Goal: Book appointment/travel/reservation

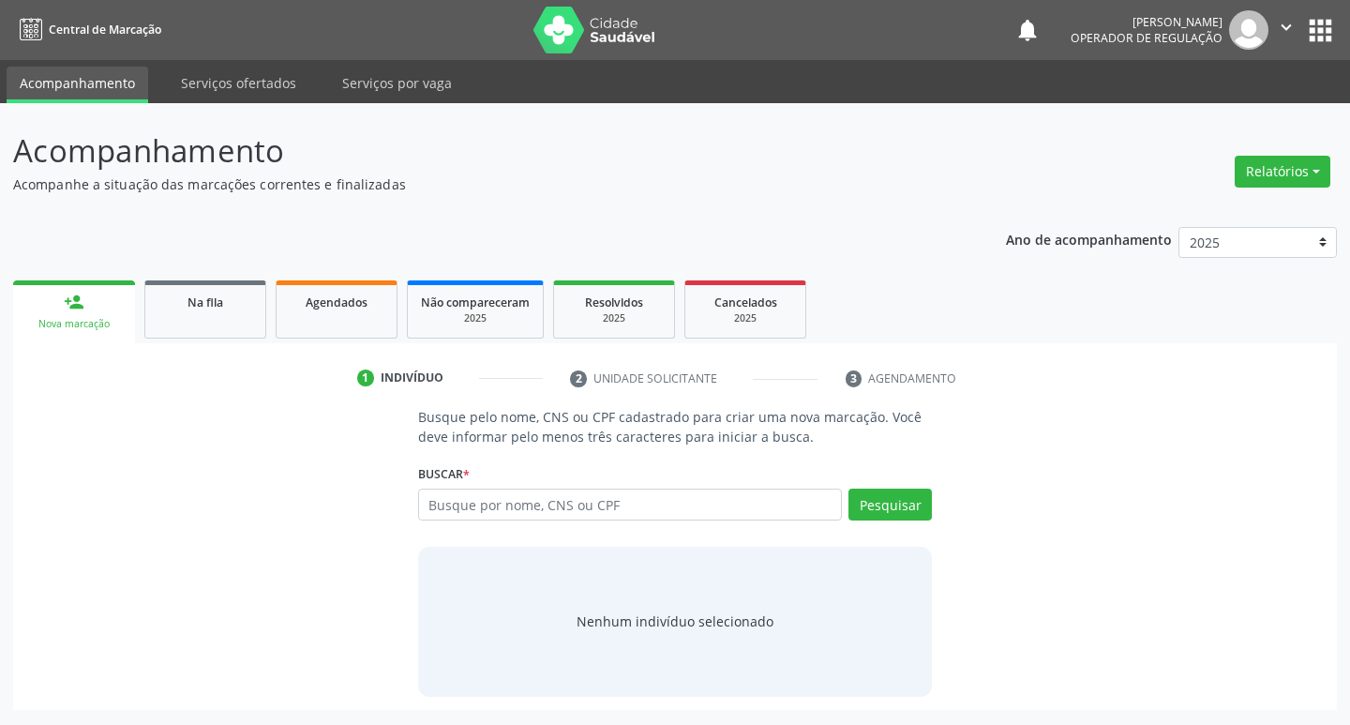
click at [485, 515] on input "text" at bounding box center [630, 504] width 425 height 32
type input "700906948661692"
click at [909, 502] on button "Pesquisar" at bounding box center [890, 504] width 83 height 32
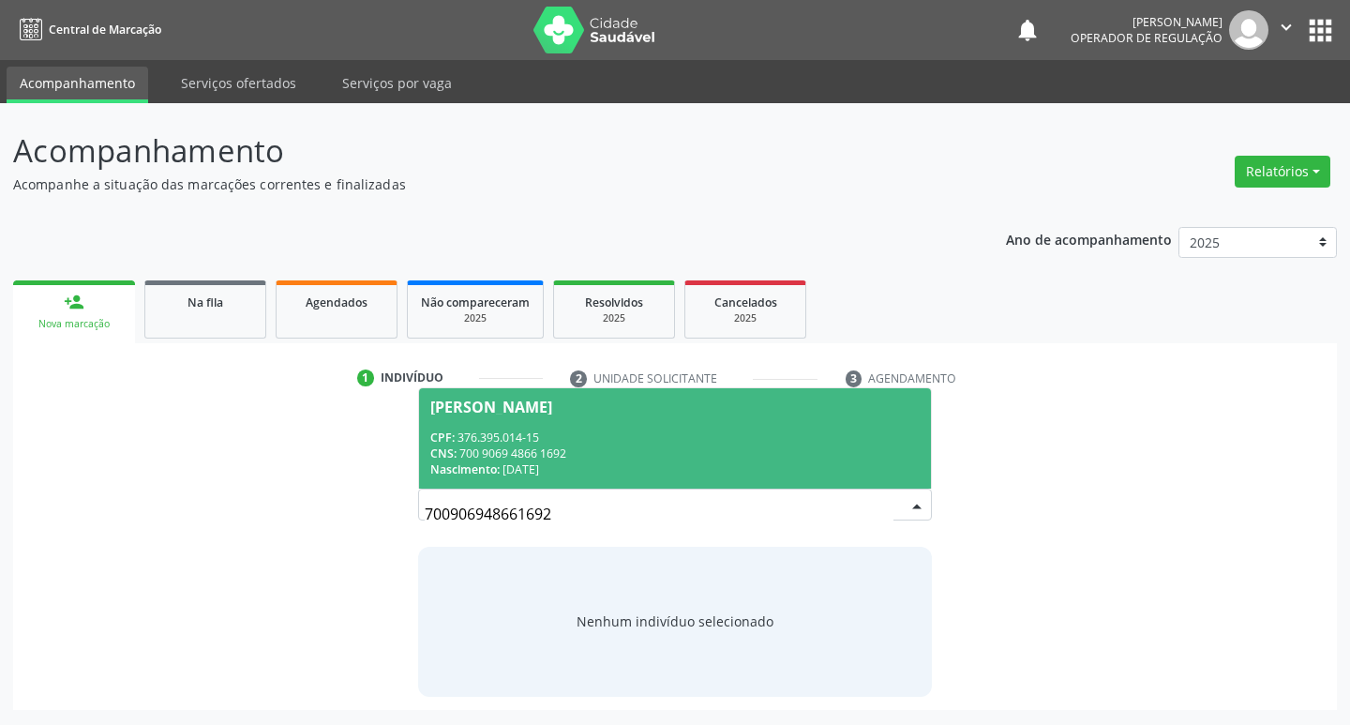
click at [614, 453] on div "CNS: 700 9069 4866 1692" at bounding box center [675, 453] width 490 height 16
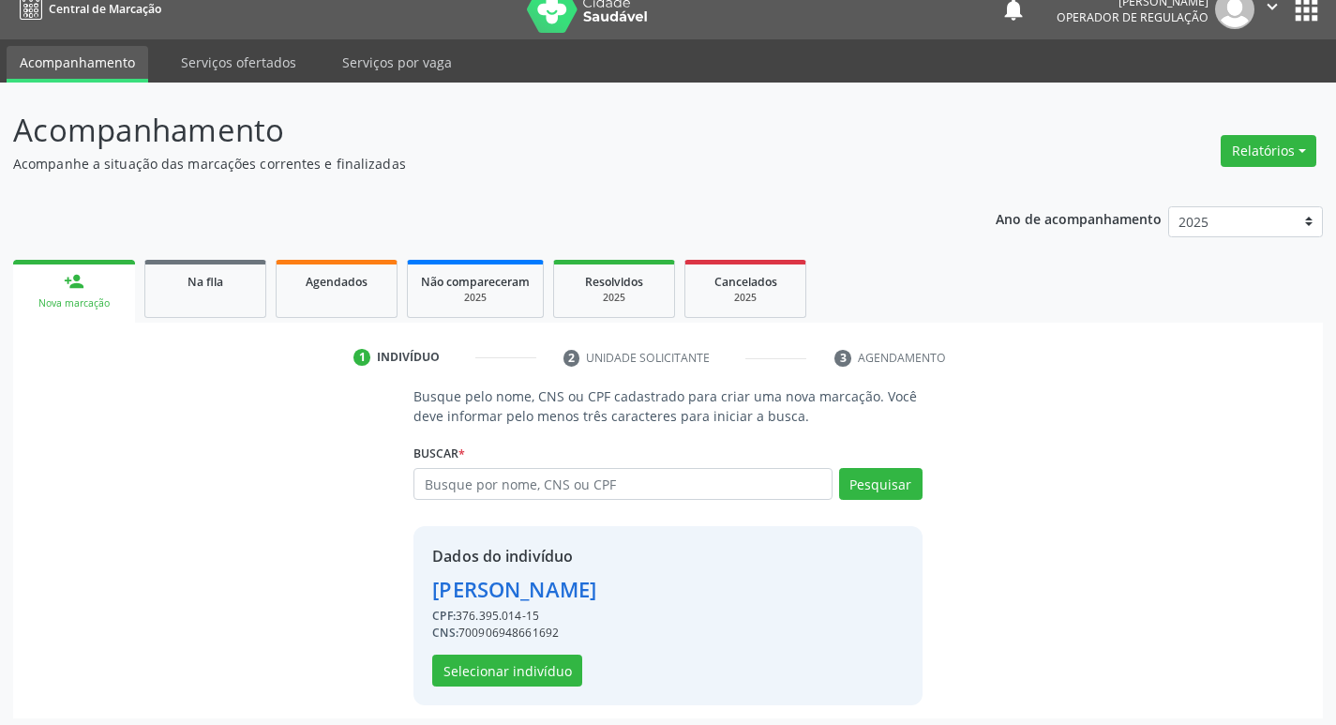
scroll to position [27, 0]
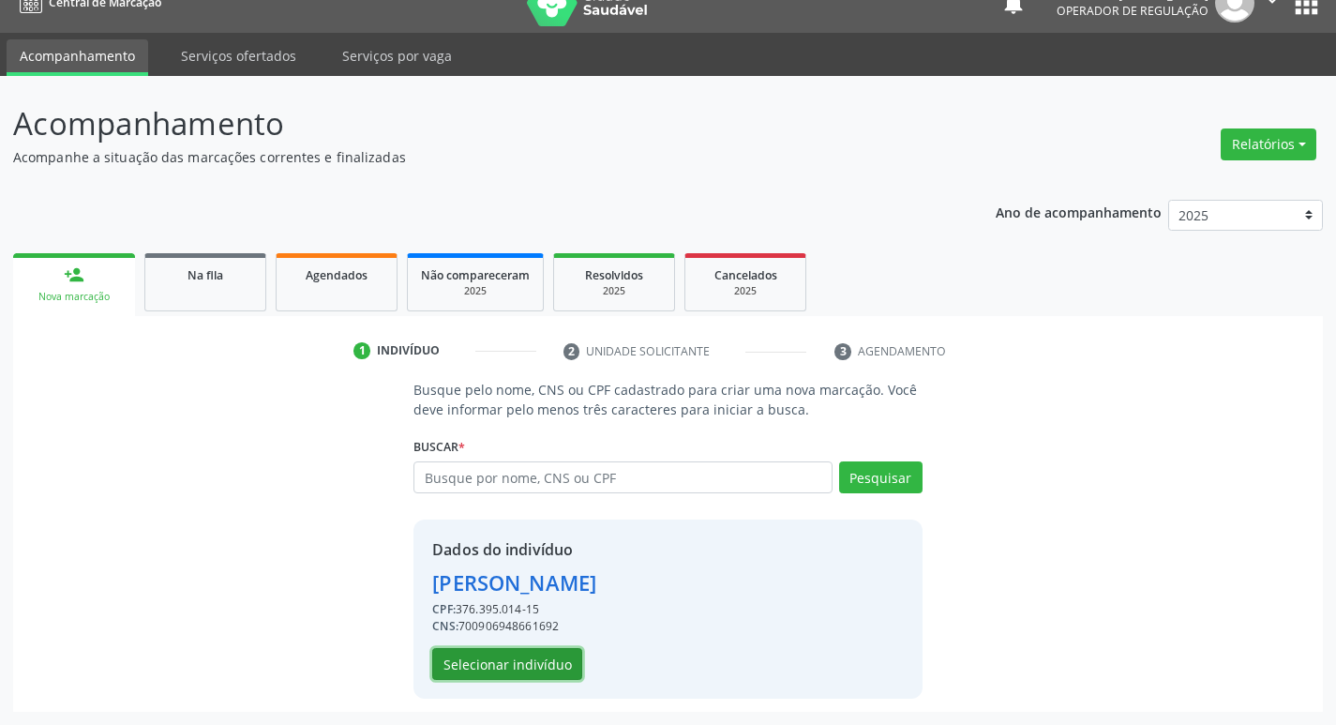
click at [538, 669] on button "Selecionar indivíduo" at bounding box center [507, 664] width 150 height 32
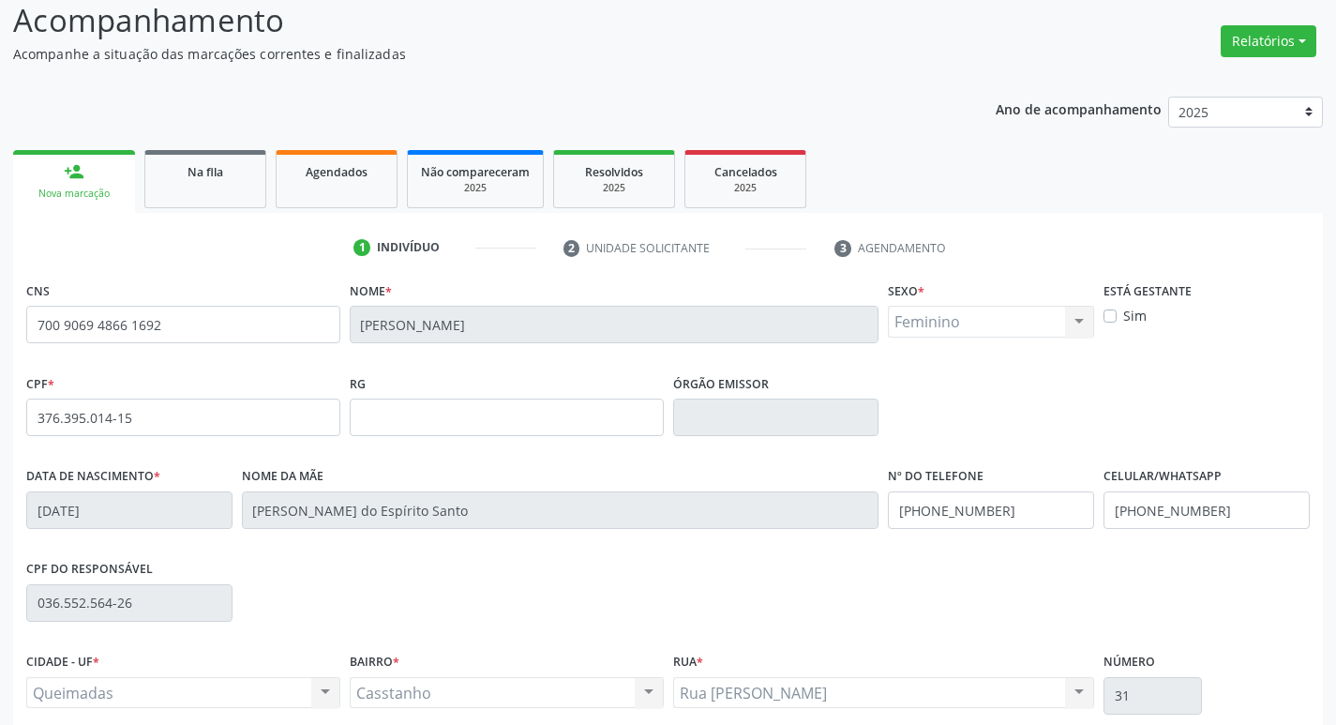
scroll to position [292, 0]
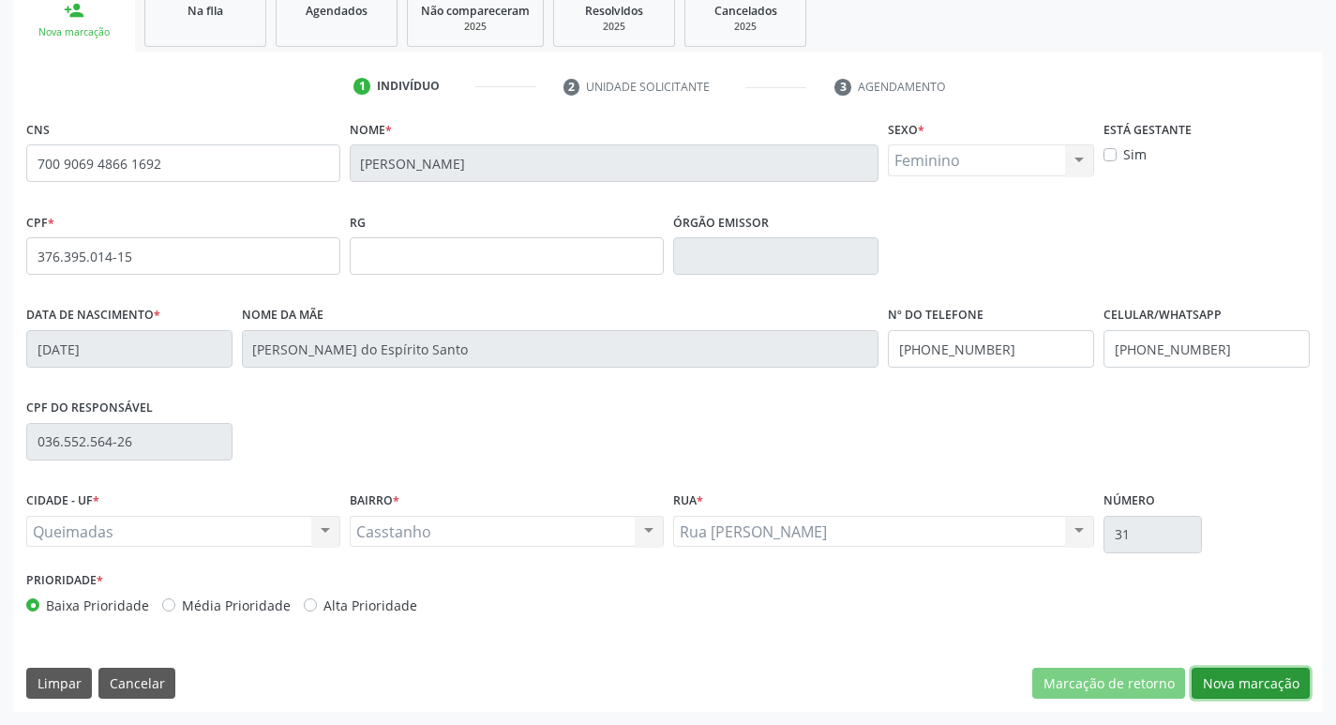
click at [1265, 676] on button "Nova marcação" at bounding box center [1251, 684] width 118 height 32
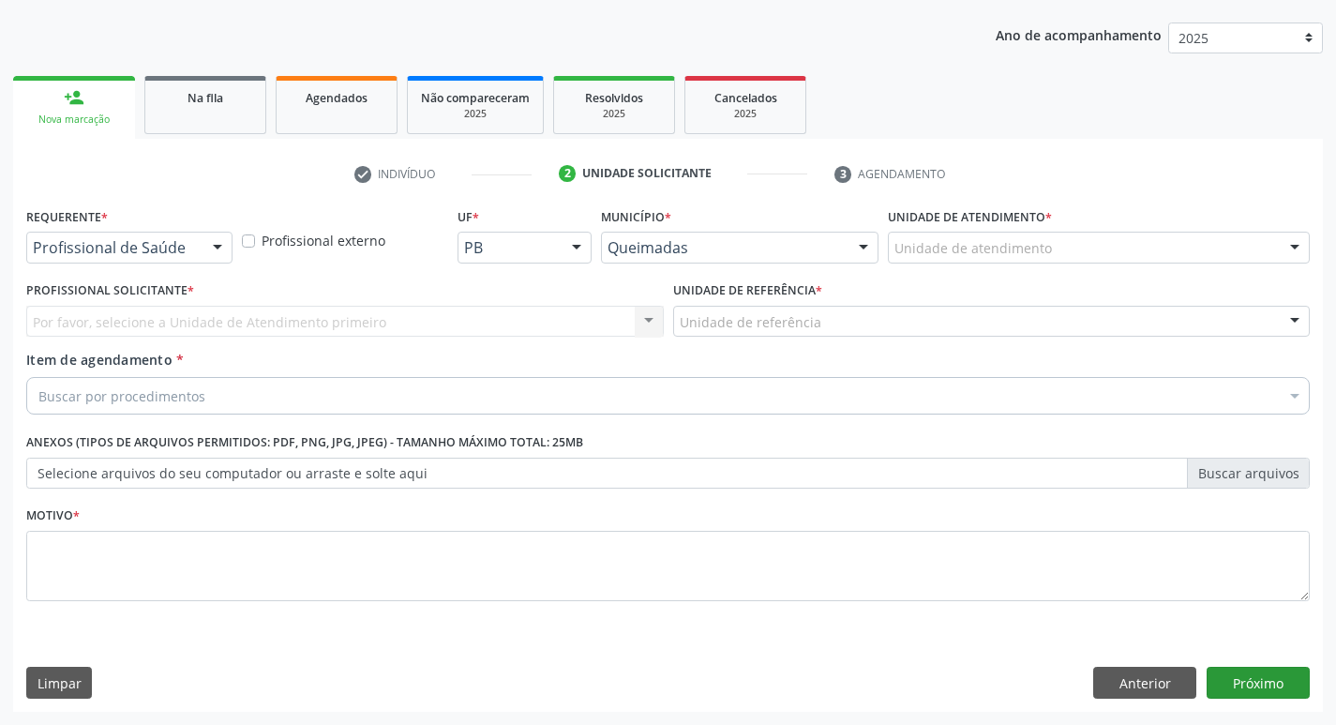
scroll to position [204, 0]
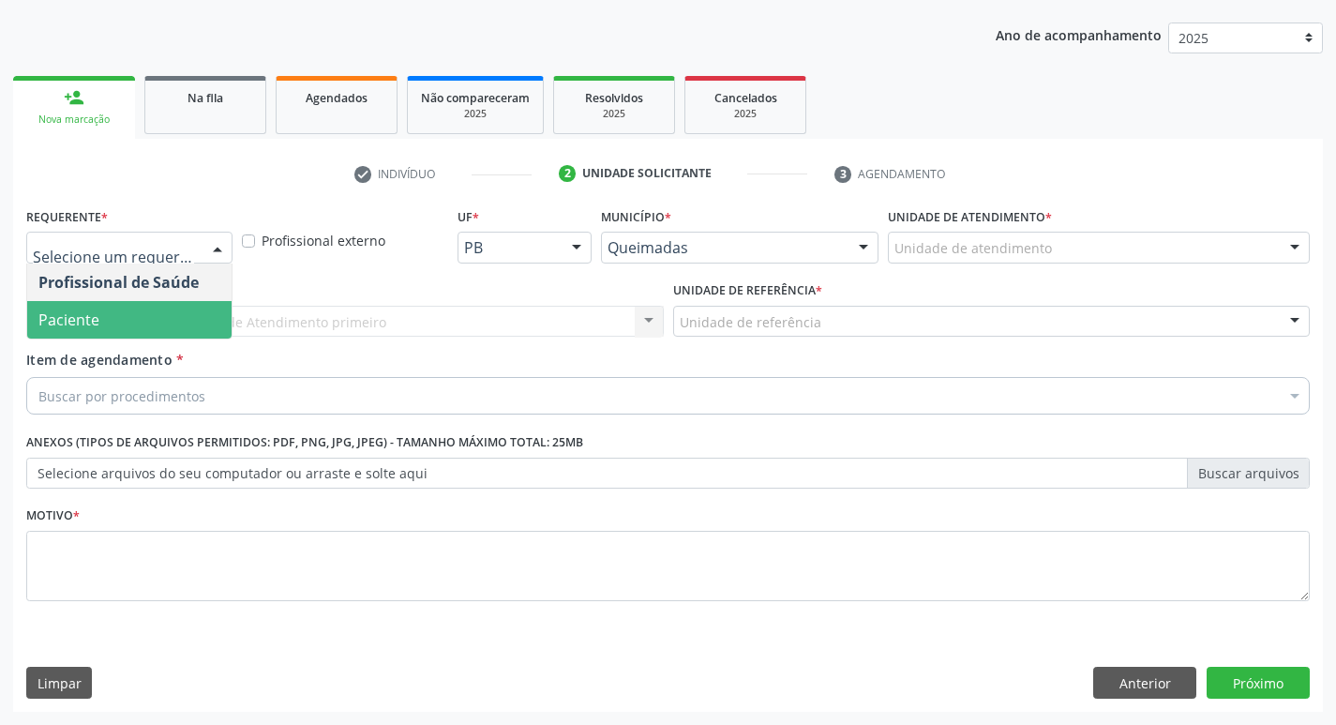
click at [54, 321] on span "Paciente" at bounding box center [68, 319] width 61 height 21
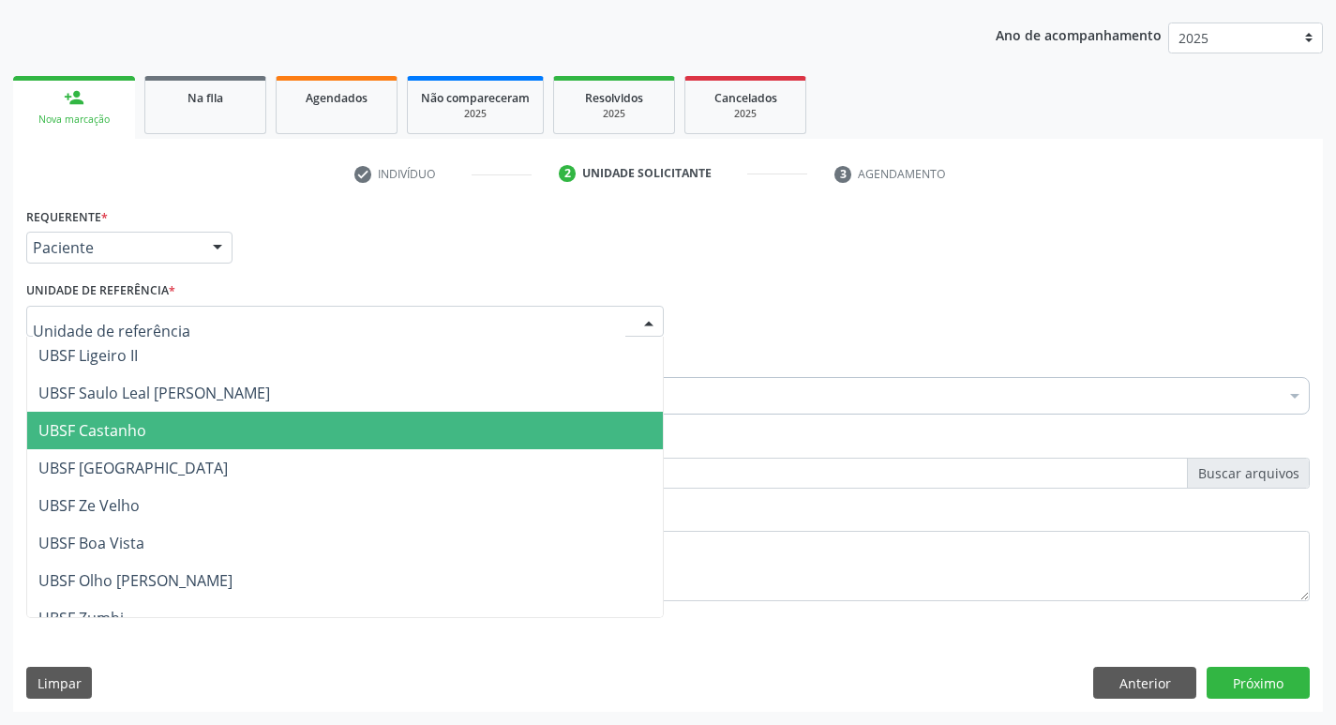
click at [144, 440] on span "UBSF Castanho" at bounding box center [92, 430] width 108 height 21
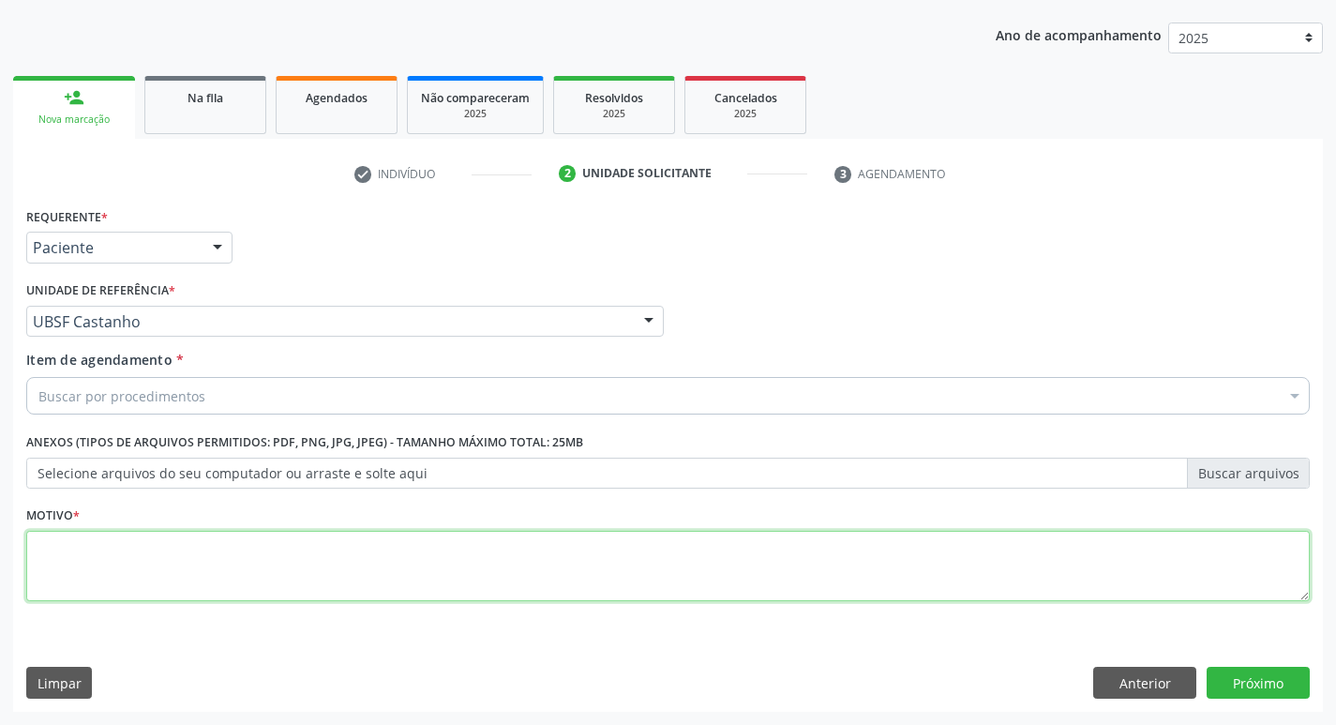
click at [178, 550] on textarea at bounding box center [668, 566] width 1284 height 71
type textarea "AVALIACAO"
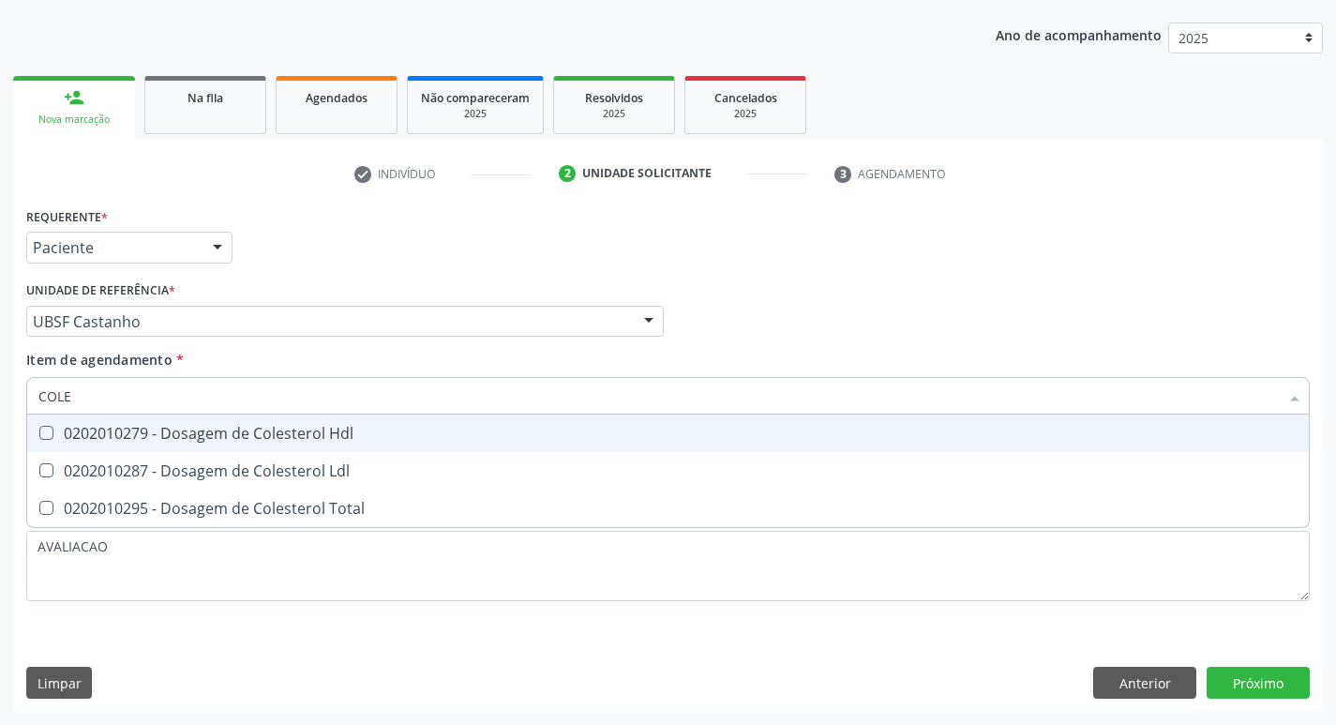
type input "COLES"
click at [143, 445] on span "0202010279 - Dosagem de Colesterol Hdl" at bounding box center [668, 433] width 1282 height 38
checkbox Hdl "true"
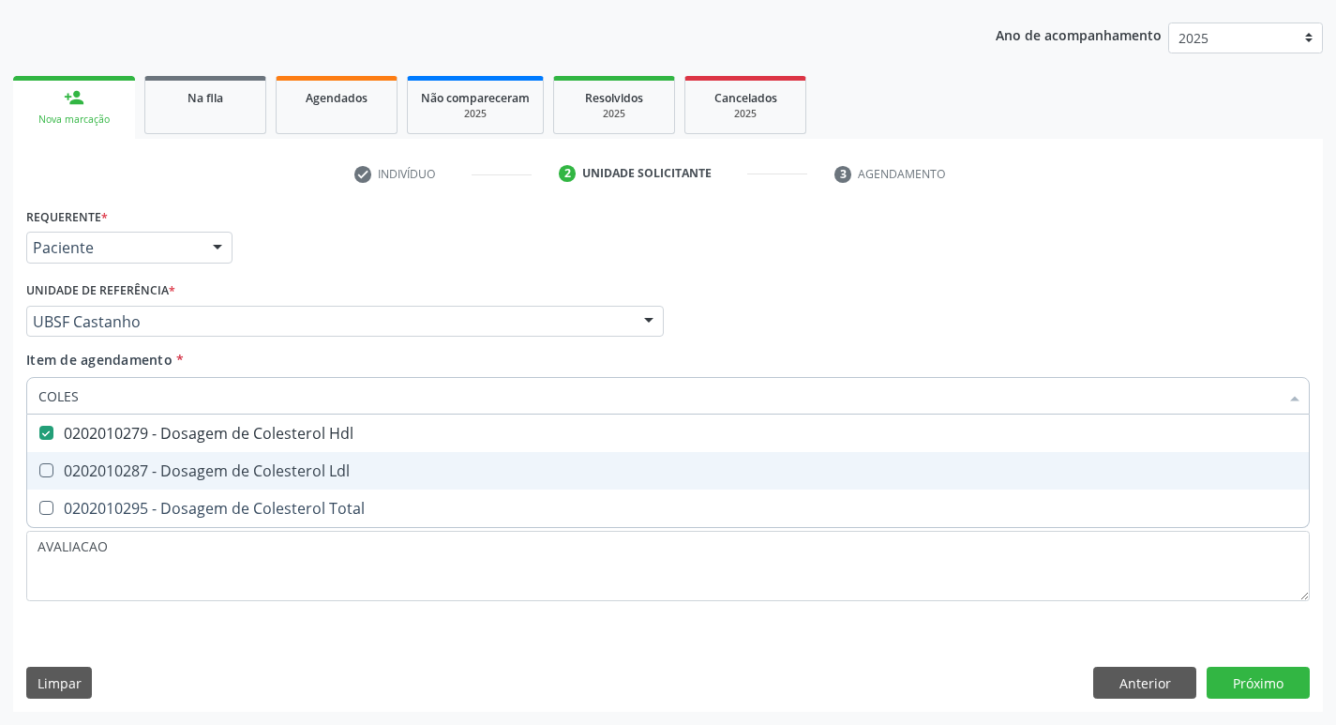
click at [173, 464] on div "0202010287 - Dosagem de Colesterol Ldl" at bounding box center [667, 470] width 1259 height 15
checkbox Ldl "true"
type input "COLE"
checkbox Hdl "false"
checkbox Ldl "false"
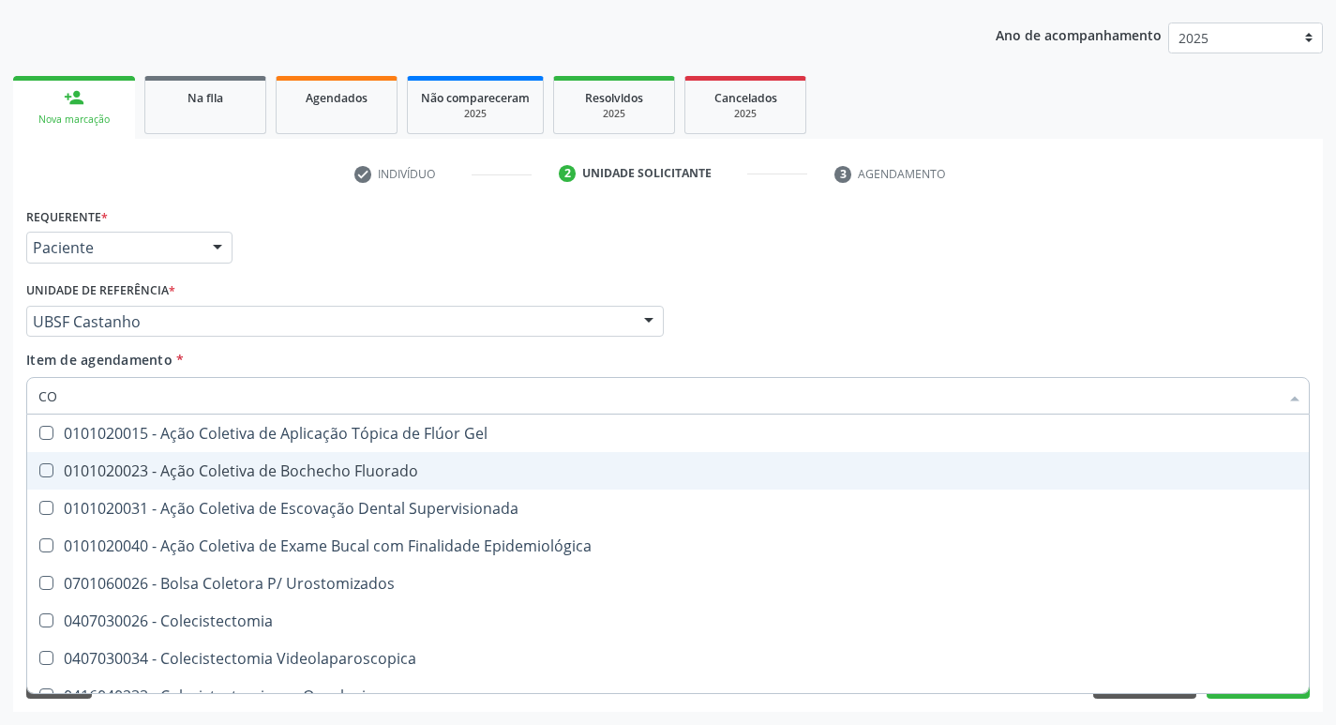
type input "C"
checkbox Hdl "false"
checkbox Ldl "false"
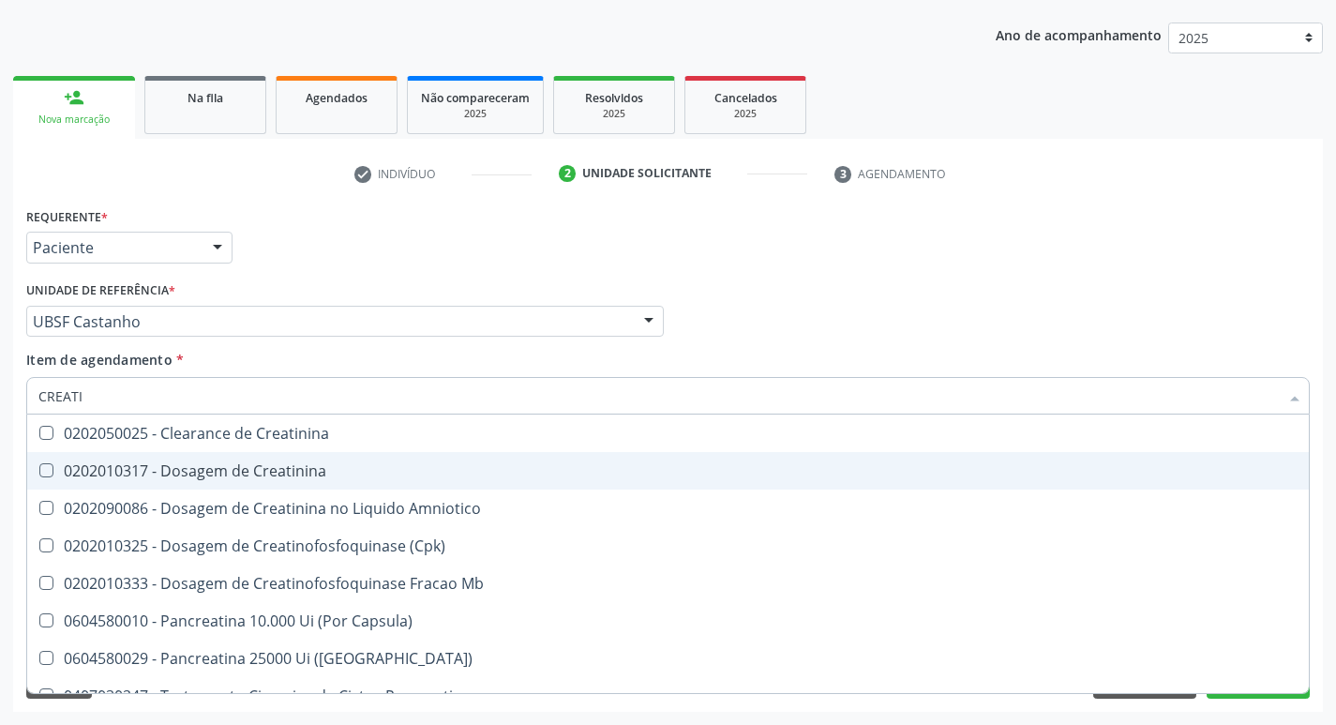
type input "CREATIN"
click at [261, 454] on span "0202010317 - Dosagem de Creatinina" at bounding box center [668, 471] width 1282 height 38
checkbox Creatinina "true"
type input "CREAT"
checkbox Creatinina "false"
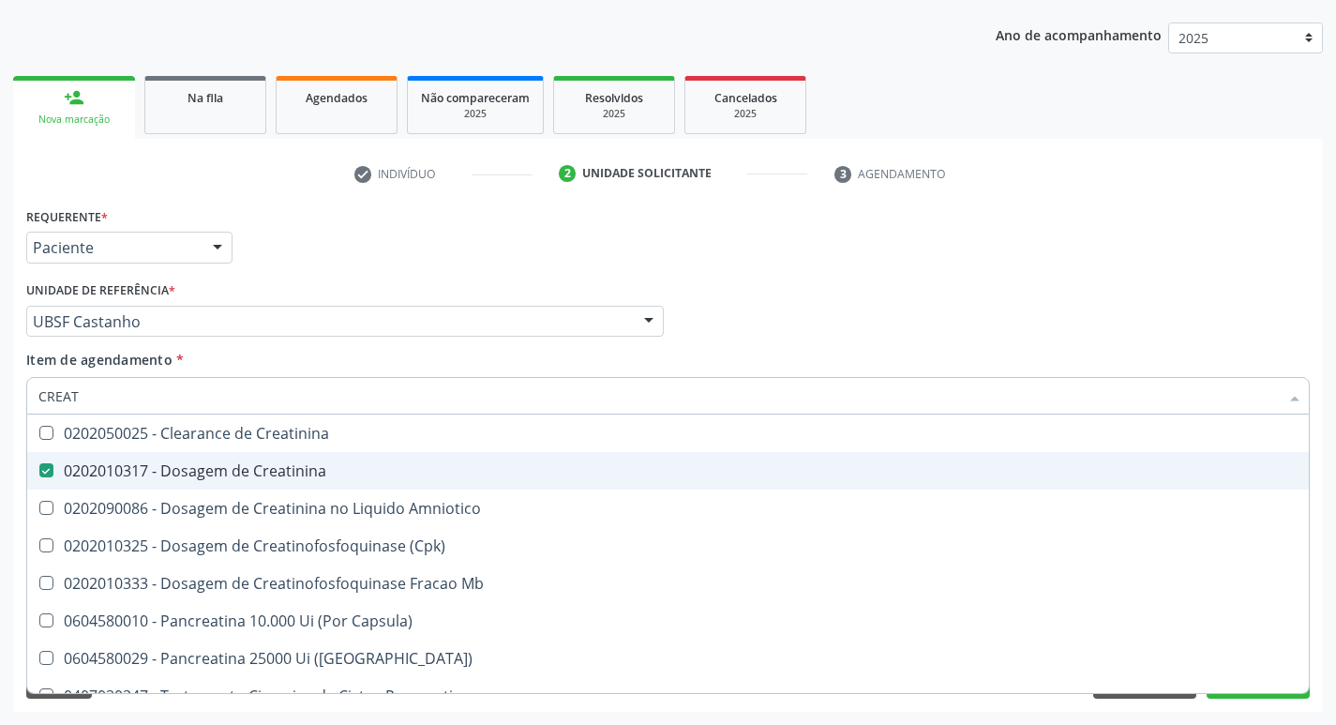
checkbox Amniotico "true"
type input "C"
checkbox Amniotico "false"
checkbox Mb "false"
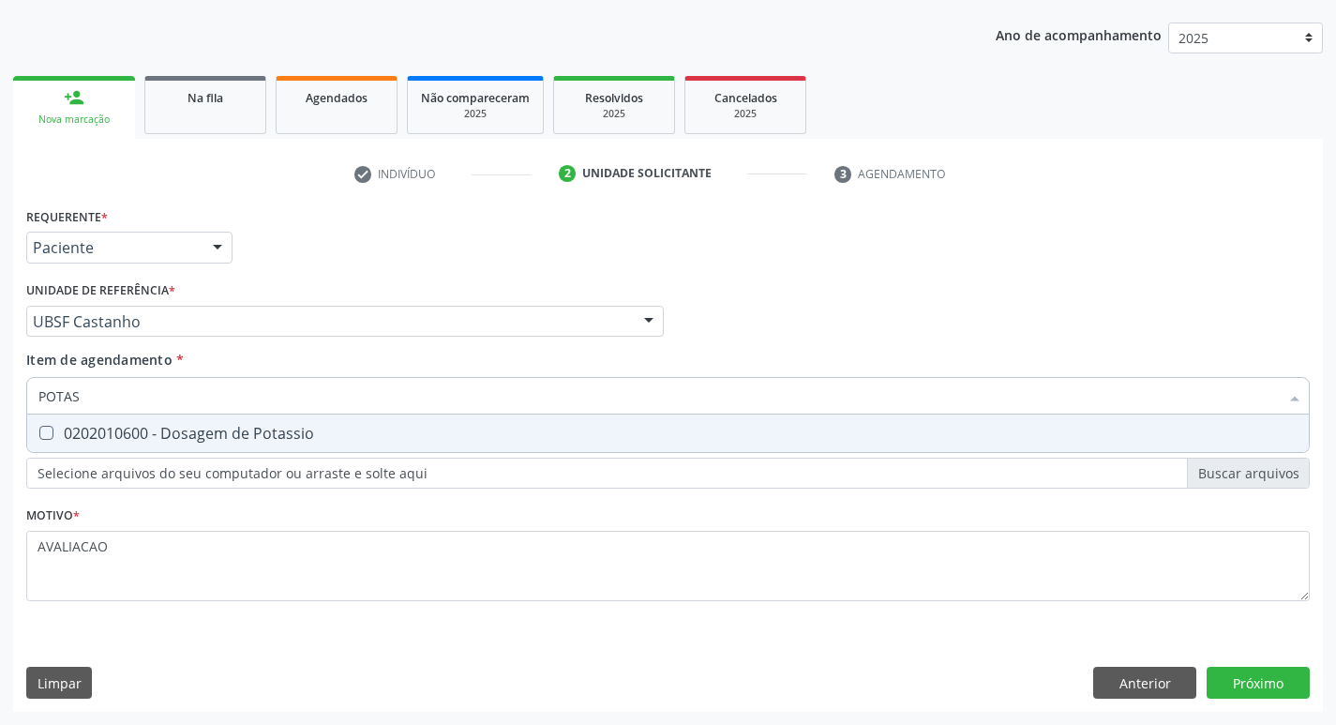
type input "POTAS"
click at [261, 454] on div "Requerente * Paciente Profissional de Saúde Paciente Nenhum resultado encontrad…" at bounding box center [668, 415] width 1284 height 425
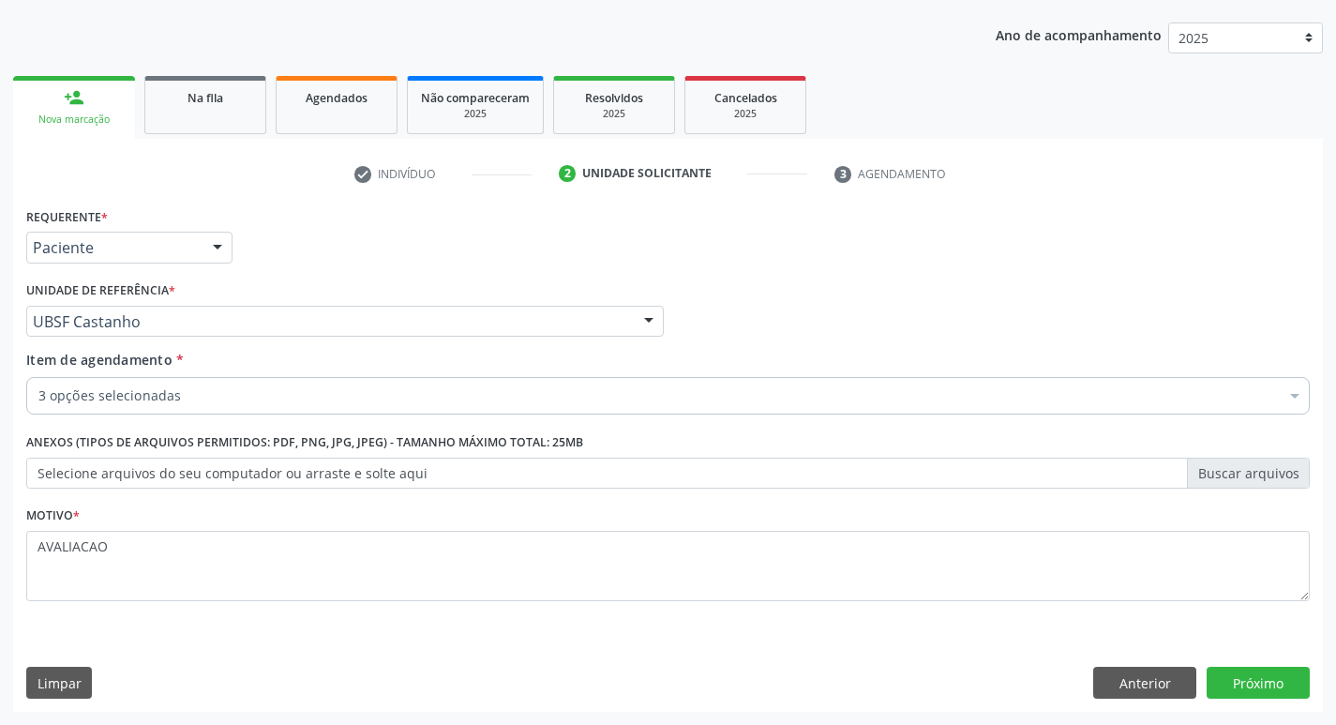
click at [174, 384] on div "3 opções selecionadas" at bounding box center [668, 396] width 1284 height 38
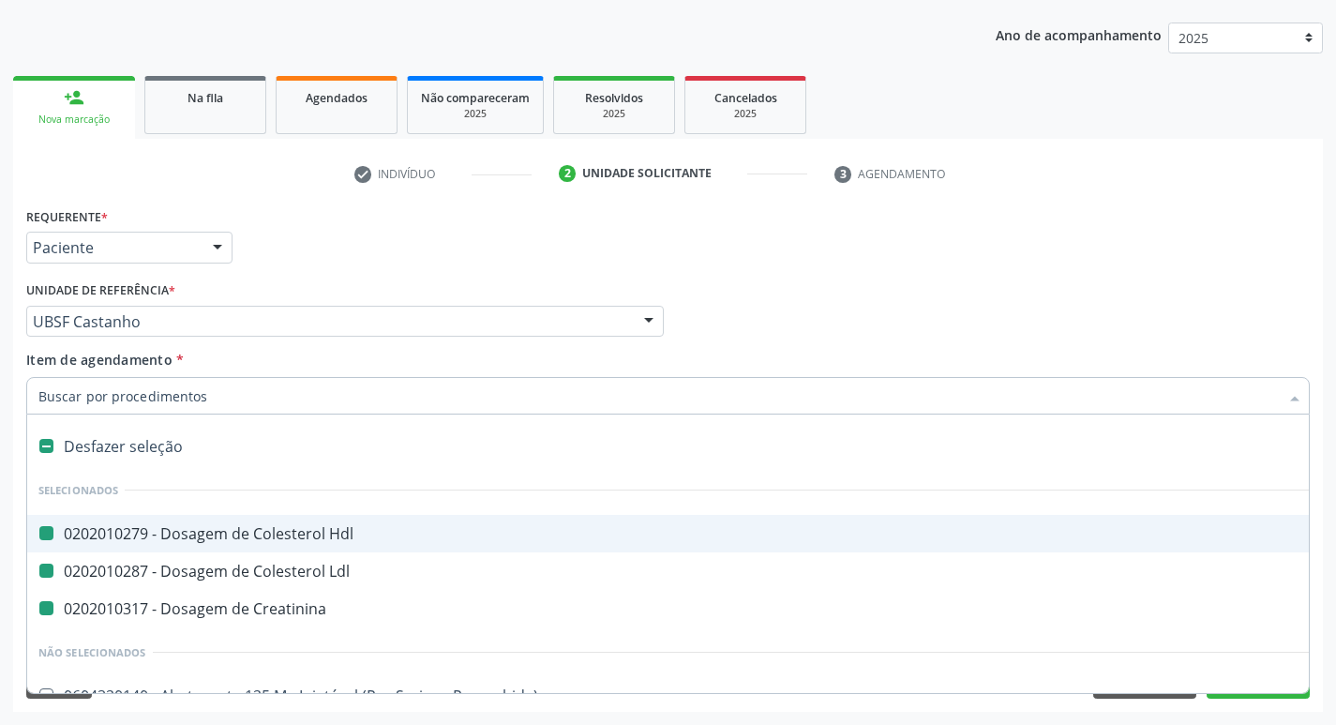
type input "P"
checkbox Hdl "false"
checkbox Ldl "false"
checkbox Creatinina "false"
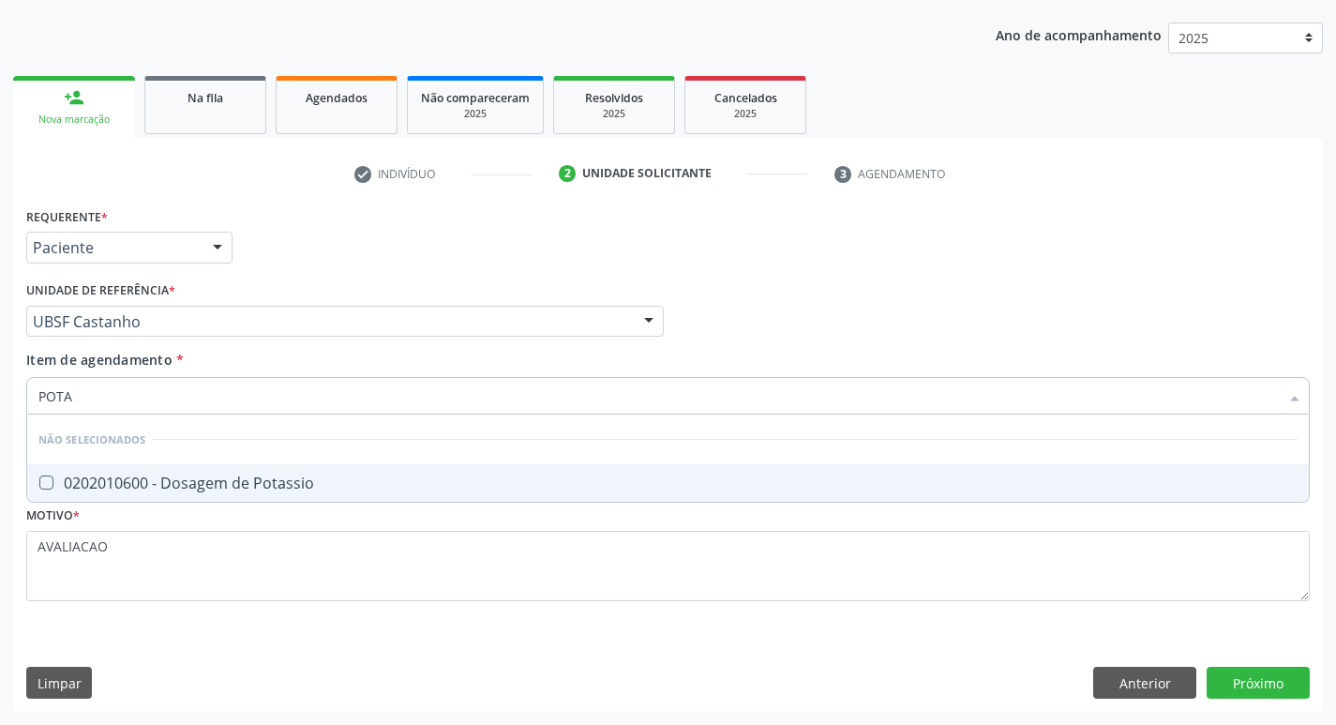
type input "POTAS"
click at [262, 489] on div "0202010600 - Dosagem de Potassio" at bounding box center [667, 482] width 1259 height 15
checkbox Potassio "true"
type input "P"
checkbox Potassio "true"
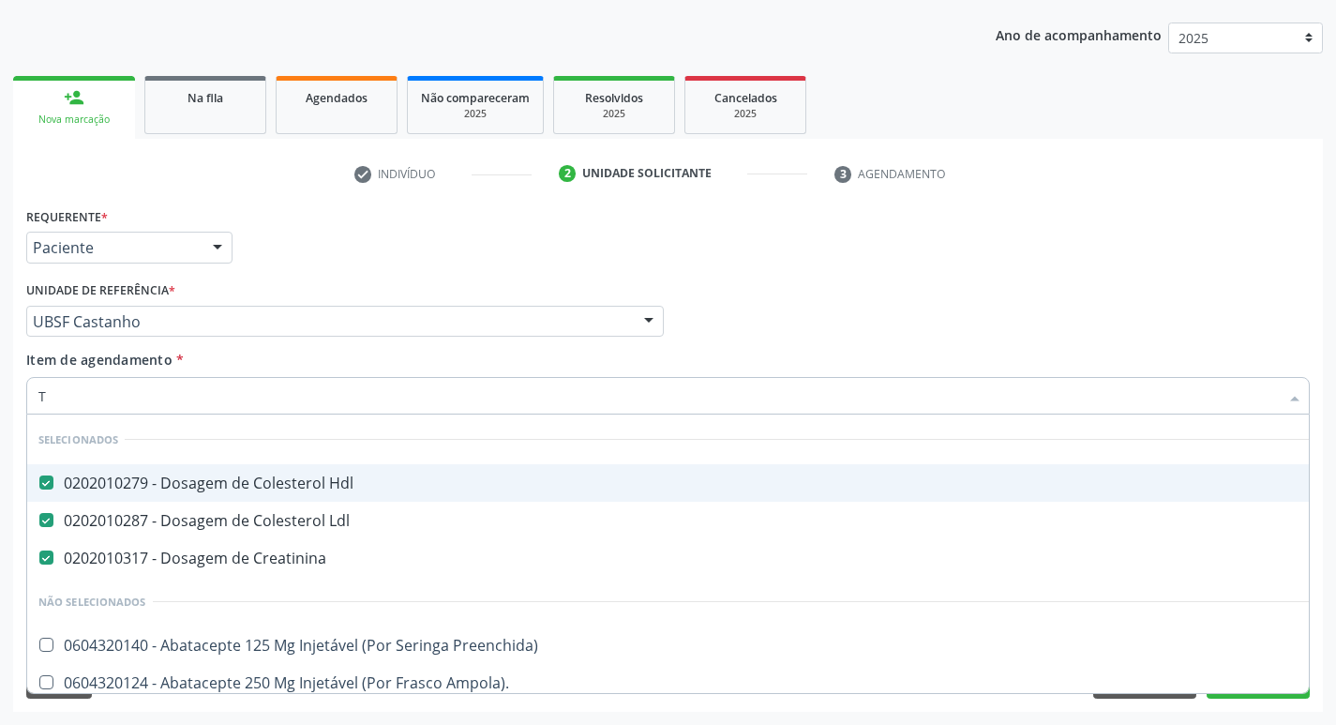
type input "TR"
checkbox Hdl "false"
checkbox Ldl "false"
checkbox Creatinina "false"
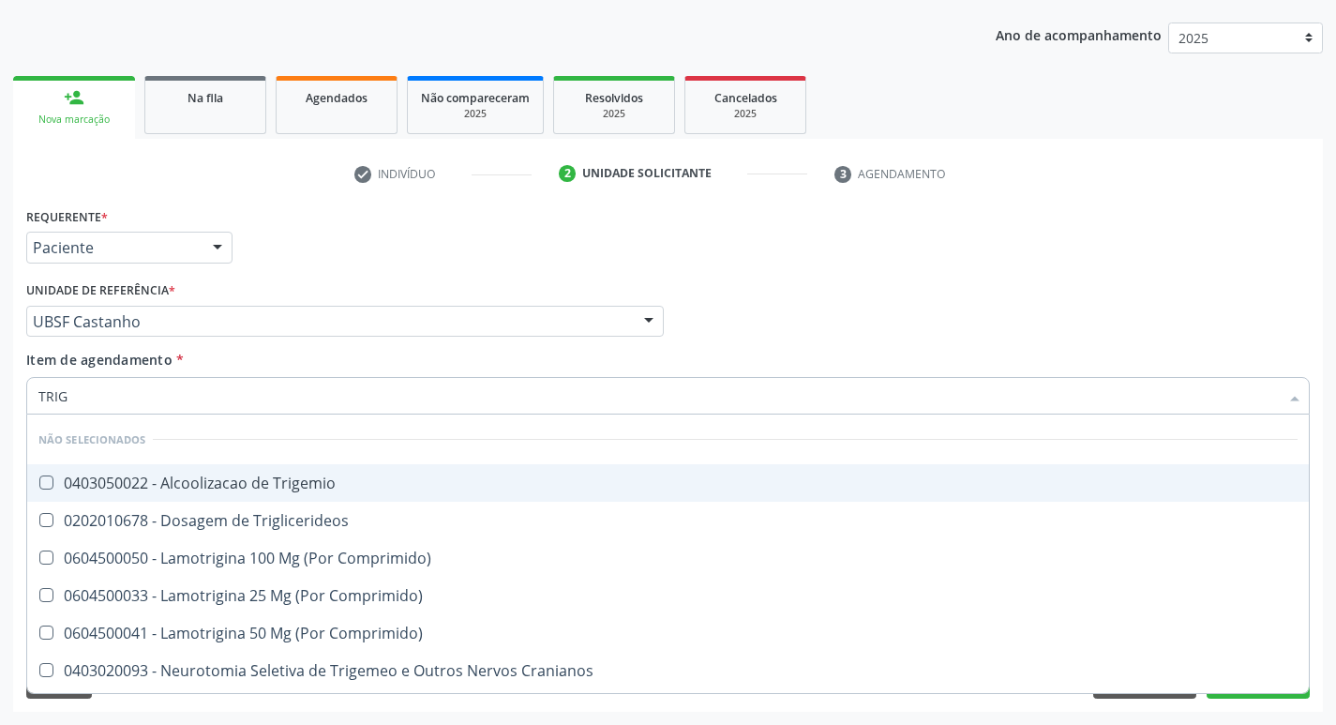
type input "TRIGL"
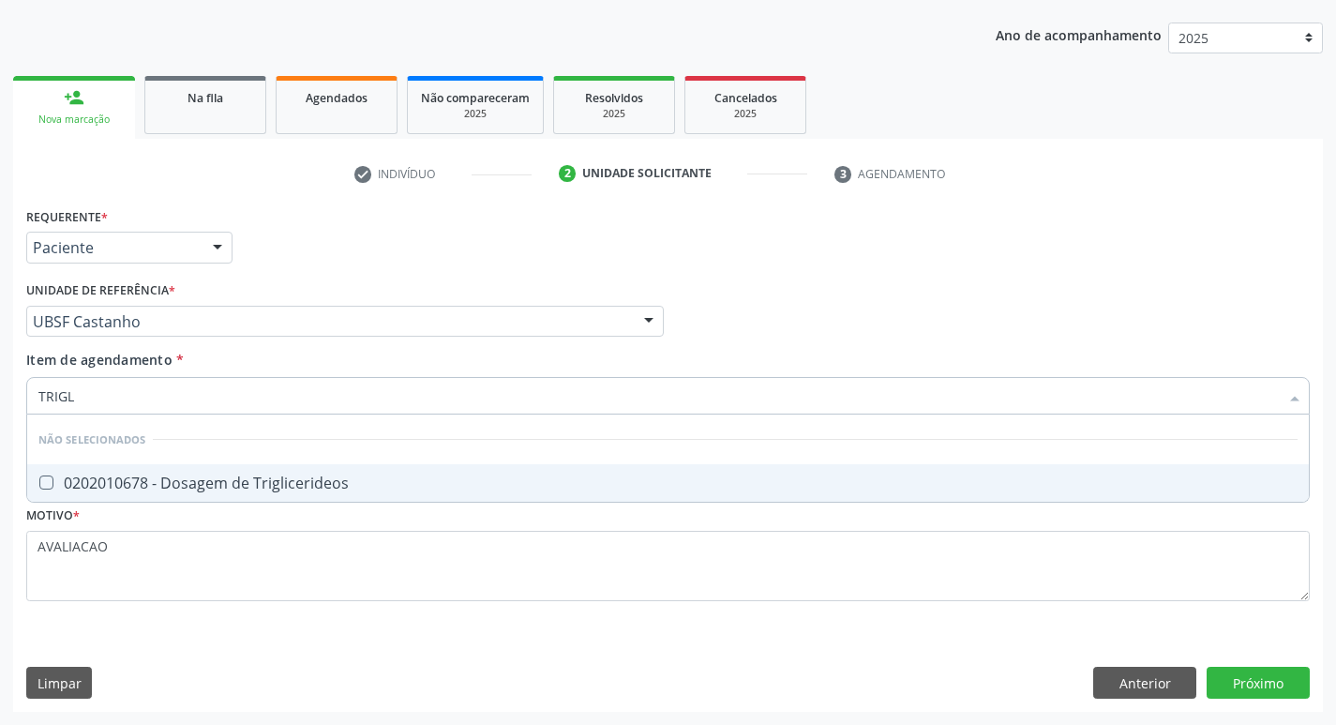
click at [262, 489] on div "0202010678 - Dosagem de Triglicerideos" at bounding box center [667, 482] width 1259 height 15
checkbox Triglicerideos "true"
type input "TRIG"
checkbox Triglicerideos "false"
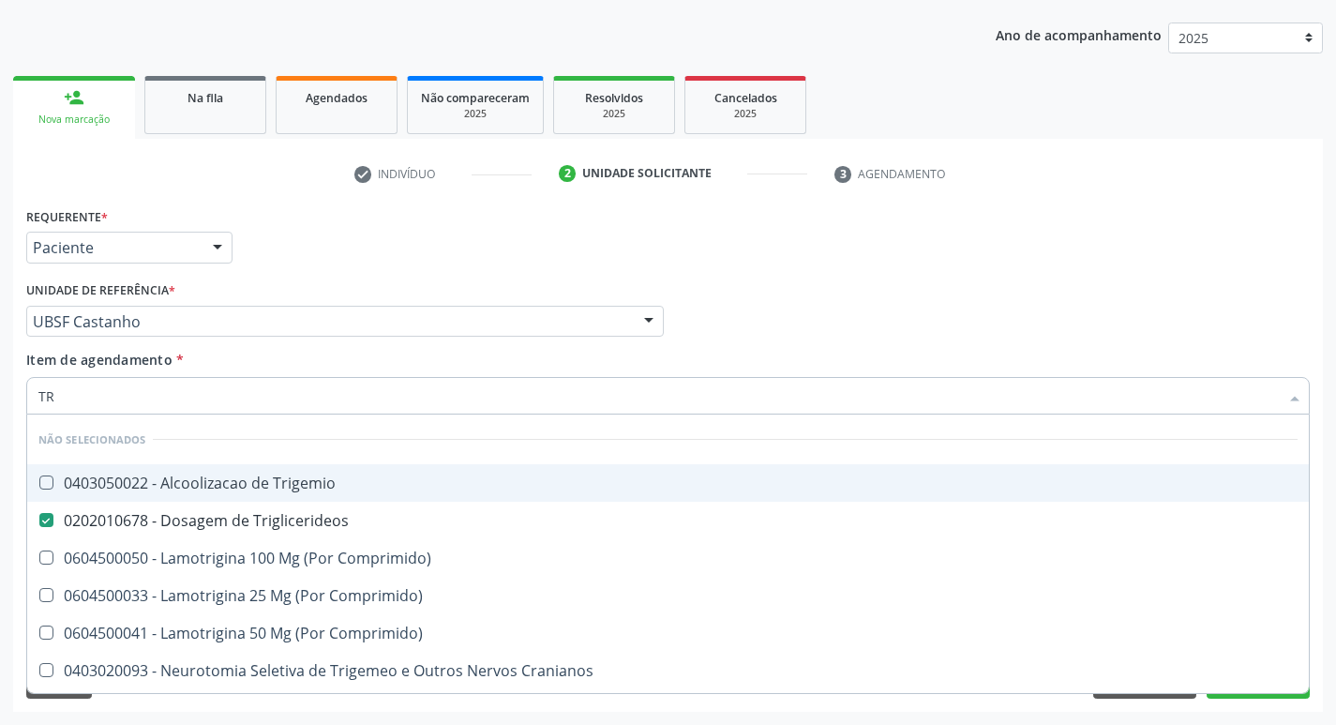
type input "T"
checkbox Trigemio "true"
checkbox Triglicerideos "true"
checkbox Comprimido\) "true"
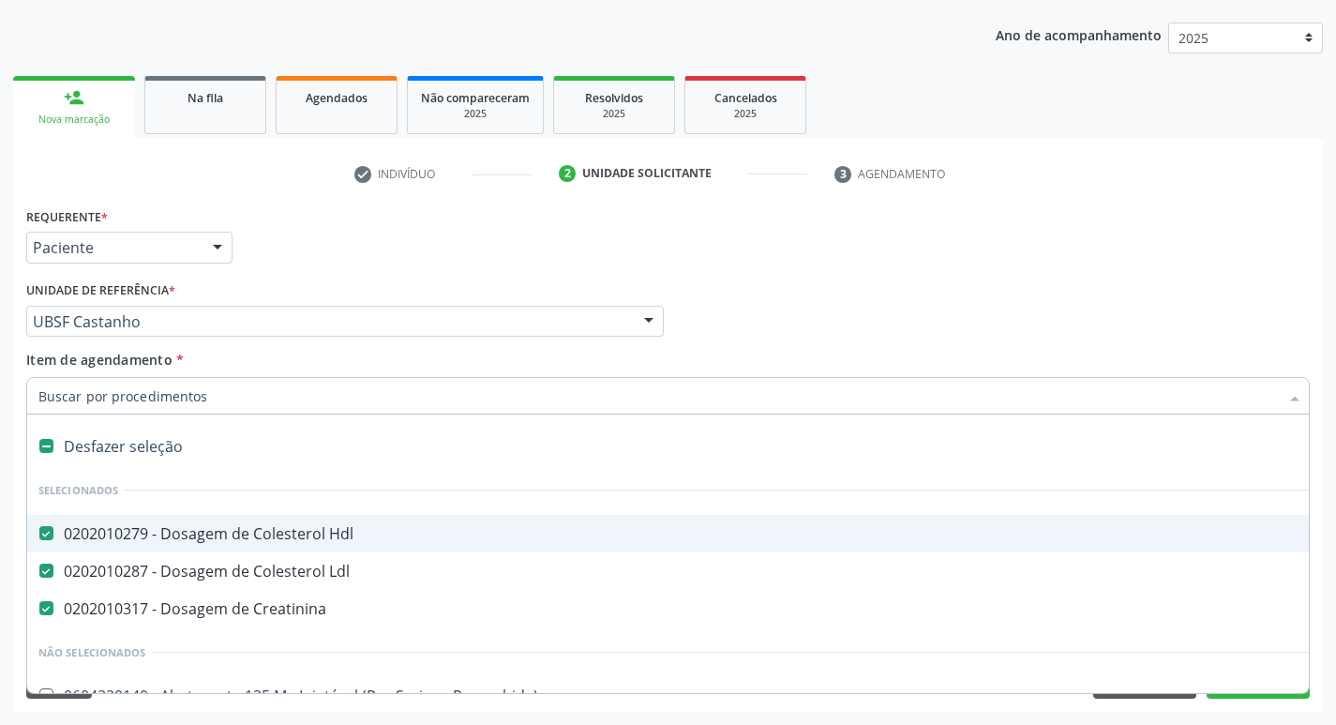
type input "2"
checkbox Musculos\) "true"
checkbox Congenita "true"
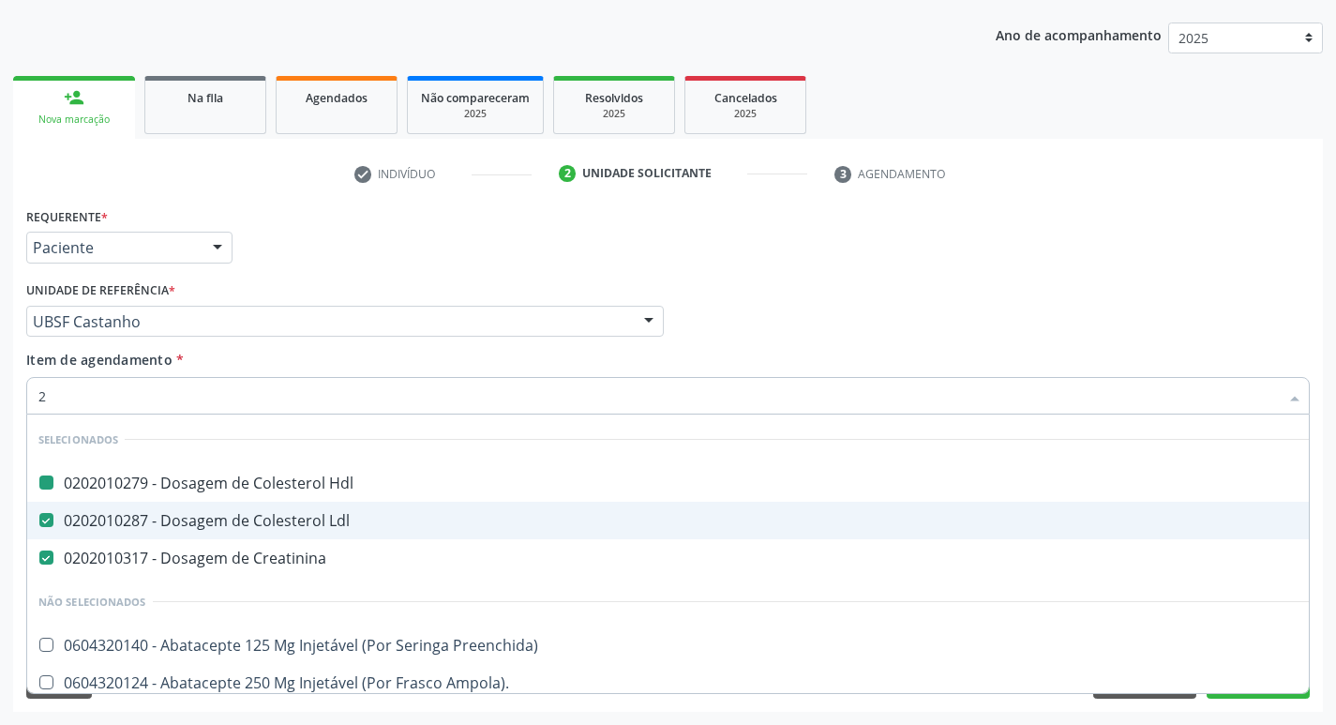
type input "20205001"
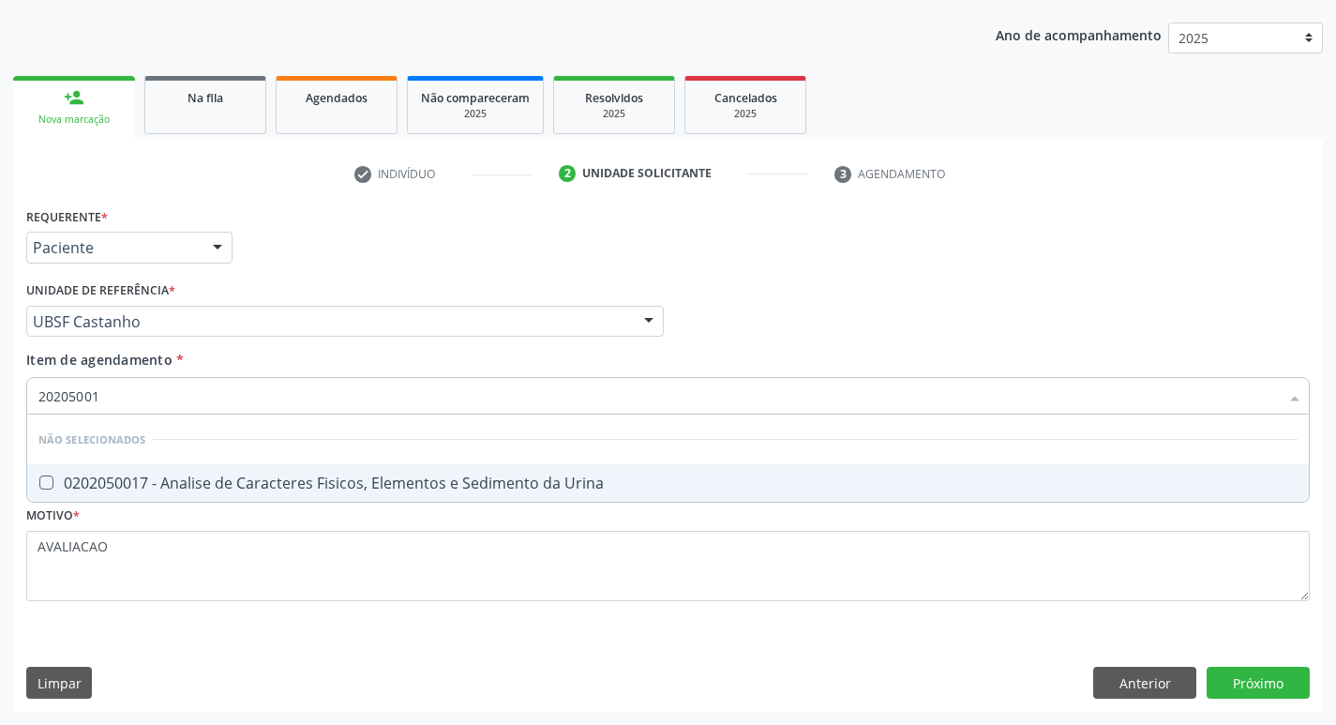
drag, startPoint x: 200, startPoint y: 459, endPoint x: 205, endPoint y: 473, distance: 15.1
click at [203, 469] on ul "Desfazer seleção Não selecionados 0202050017 - Analise de Caracteres Fisicos, E…" at bounding box center [668, 457] width 1282 height 87
click at [205, 475] on div "0202050017 - Analise de Caracteres Fisicos, Elementos e Sedimento da Urina" at bounding box center [667, 482] width 1259 height 15
checkbox Urina "true"
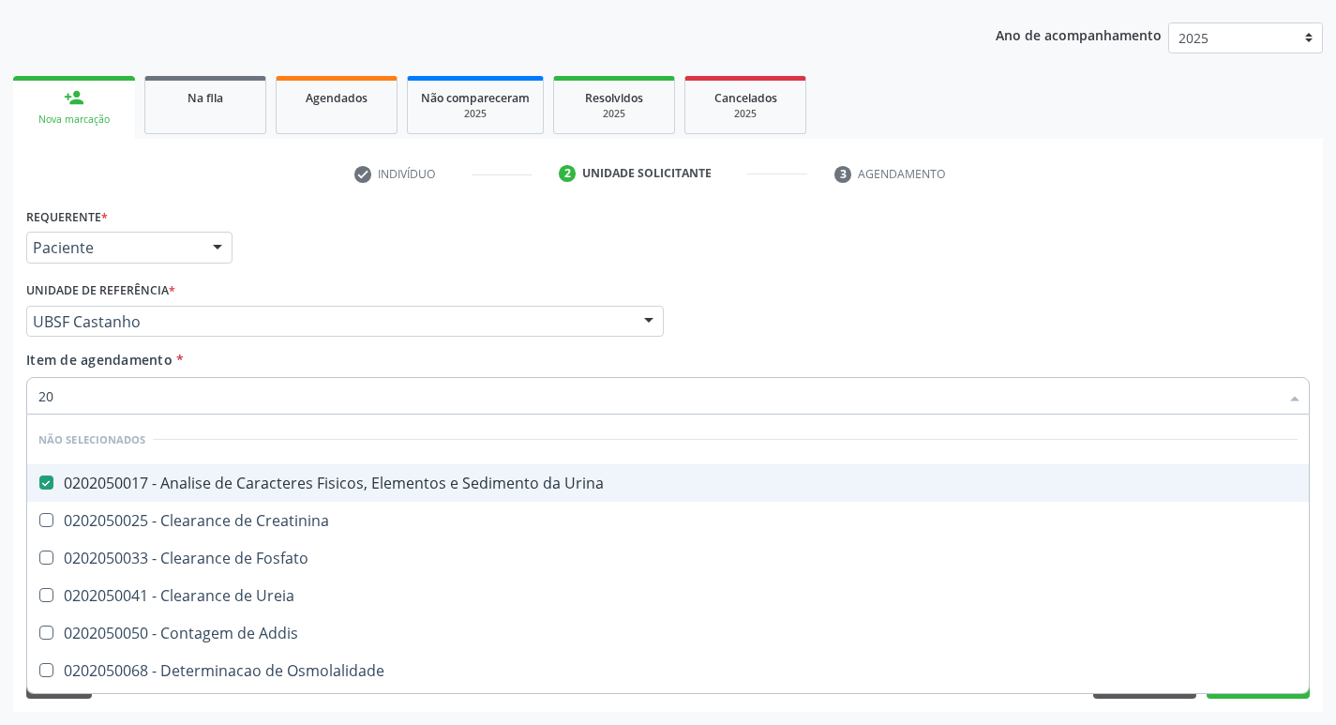
type input "2"
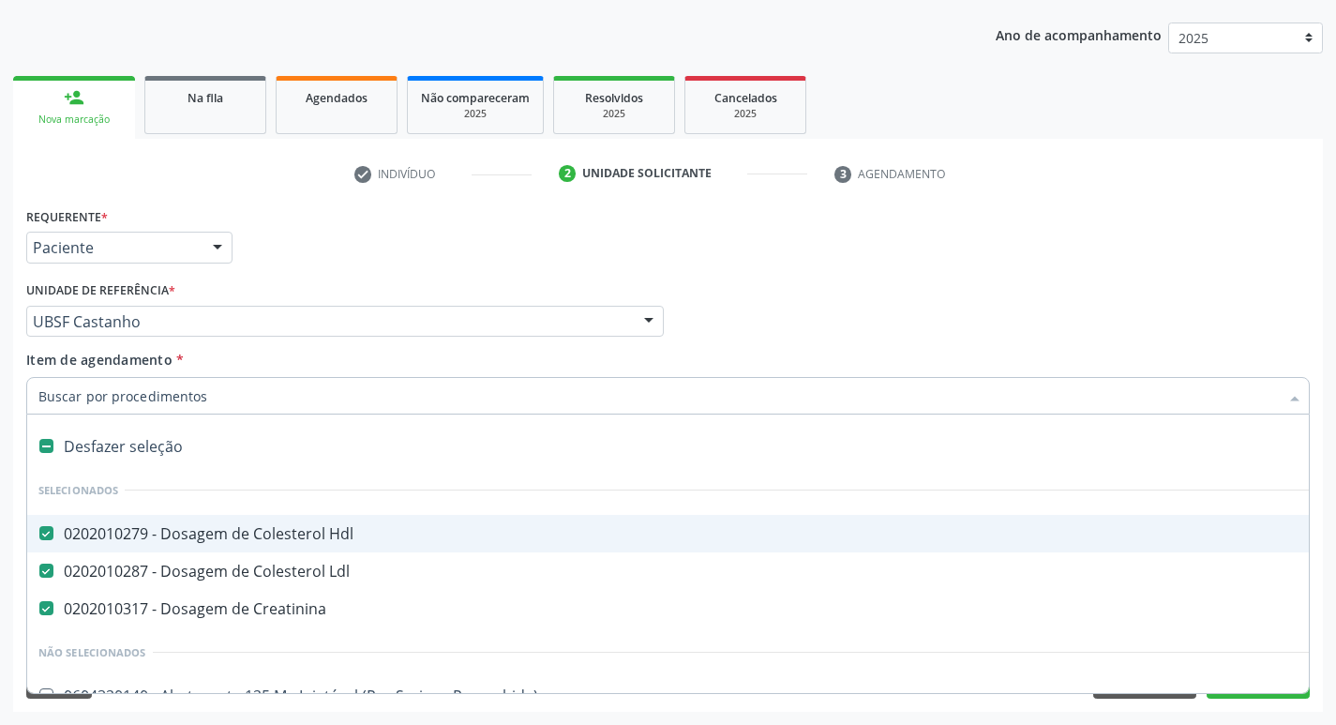
checkbox Ldl "true"
checkbox Creatinina "true"
checkbox Inter-Atrial "false"
type input "G"
checkbox Urina "false"
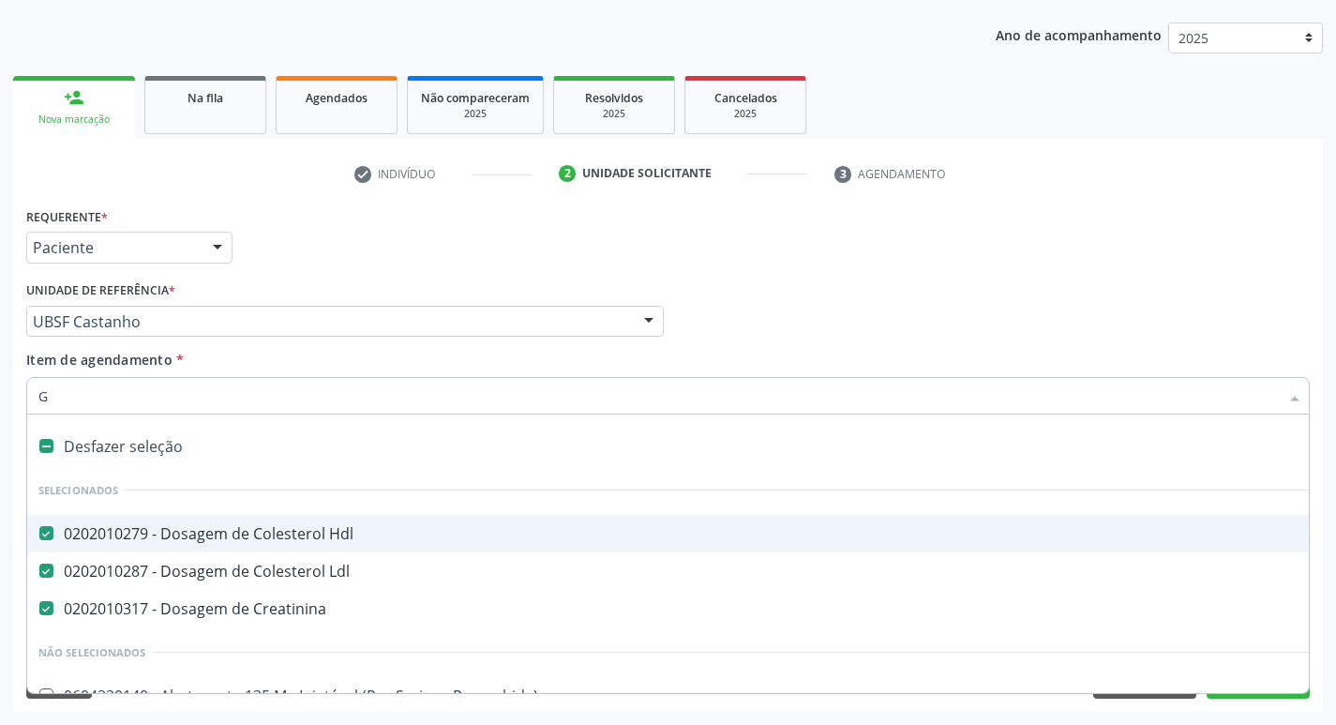
checkbox Ml\) "true"
checkbox Quantitativa\) "true"
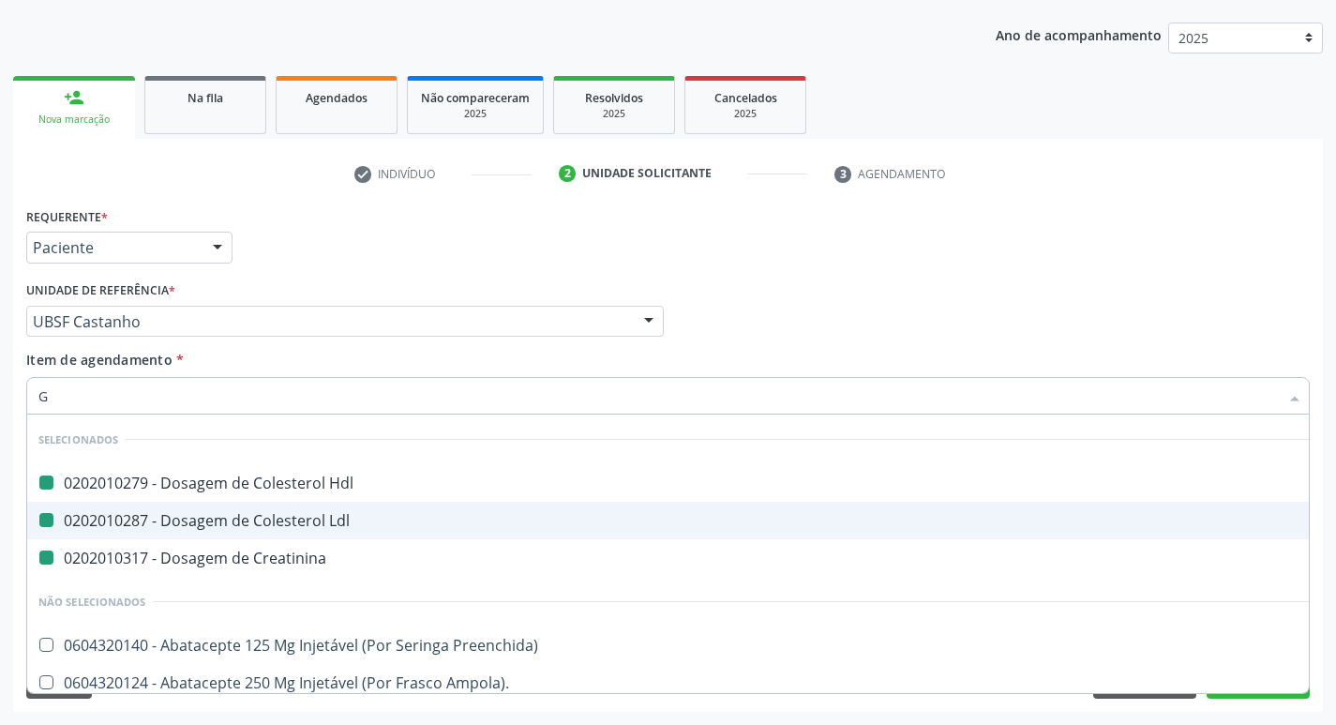
type input "GLICOSE"
checkbox Hdl "false"
checkbox Ldl "false"
checkbox Creatinina "false"
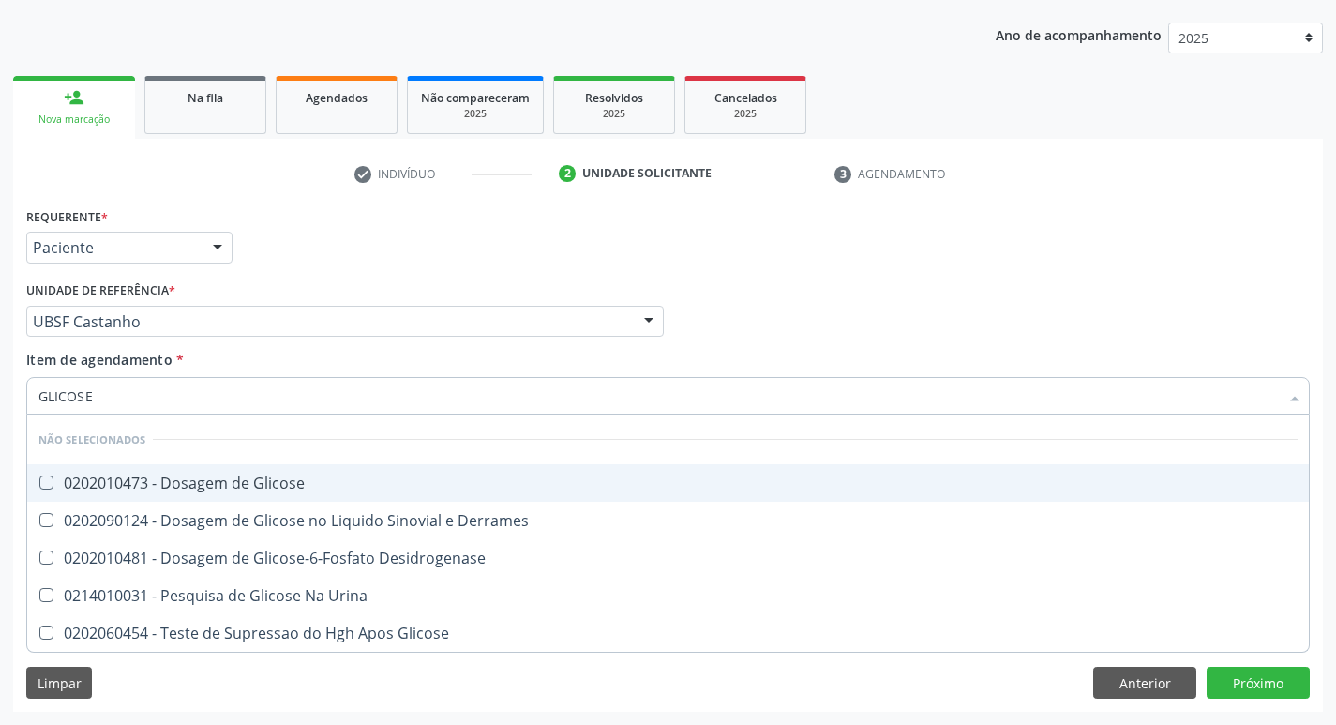
click at [293, 475] on div "0202010473 - Dosagem de Glicose" at bounding box center [667, 482] width 1259 height 15
checkbox Glicose "true"
type input "GLICOS"
checkbox Glicose "false"
checkbox Derrames "true"
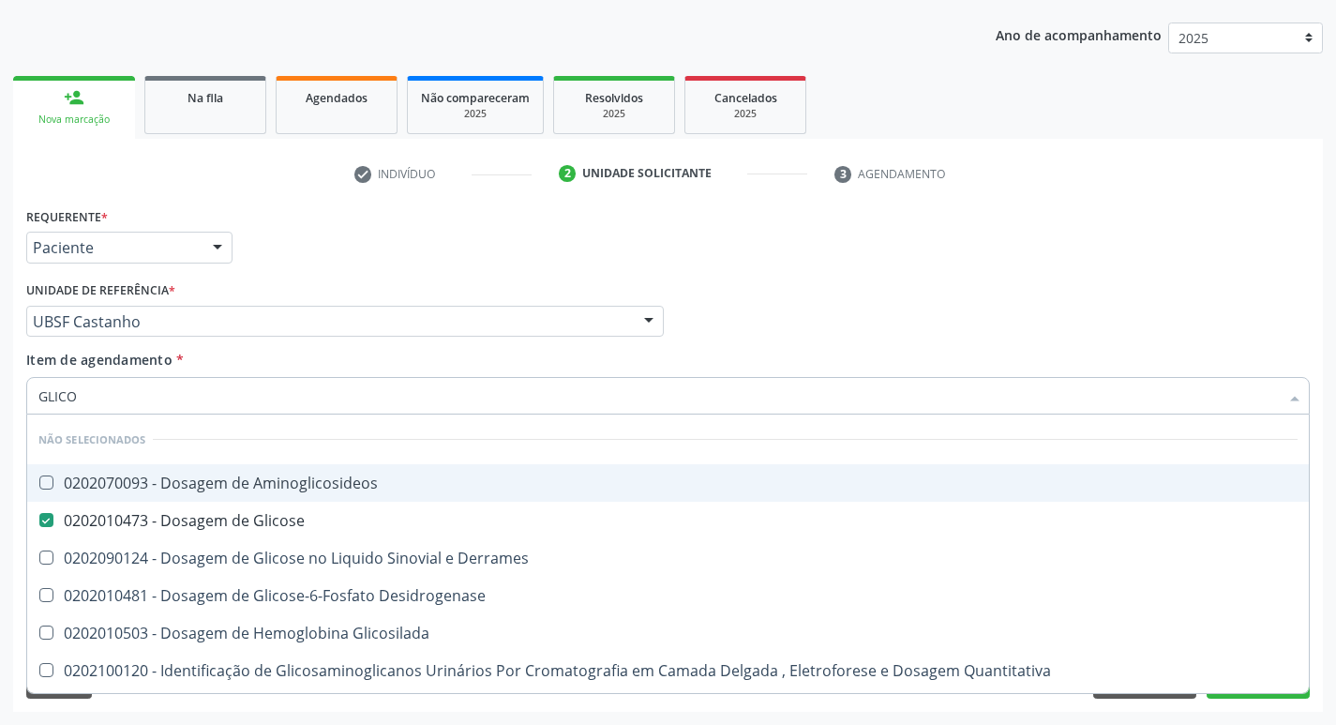
type input "GLIC"
checkbox Glicose "false"
checkbox Derrames "false"
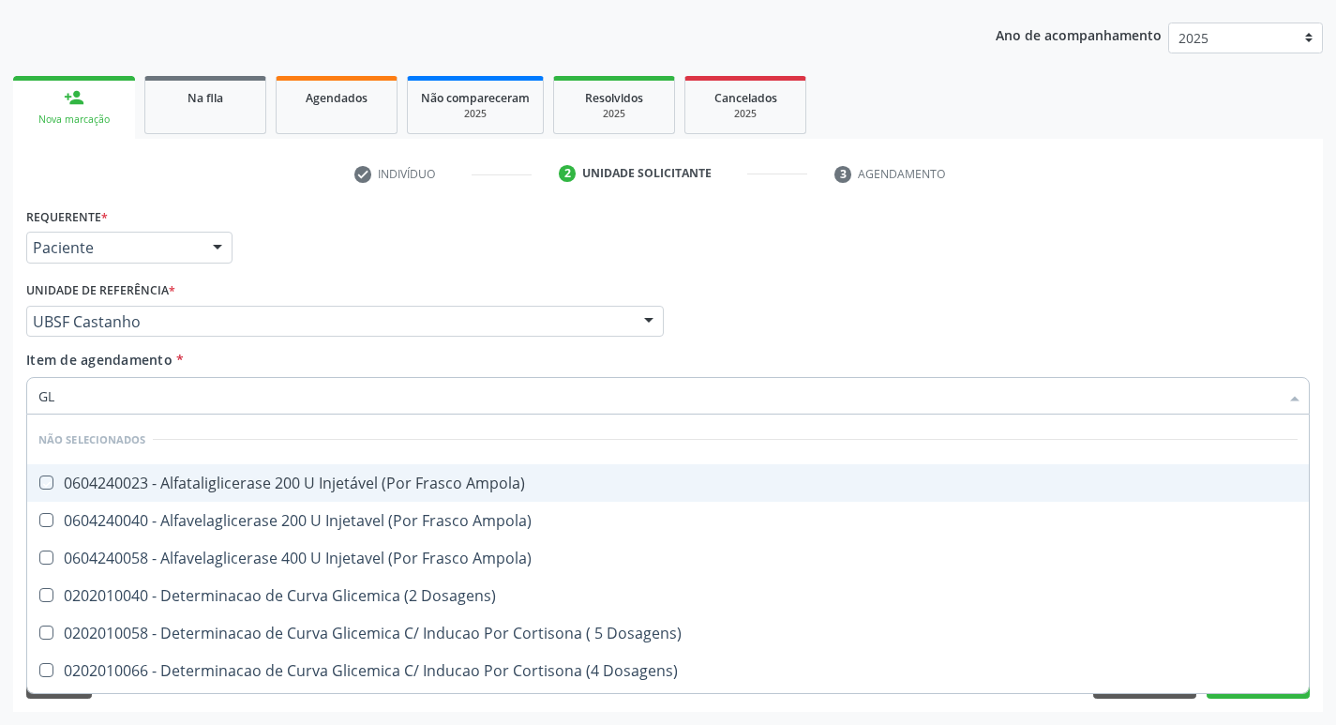
type input "G"
checkbox Ampola\) "true"
checkbox Glicose "false"
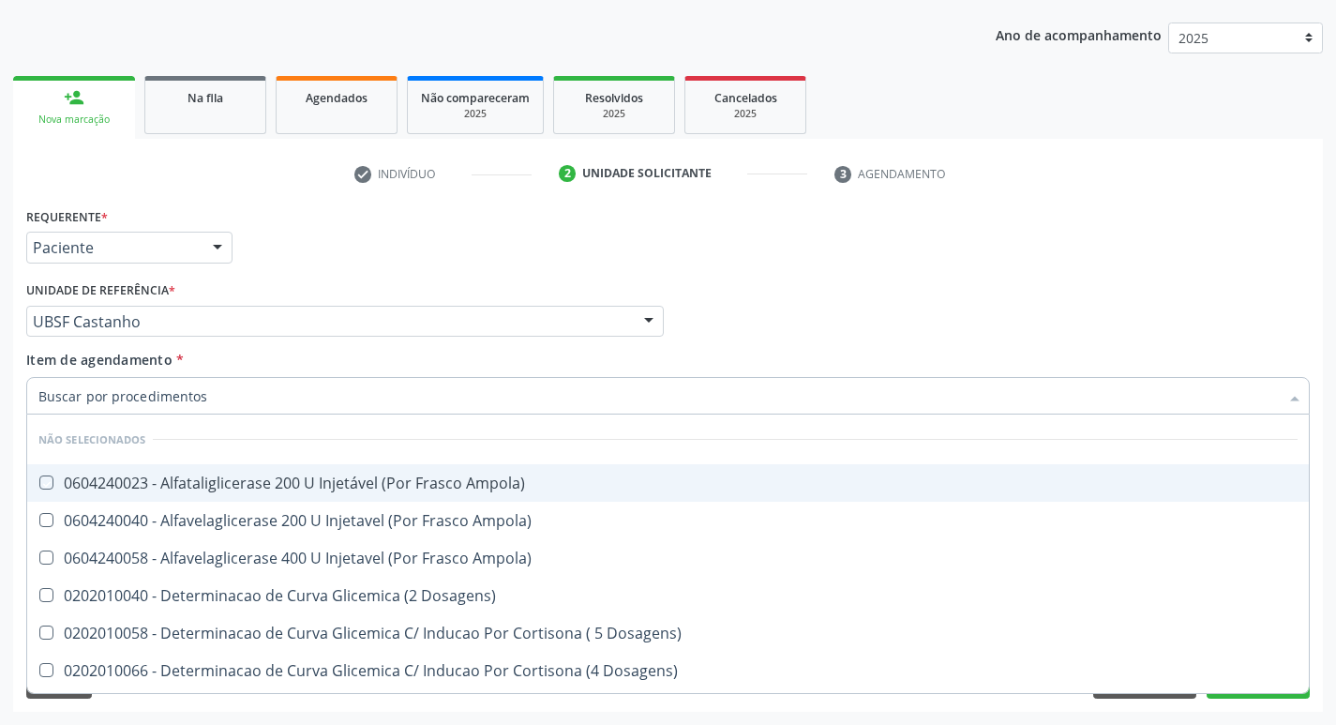
checkbox Derrames "false"
checkbox Triglicerideos "false"
checkbox Capilar "false"
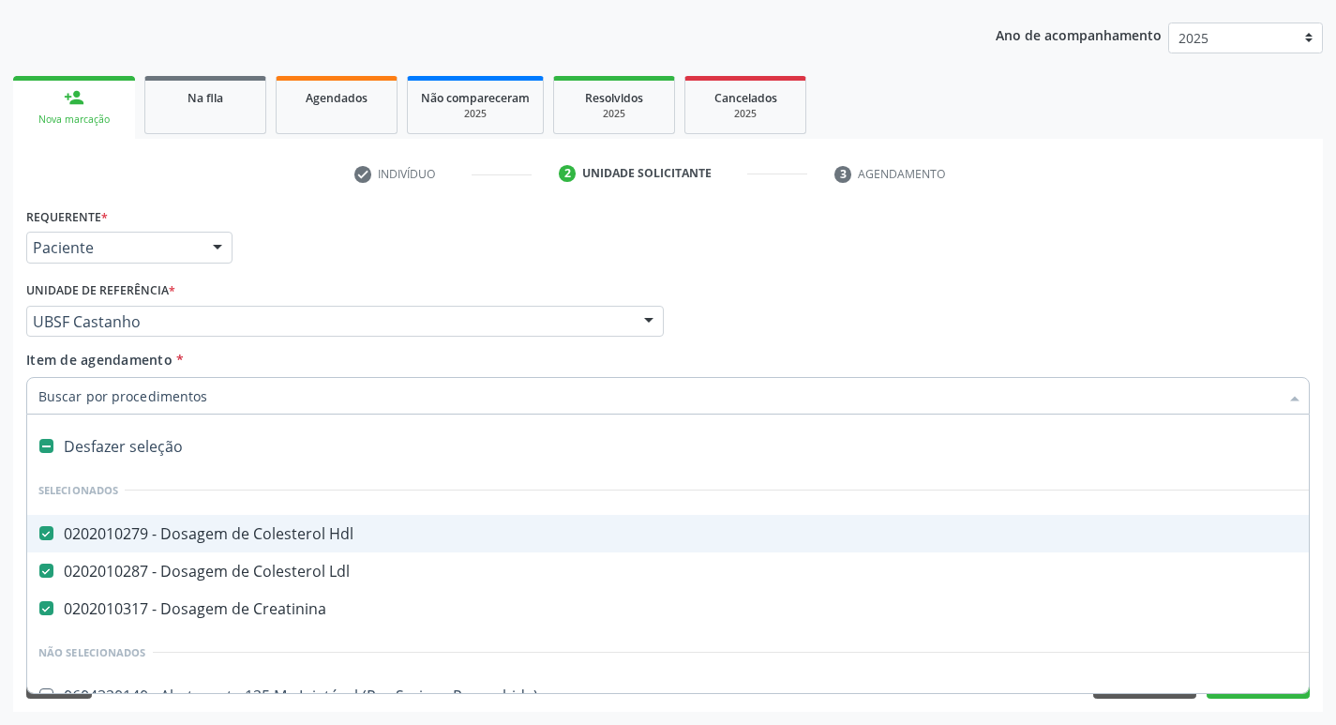
type input "H"
checkbox Creatinina "false"
checkbox Urina "false"
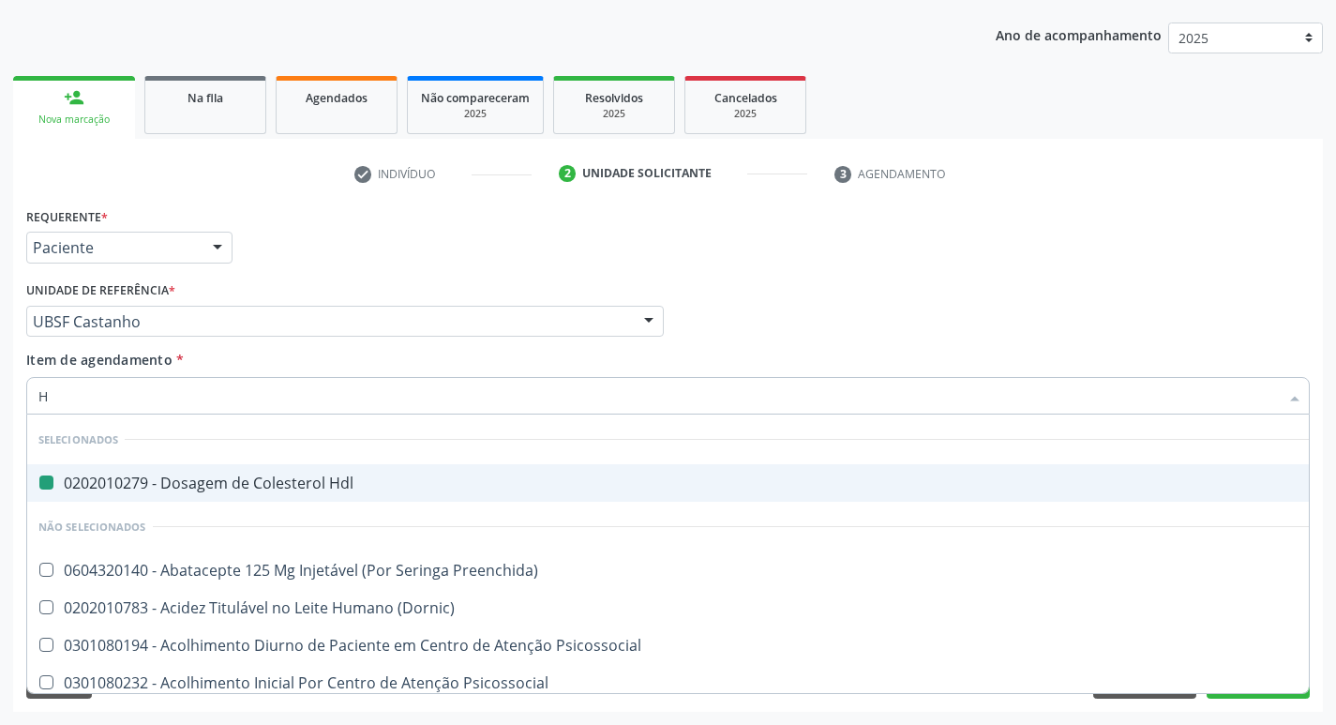
type input "HEMOGR"
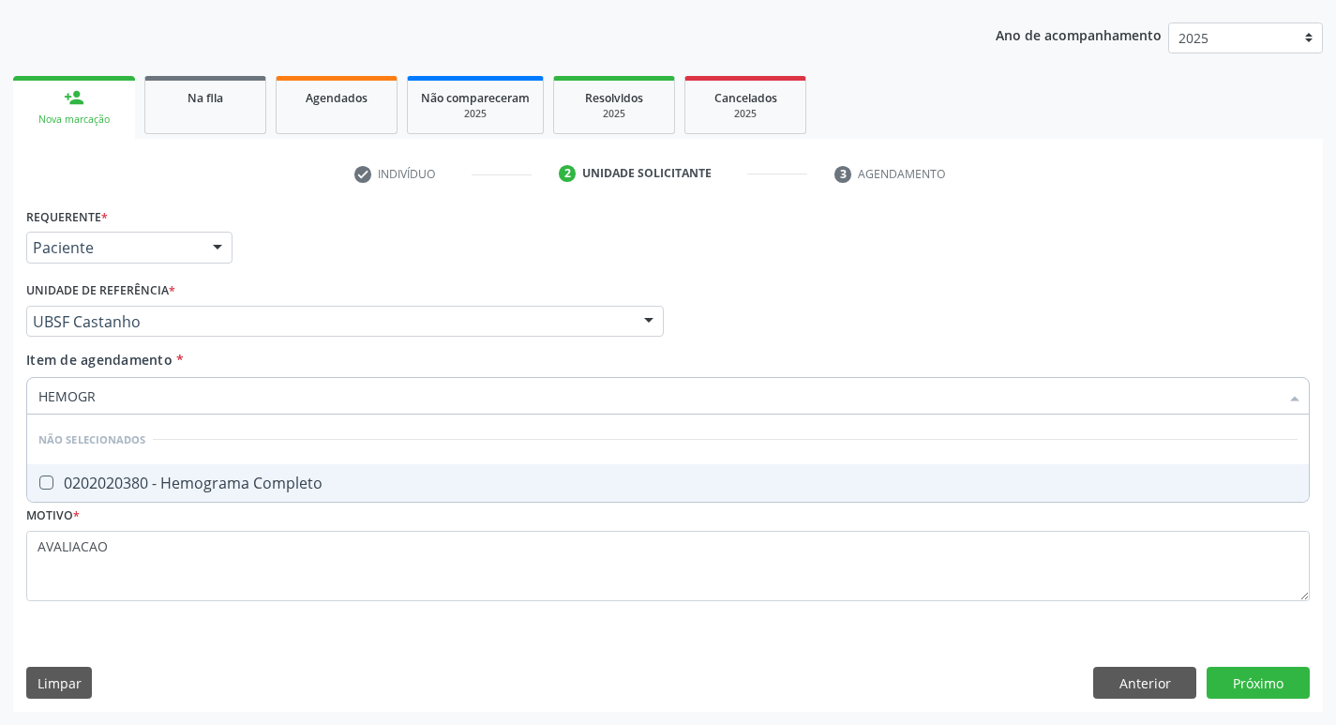
click at [221, 428] on li "Não selecionados" at bounding box center [668, 439] width 1282 height 50
click at [227, 470] on span "0202020380 - Hemograma Completo" at bounding box center [668, 483] width 1282 height 38
checkbox Completo "true"
type input "HEMOG"
checkbox Completo "false"
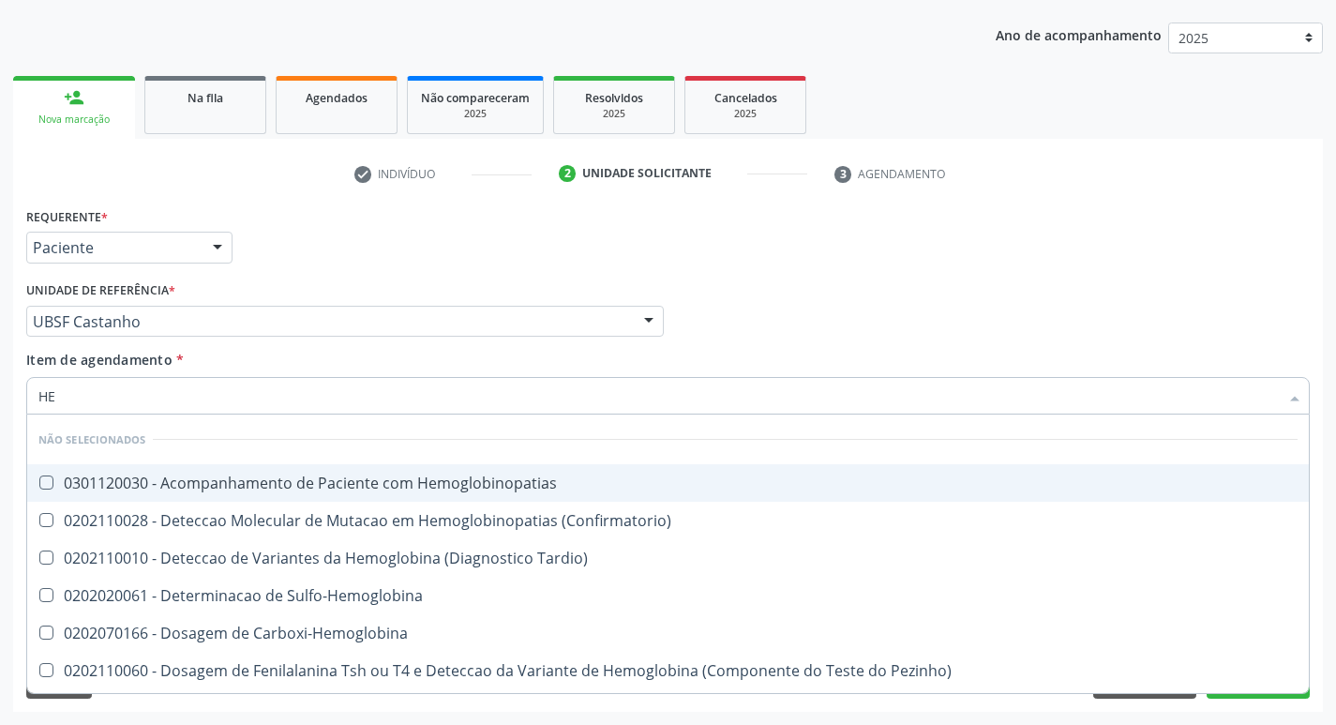
type input "H"
checkbox Hemoglobinopatias "true"
checkbox Tardio\) "true"
checkbox Completo "false"
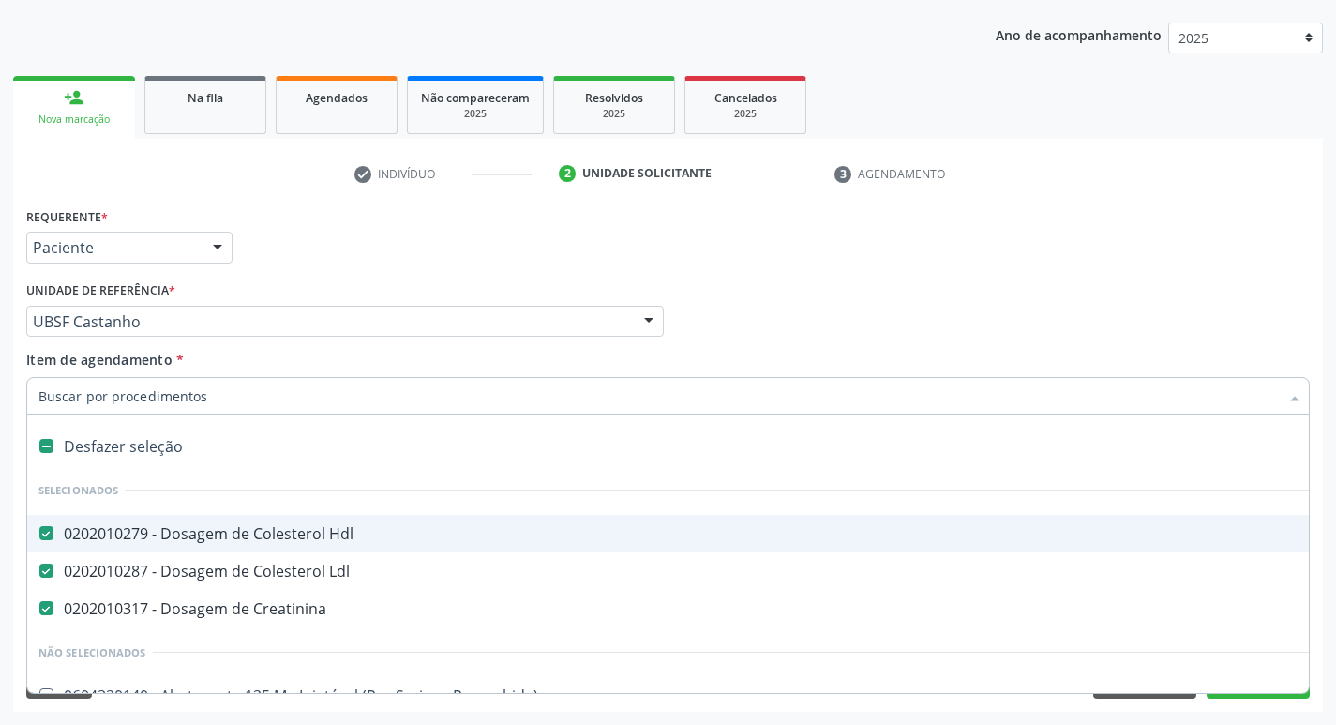
type input "U"
checkbox Hdl "false"
checkbox Creatinina "false"
checkbox Capsula\) "true"
checkbox Urina "false"
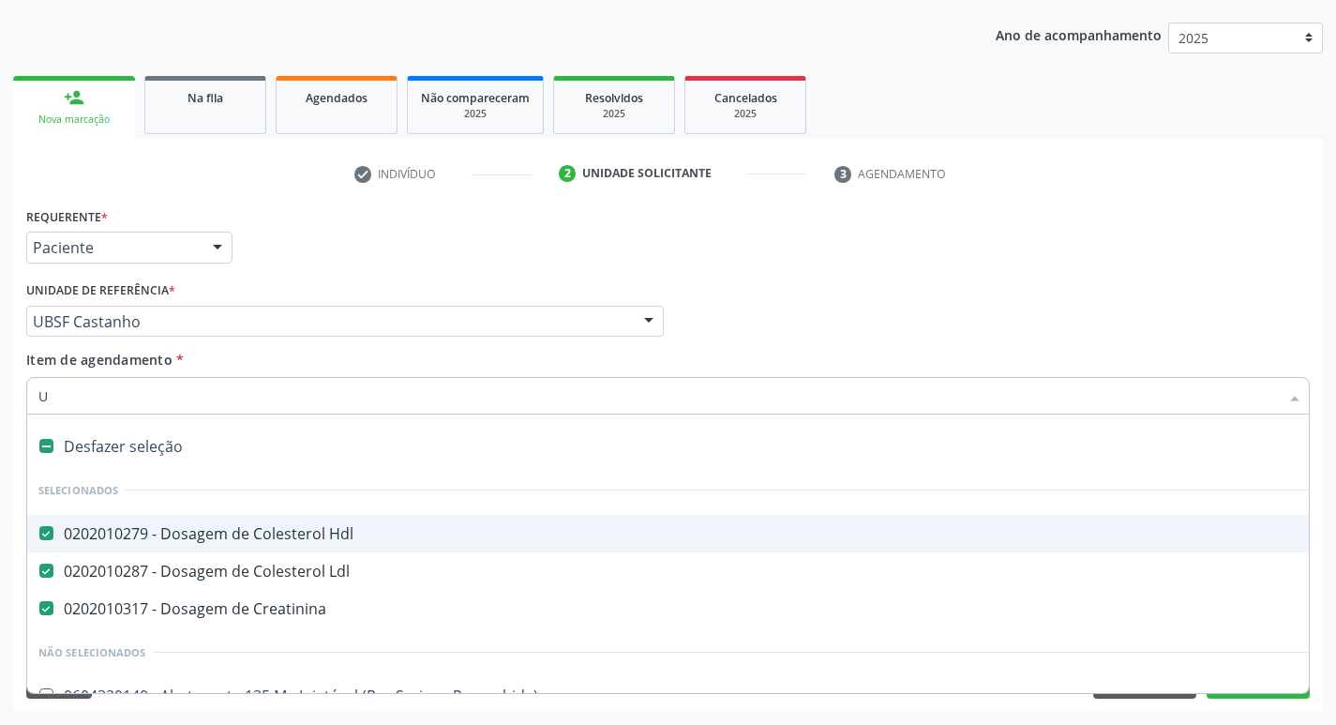
checkbox Ldl "false"
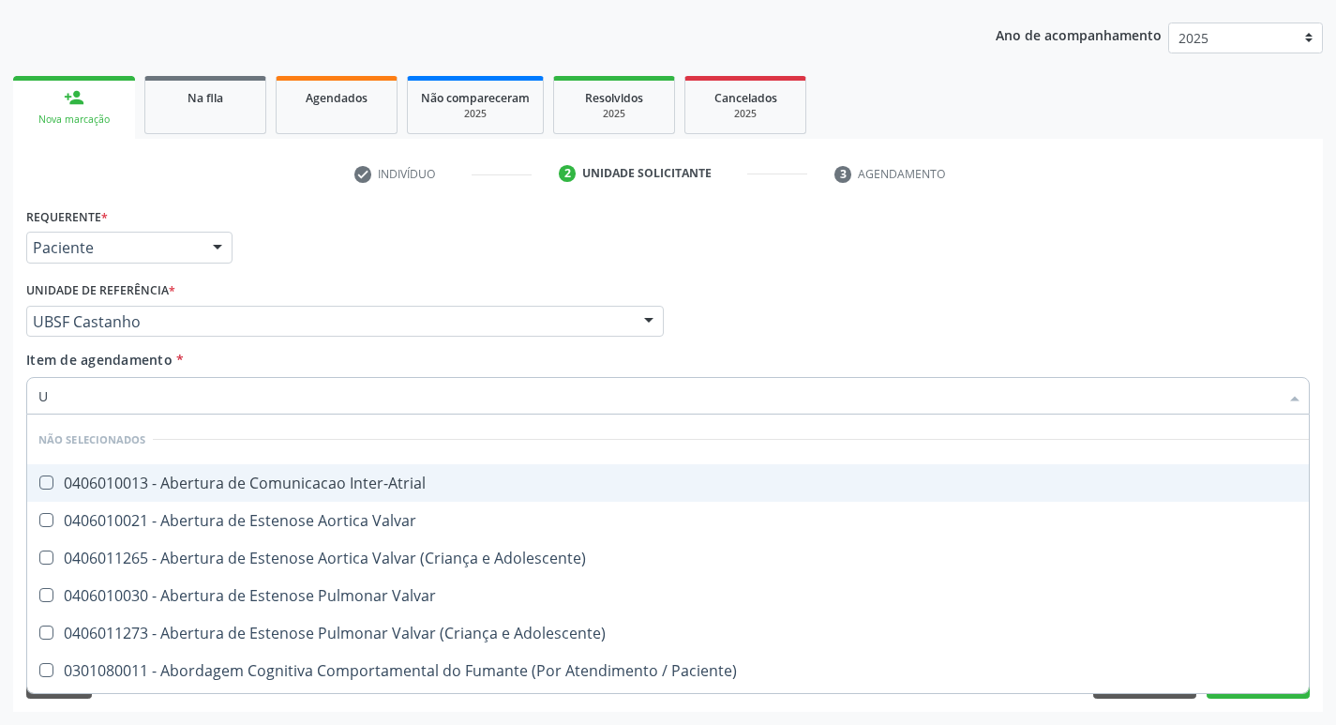
type input "UT"
checkbox Urina "false"
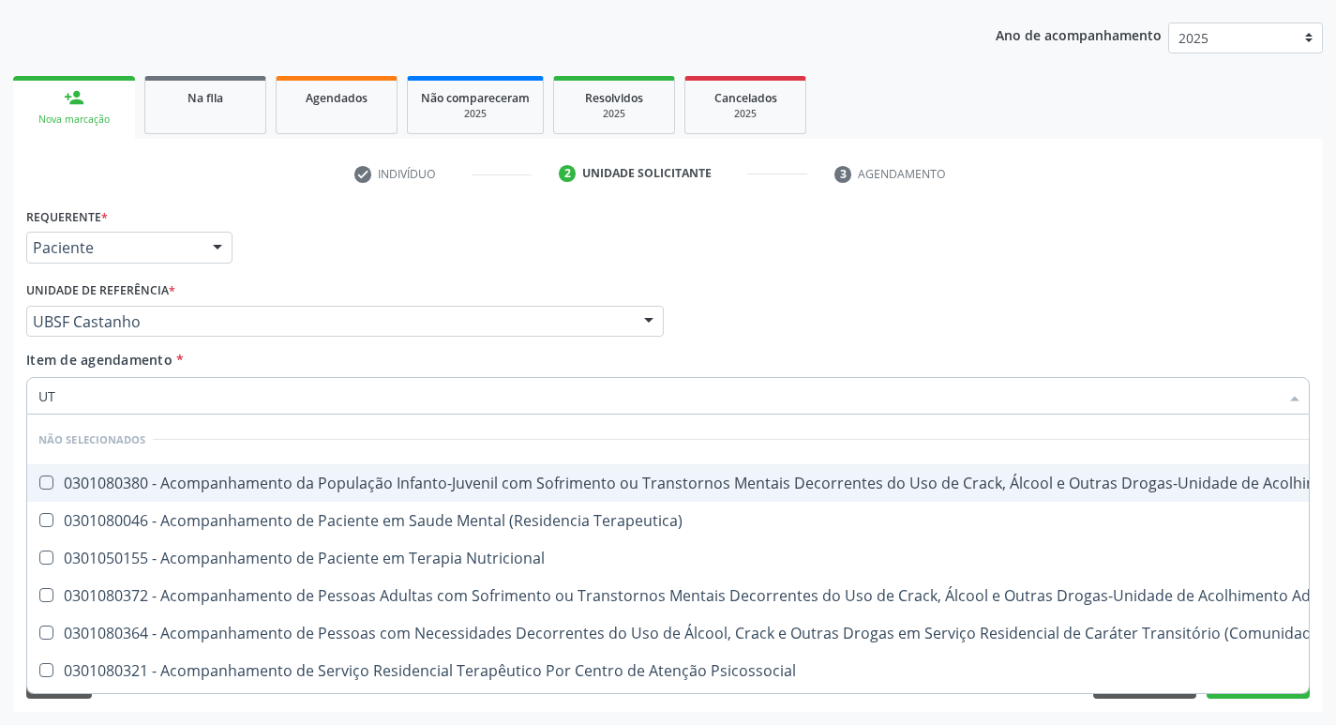
type input "U"
checkbox Utero "true"
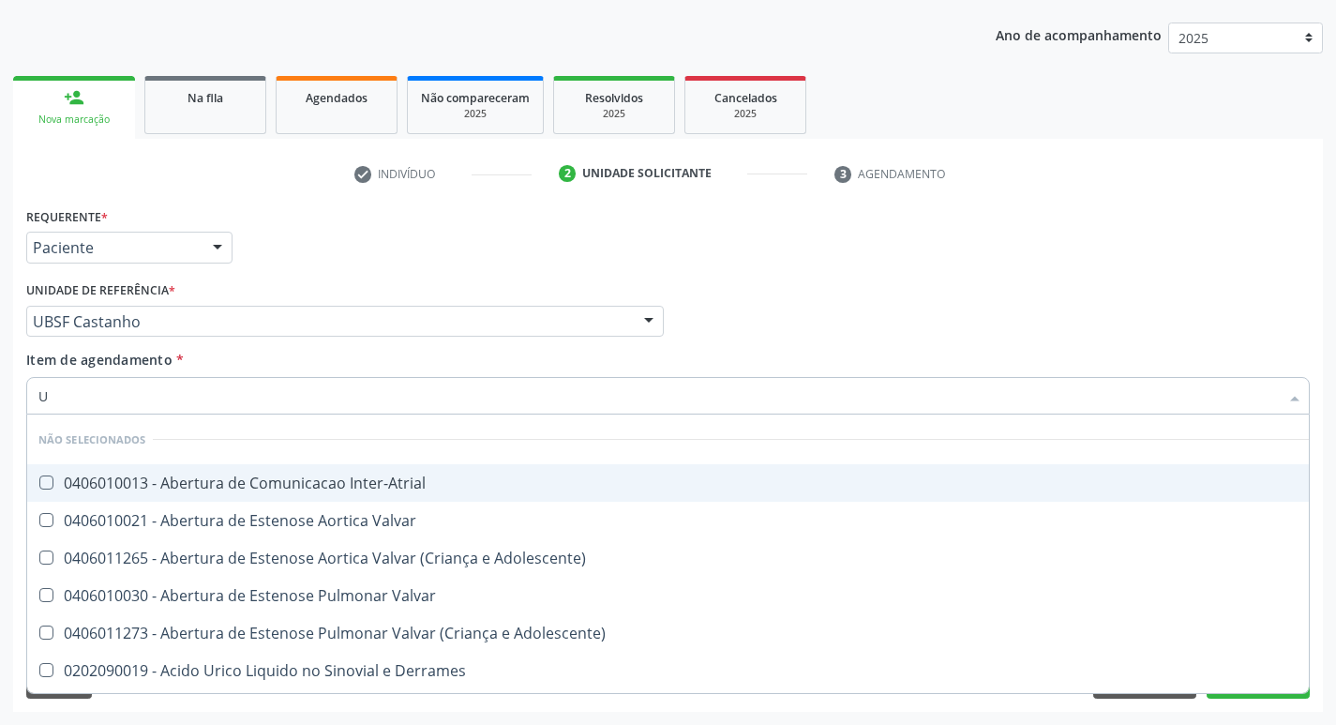
type input "UR"
checkbox Urina "true"
checkbox Supervisionado\) "false"
type input "URE"
checkbox Urina "false"
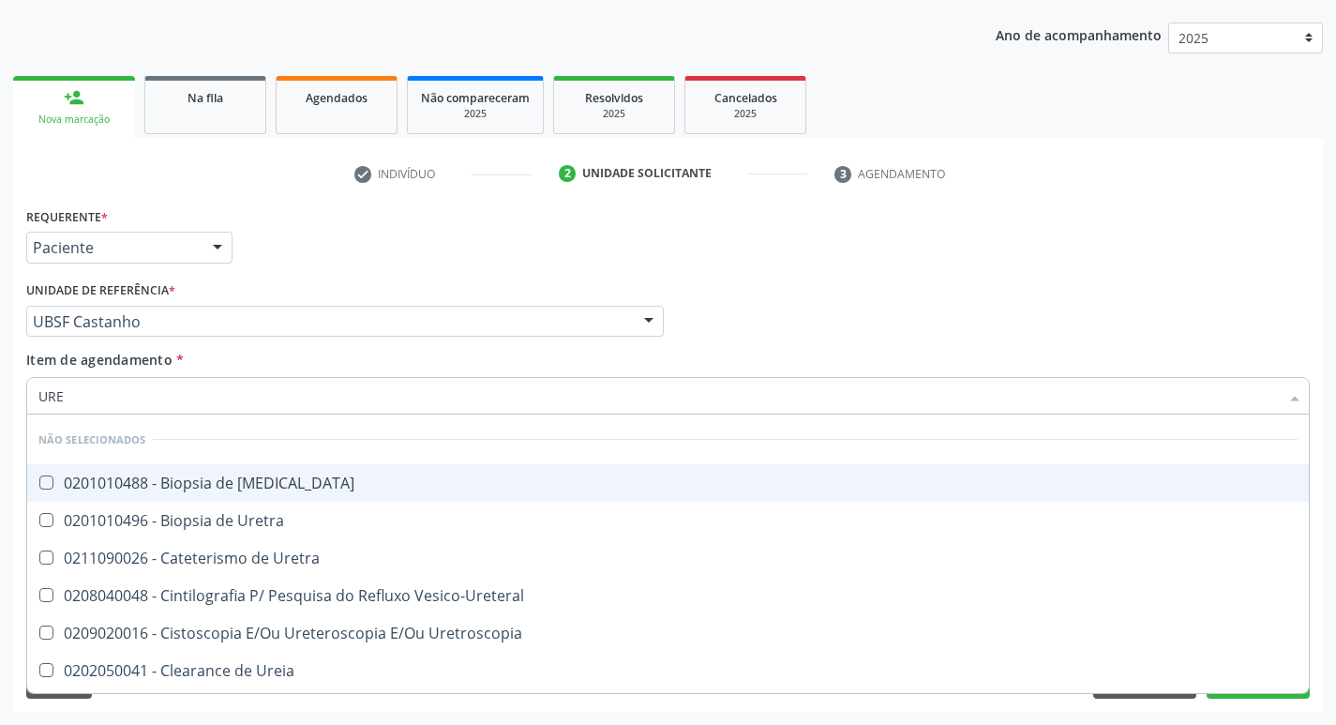
type input "UREI"
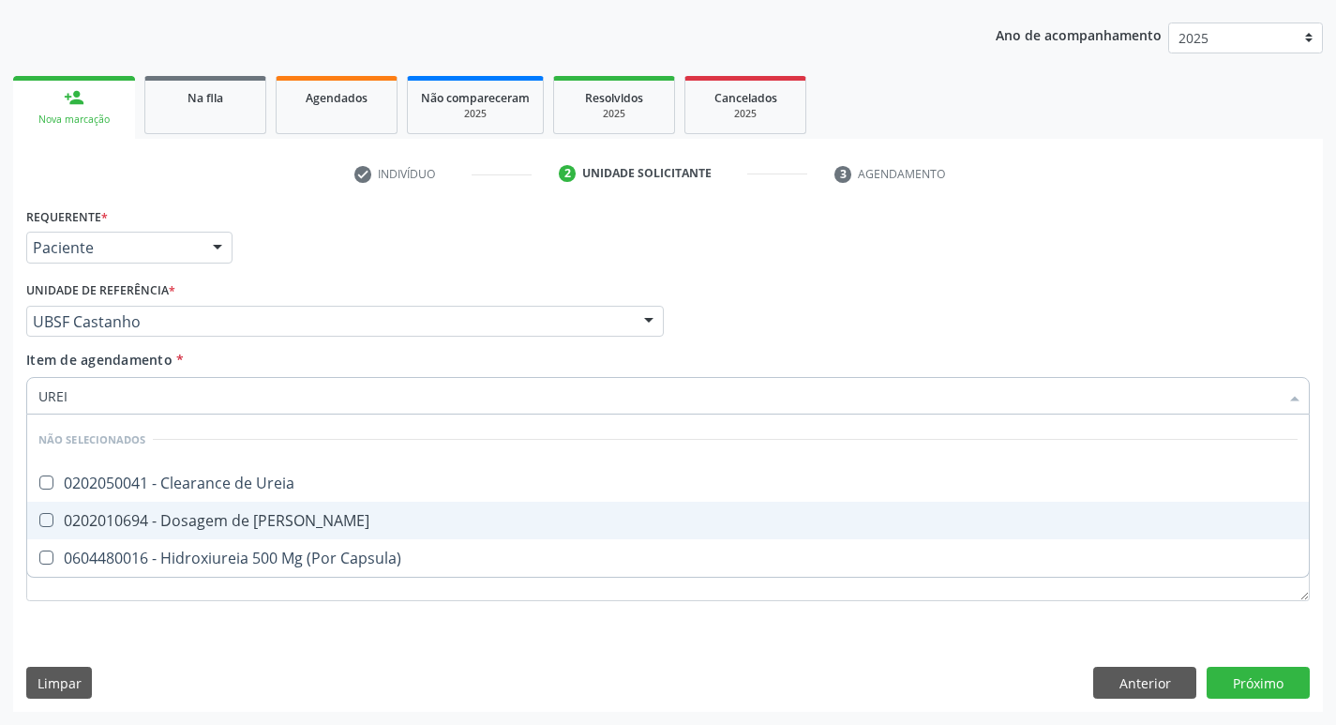
click at [279, 518] on div "0202010694 - Dosagem de [PERSON_NAME]" at bounding box center [667, 520] width 1259 height 15
checkbox Ureia "true"
type input "URE"
checkbox Ureia "false"
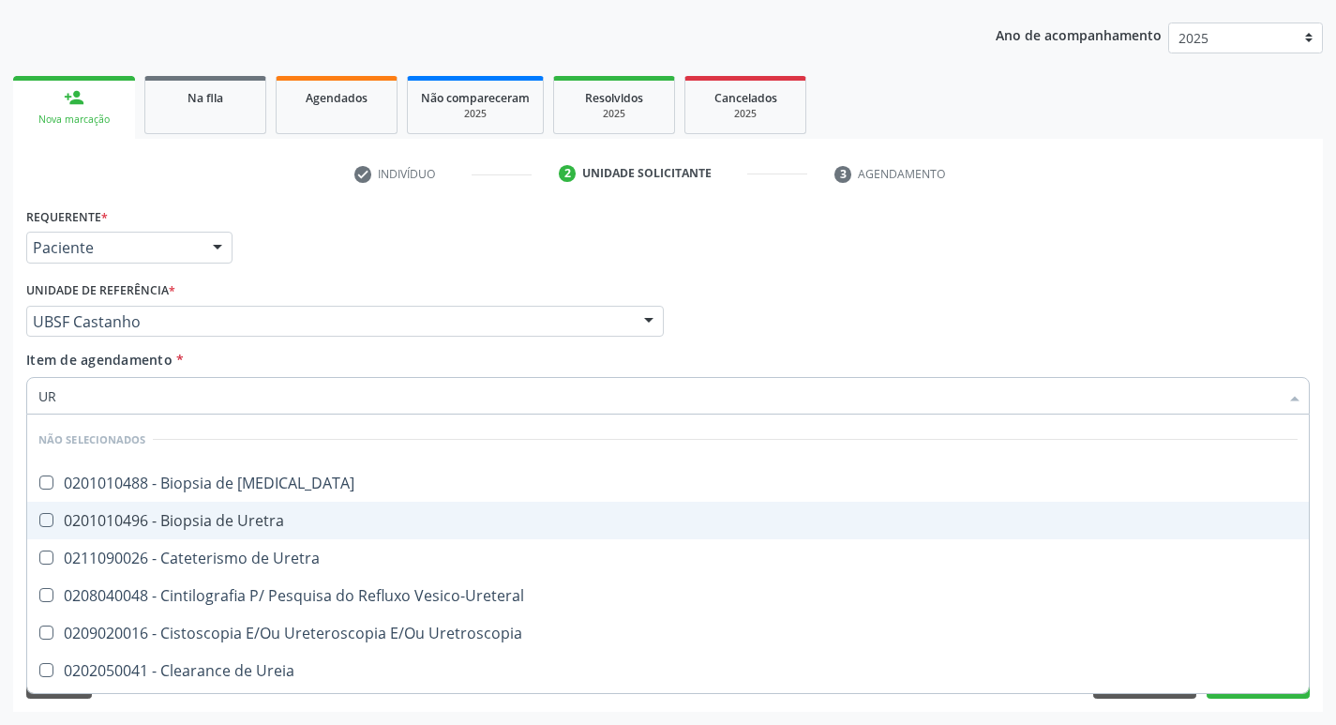
type input "U"
checkbox Ureter "true"
checkbox Uretra "true"
checkbox Ureia "false"
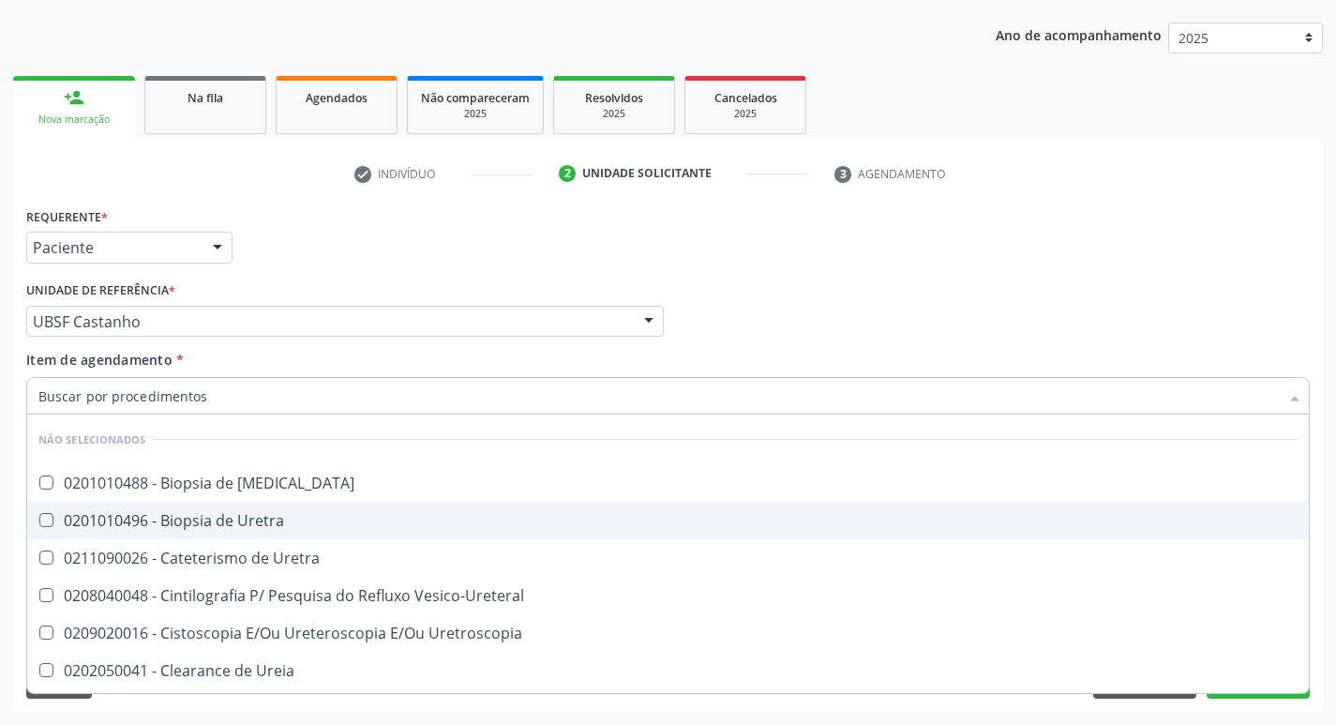
checkbox Bubonica\) "false"
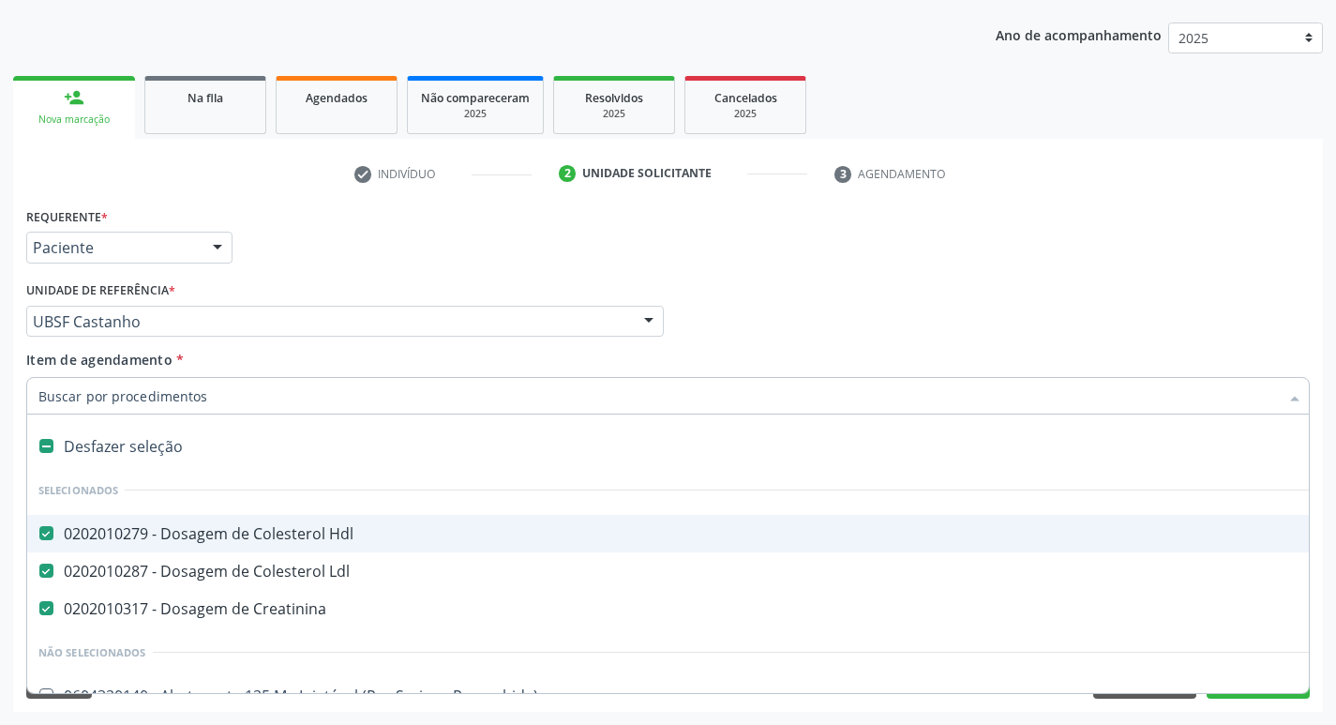
type input "2"
checkbox Hepático "true"
checkbox Urina "false"
checkbox Coclear "true"
checkbox Musculos\) "true"
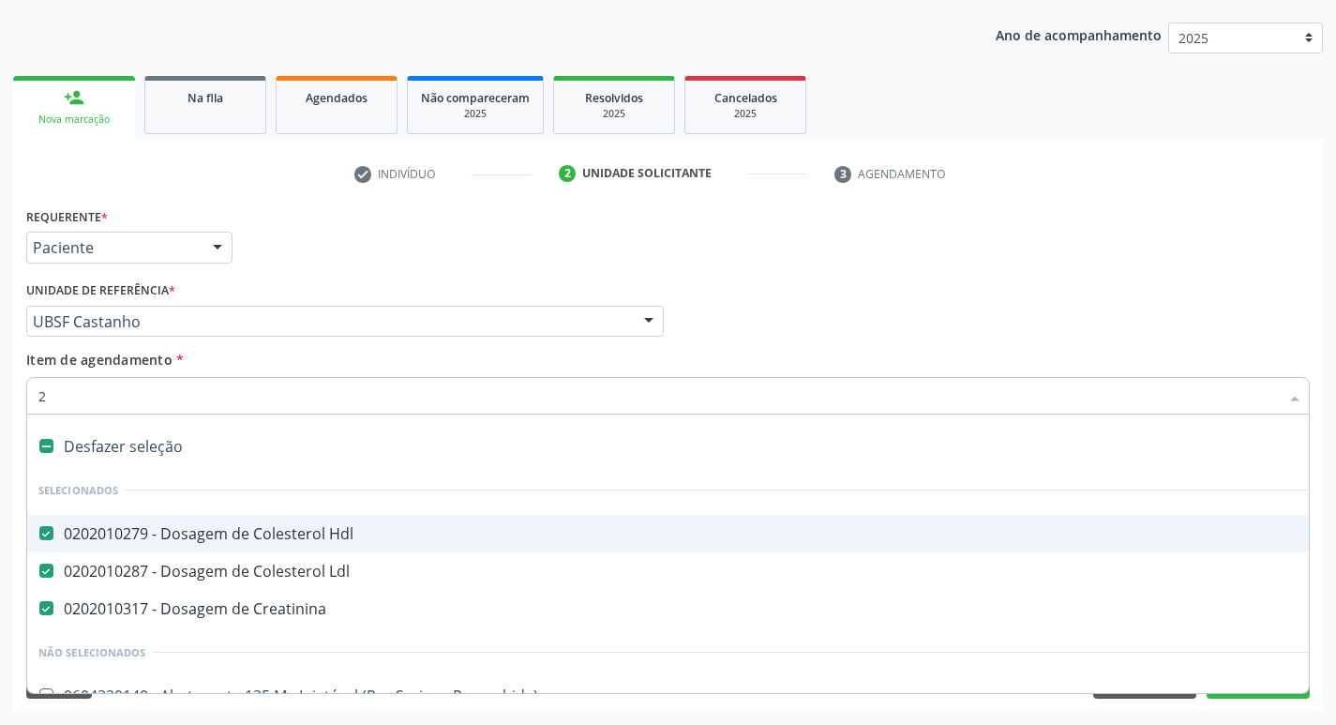
checkbox Congenita "true"
checkbox Esquerdo "true"
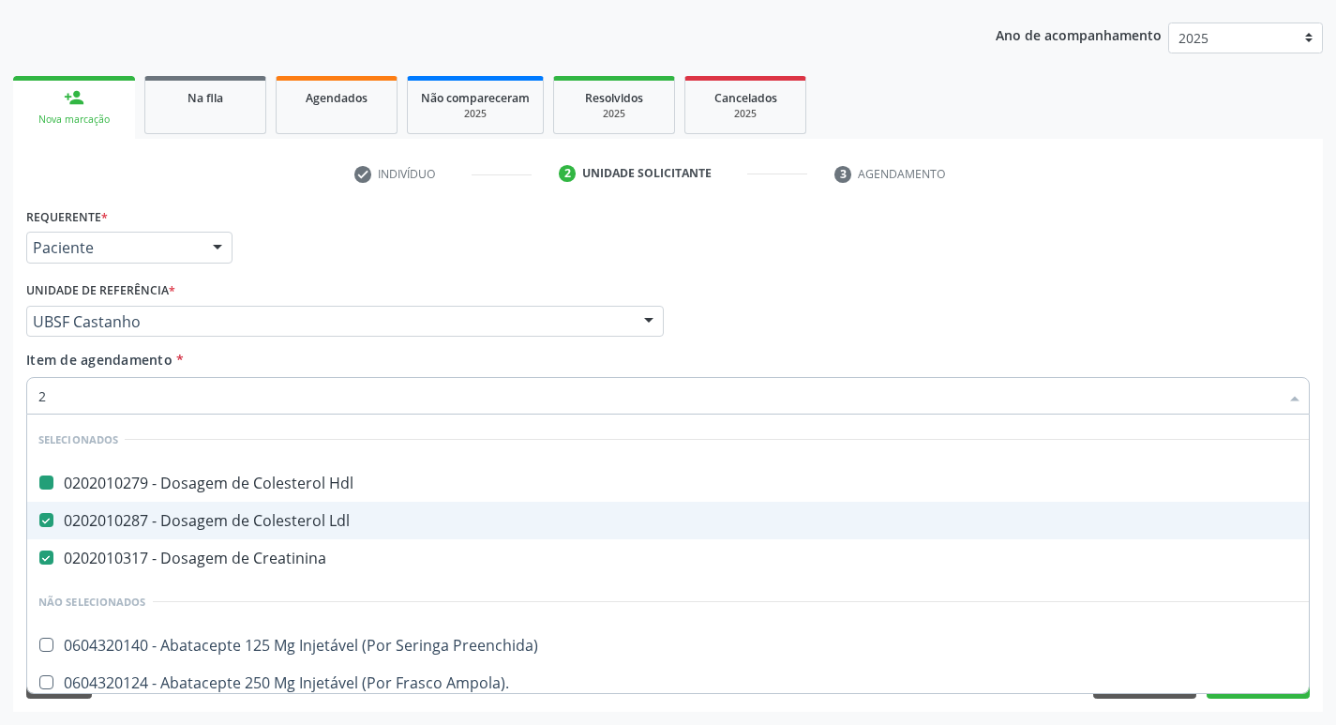
type input "20208008"
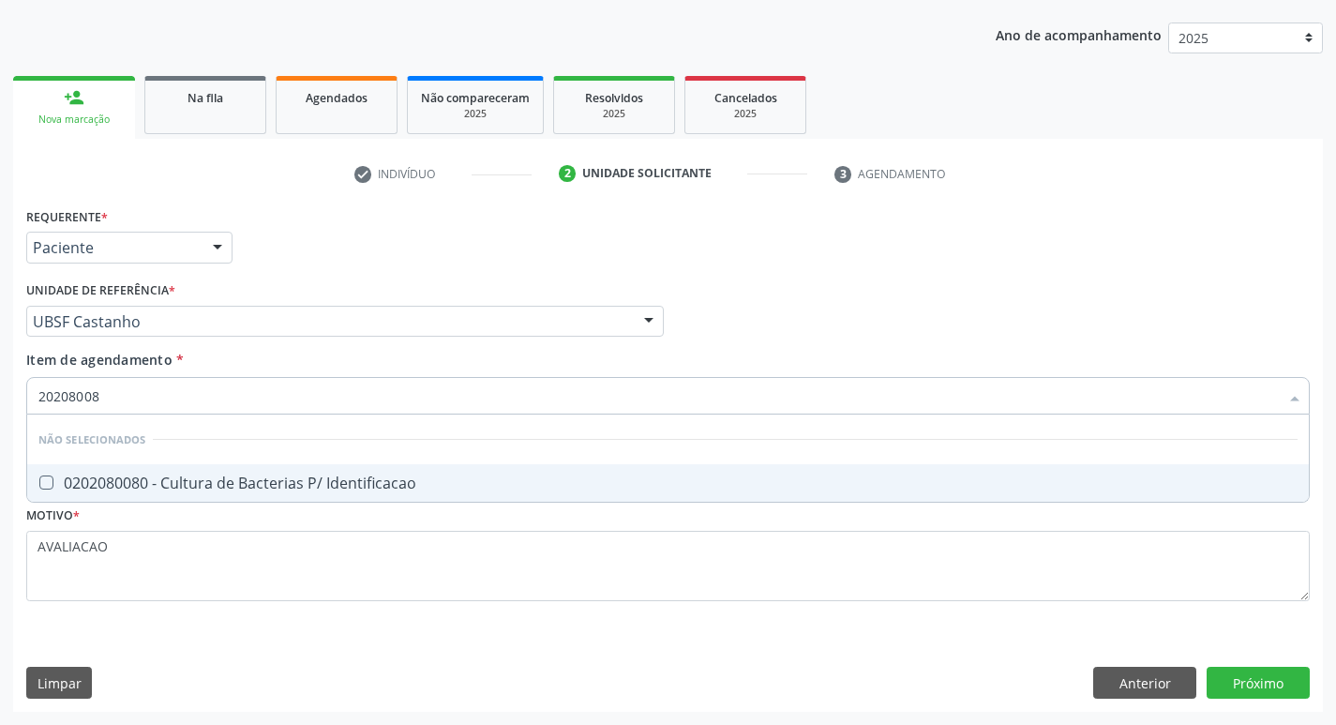
click at [302, 472] on span "0202080080 - Cultura de Bacterias P/ Identificacao" at bounding box center [668, 483] width 1282 height 38
checkbox Identificacao "true"
type input "2020800"
checkbox Identificacao "false"
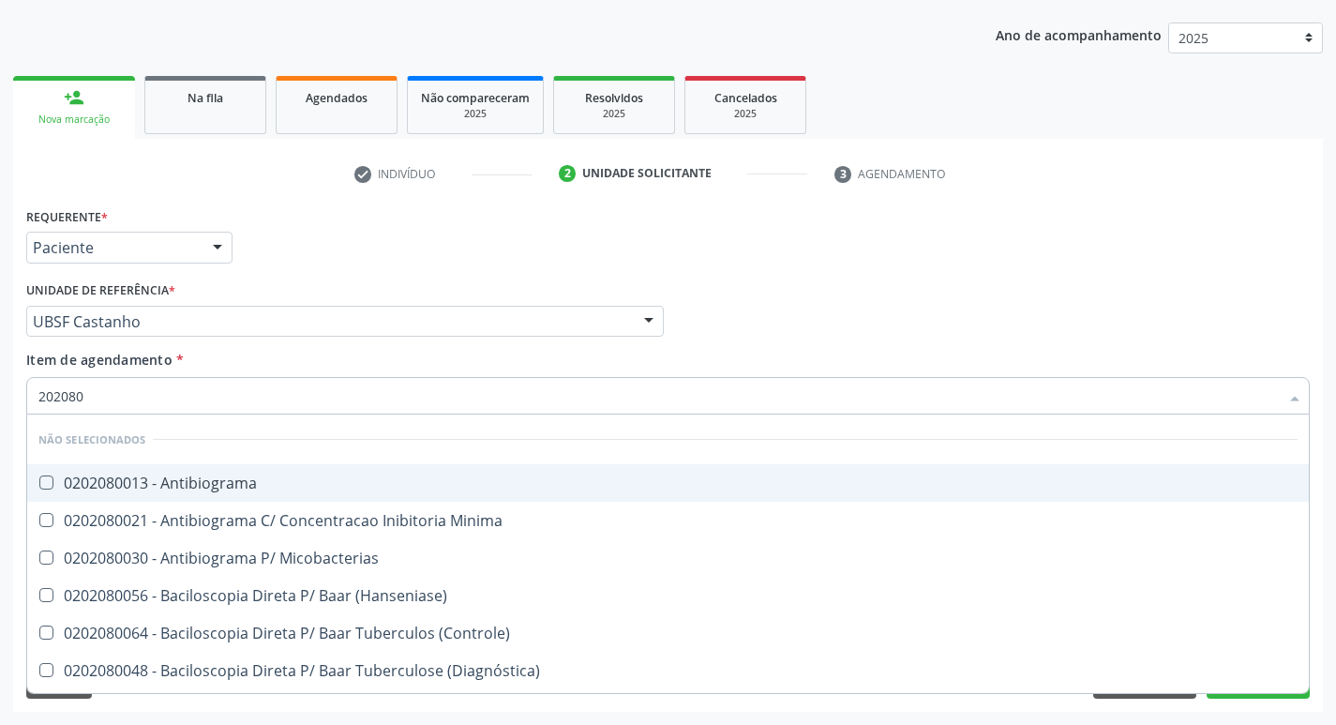
type input "20208"
checkbox Identificacao "false"
type input "2"
checkbox Antibiograma "true"
checkbox Minima "true"
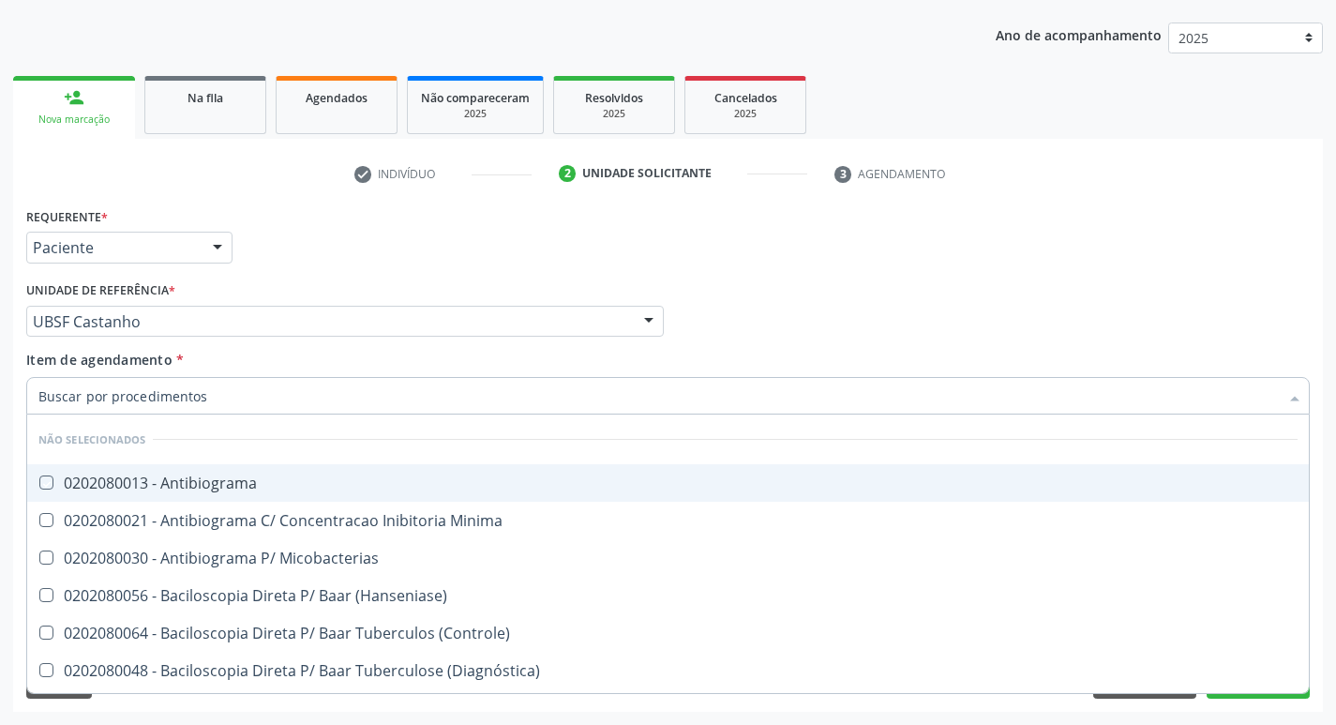
checkbox Micobacterias "true"
checkbox Identificacao "false"
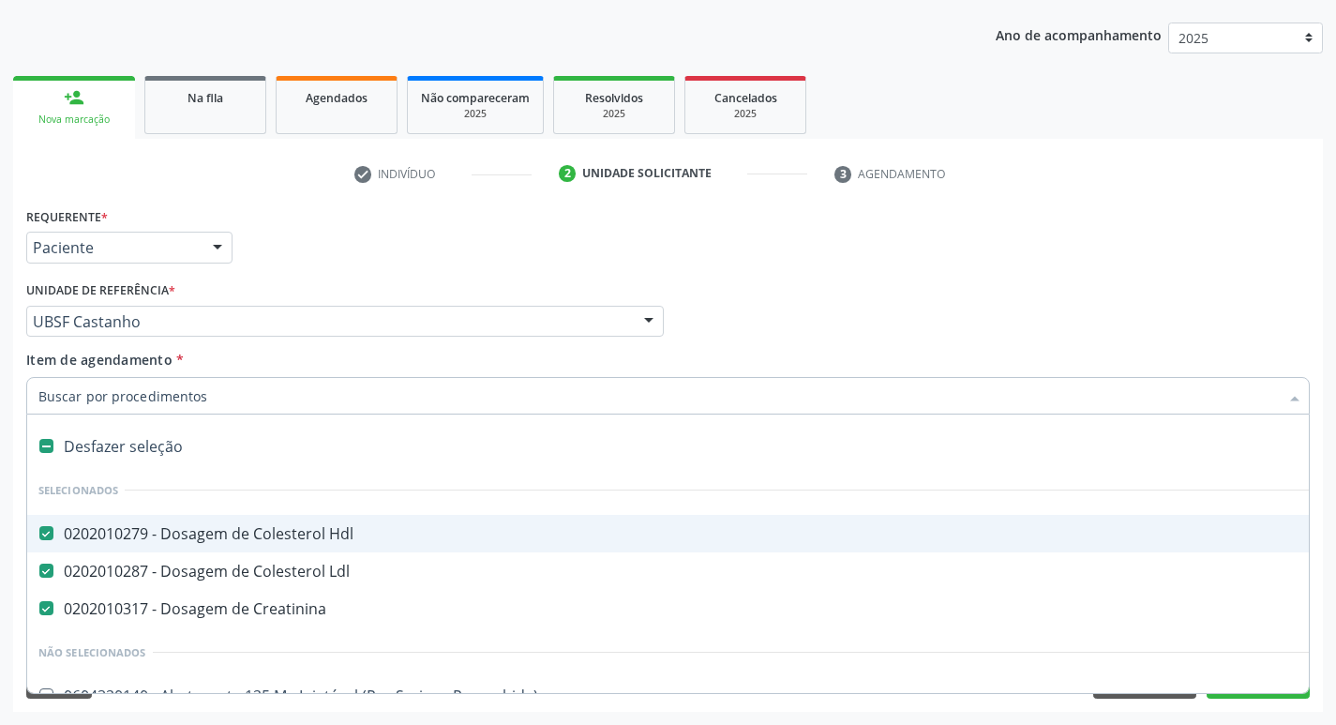
type input "S"
checkbox Revestido\) "true"
checkbox Urina "false"
checkbox Obstetrica "true"
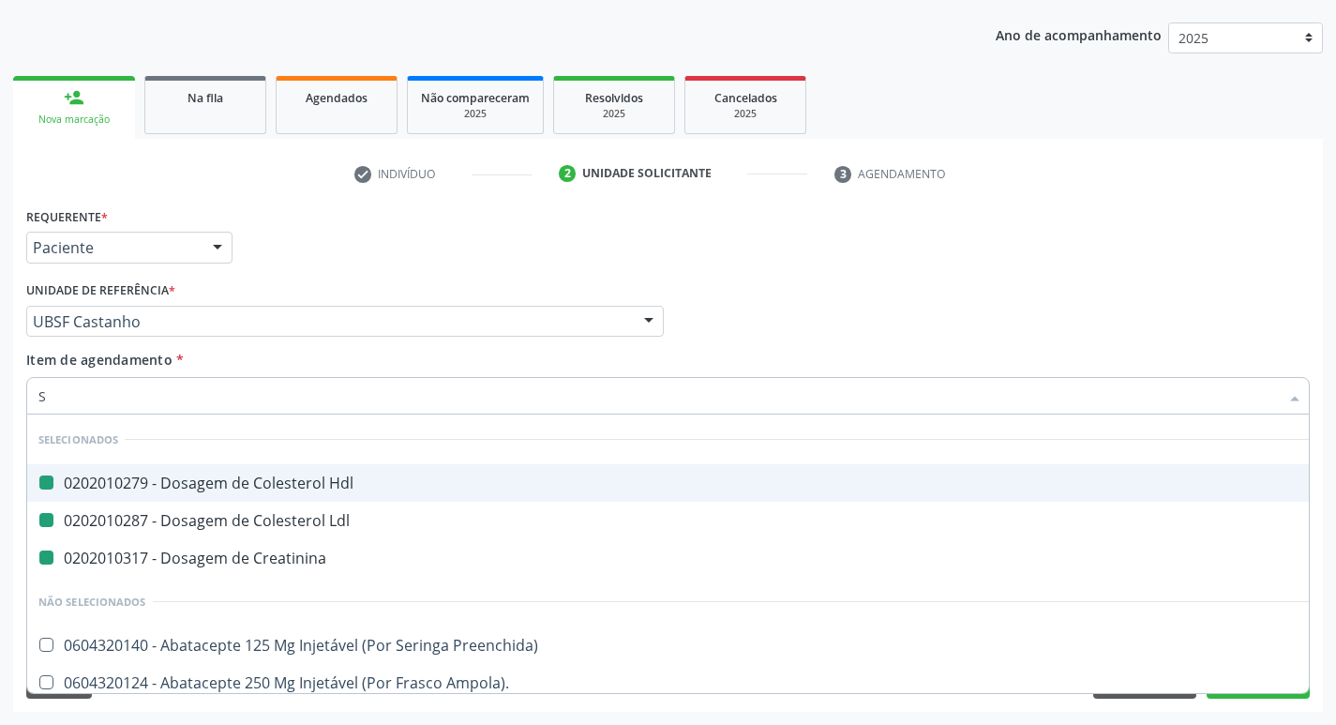
type input "SO"
checkbox Hdl "false"
checkbox Ldl "false"
checkbox Creatinina "false"
checkbox Urina "false"
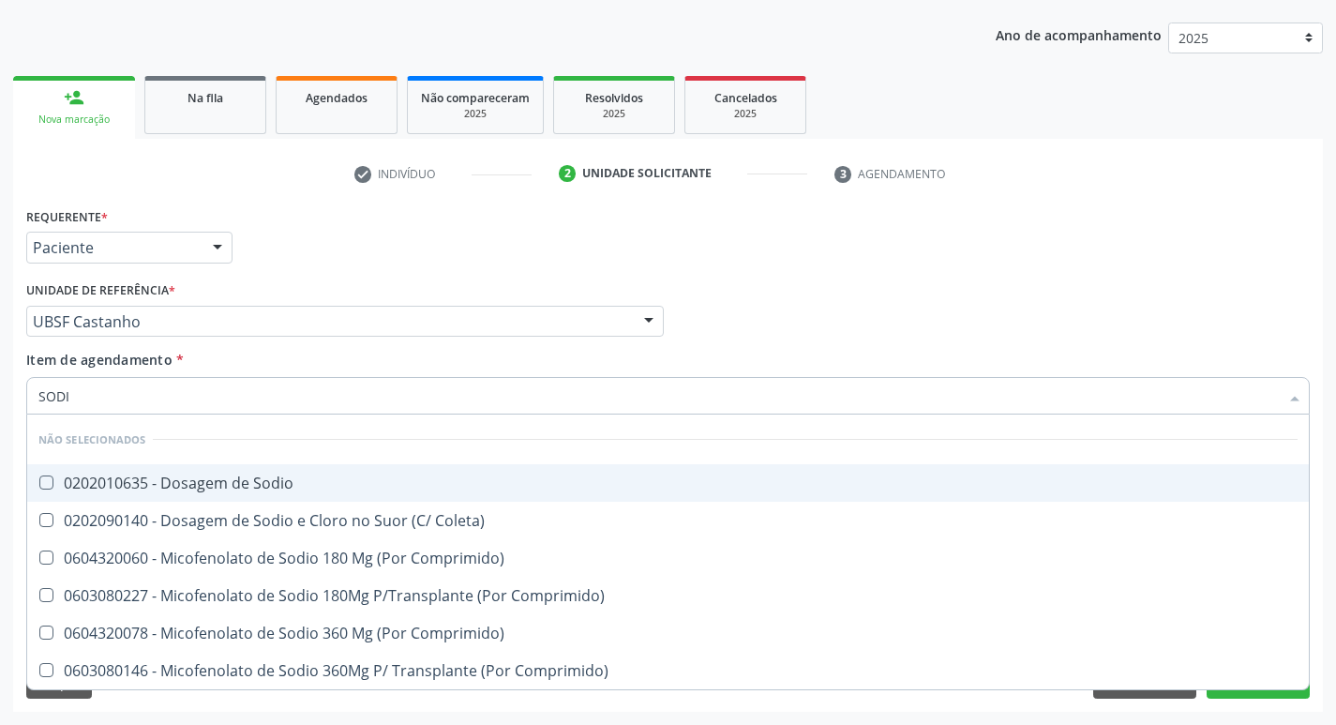
type input "SODIO"
click at [302, 472] on span "0202010635 - Dosagem de Sodio" at bounding box center [668, 483] width 1282 height 38
checkbox Sodio "true"
type input "S"
checkbox Sodio "true"
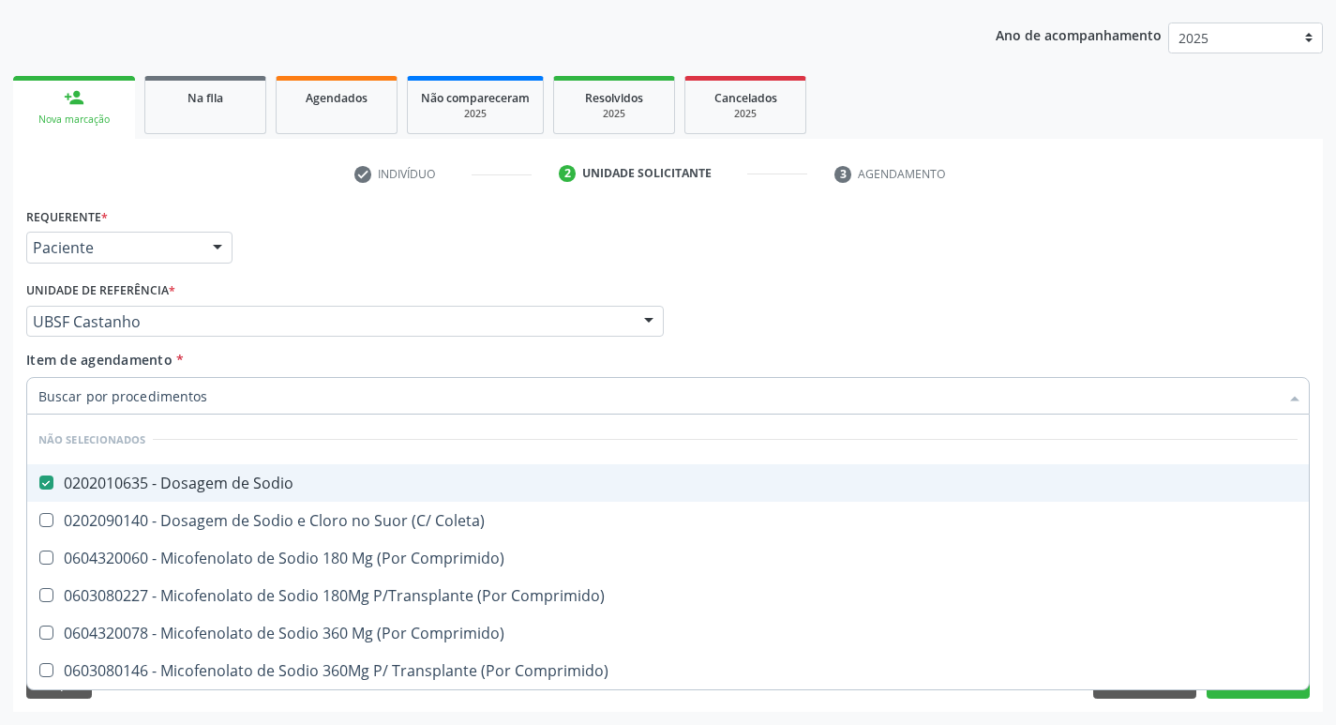
checkbox Coleta\) "true"
checkbox Comprimido\) "true"
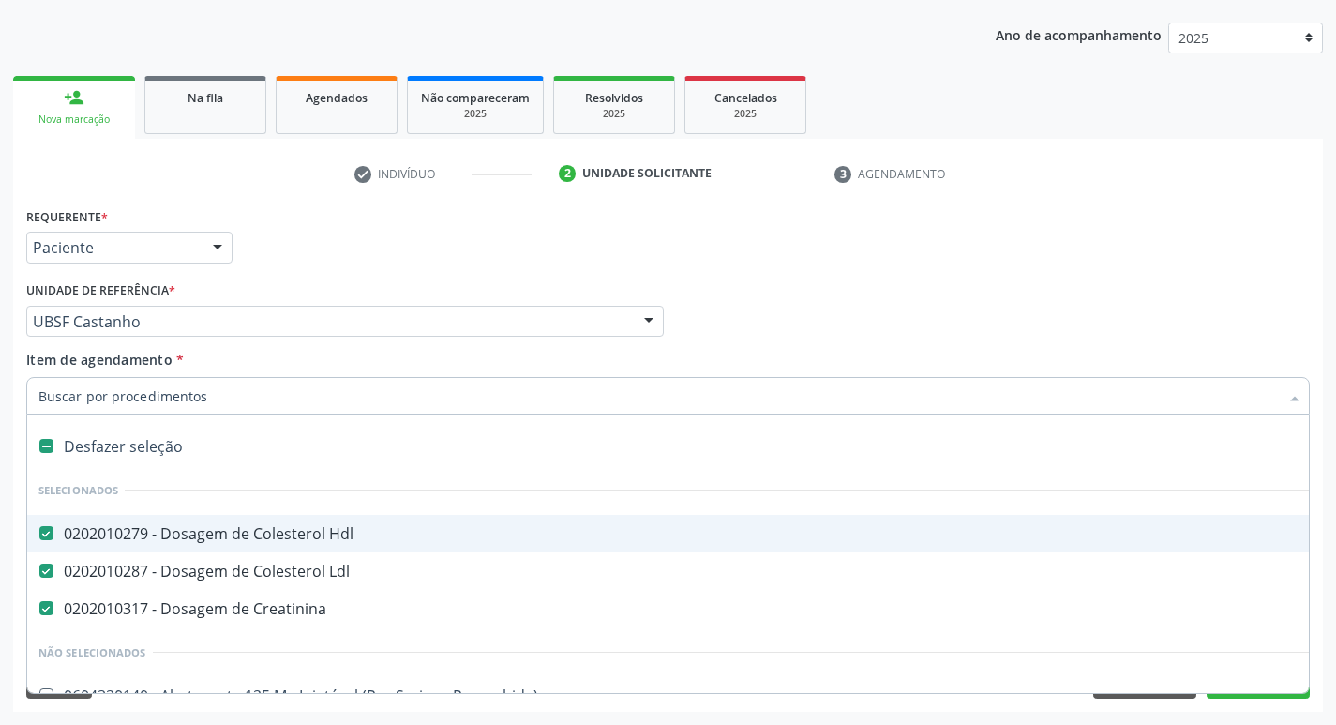
type input "T"
checkbox Dedo "true"
checkbox Urina "false"
checkbox Oro-Sinusal "true"
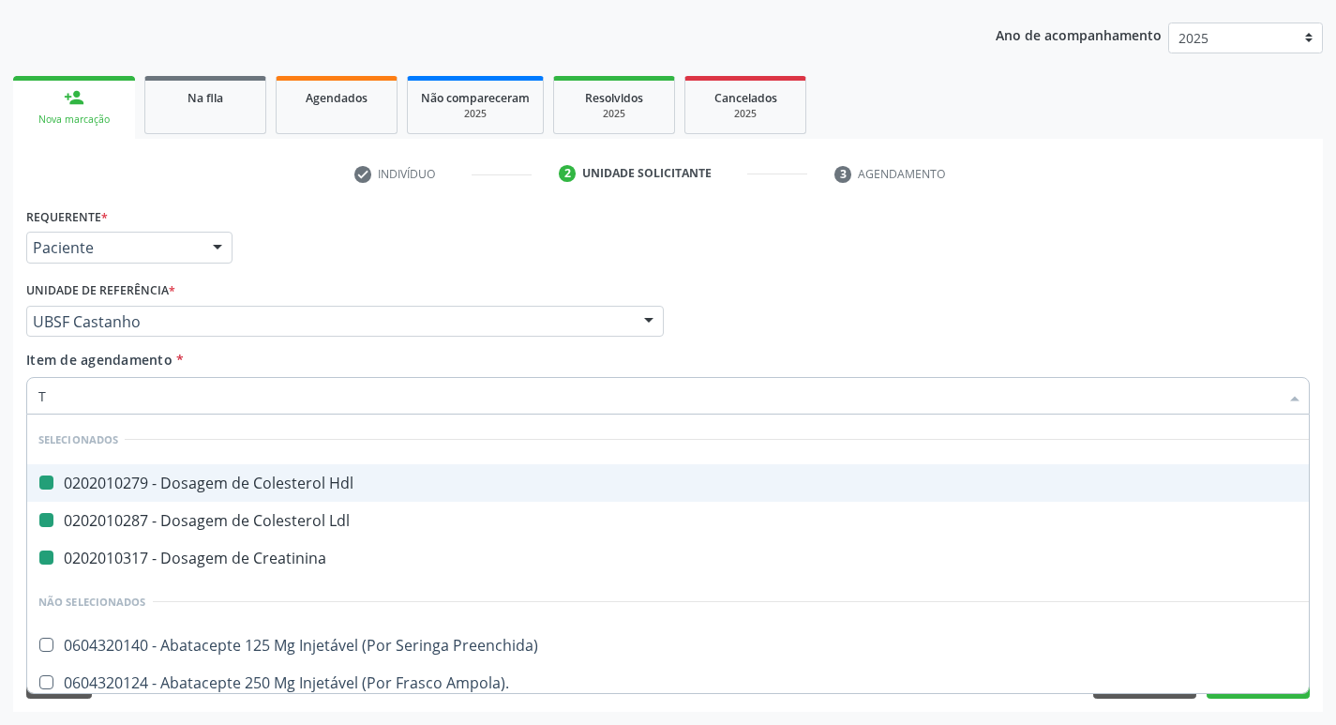
type input "TG"
checkbox Hdl "false"
checkbox Ldl "false"
checkbox Creatinina "false"
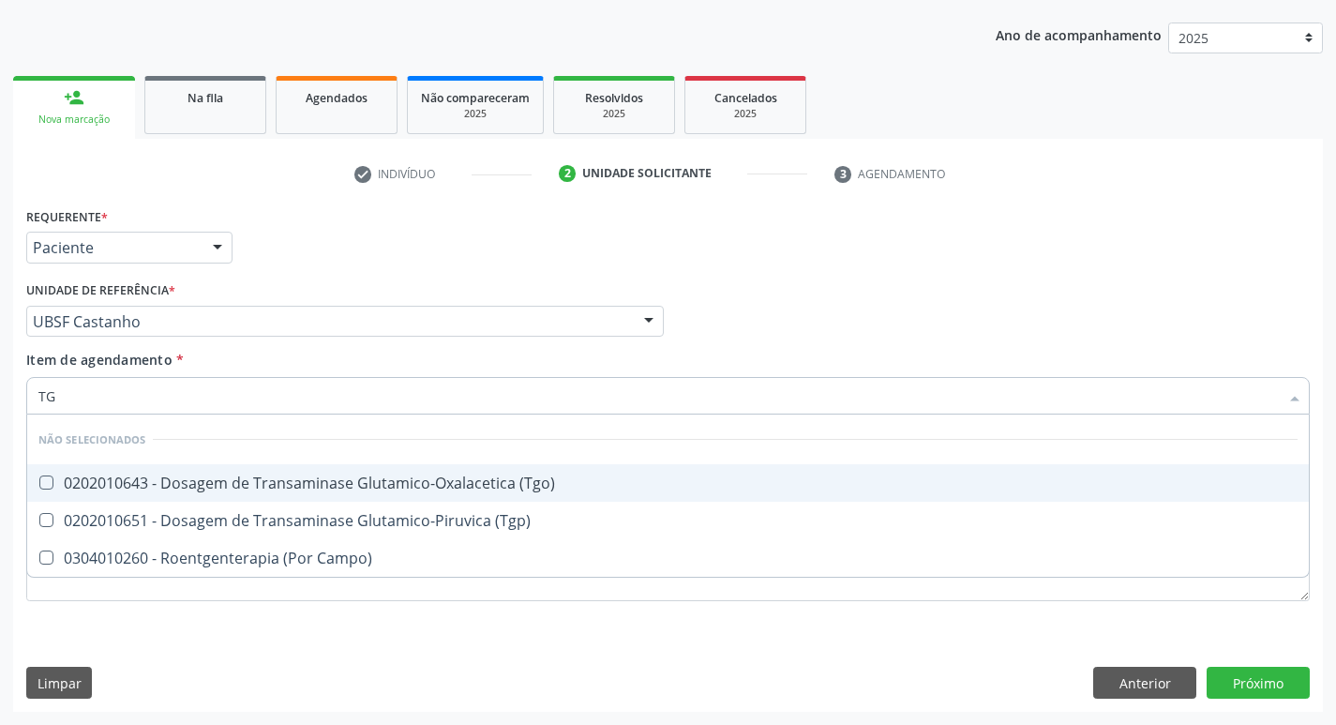
click at [487, 482] on div "0202010643 - Dosagem de Transaminase Glutamico-Oxalacetica (Tgo)" at bounding box center [667, 482] width 1259 height 15
checkbox \(Tgo\) "true"
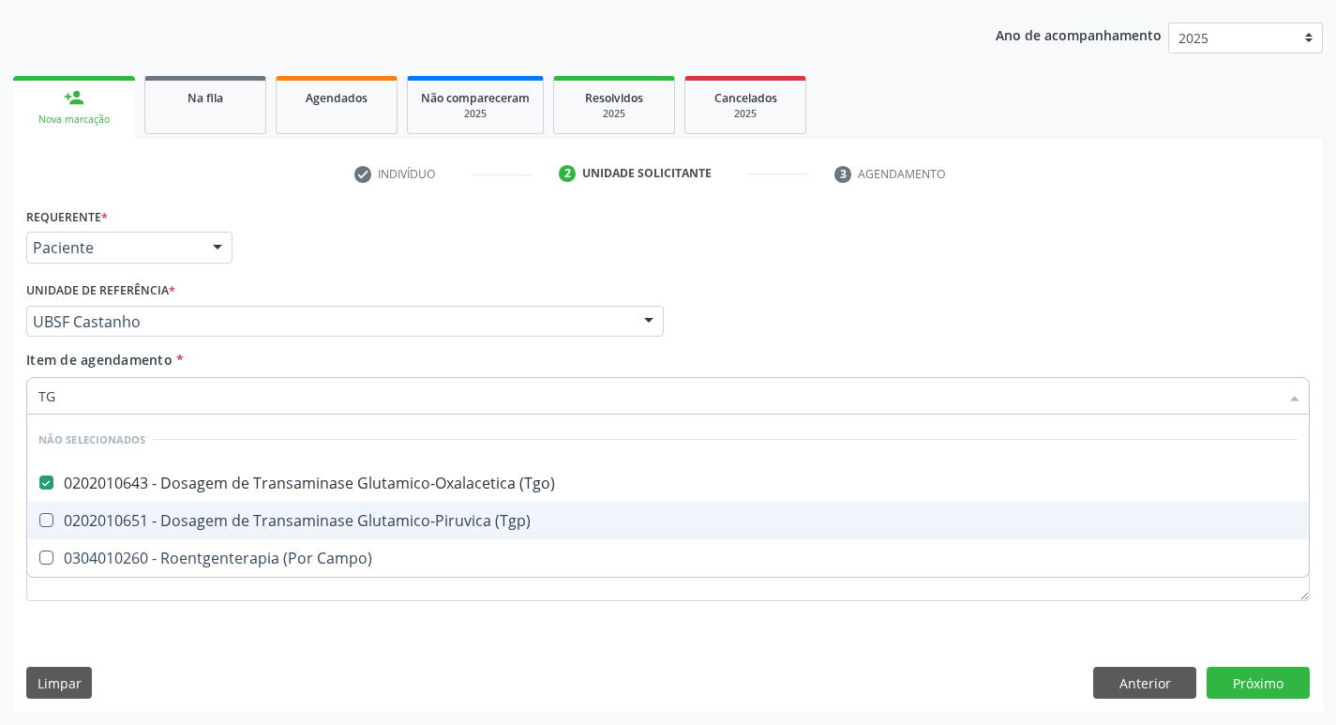
click at [493, 506] on span "0202010651 - Dosagem de Transaminase Glutamico-Piruvica (Tgp)" at bounding box center [668, 521] width 1282 height 38
checkbox \(Tgp\) "true"
type input "T"
checkbox Campo\) "true"
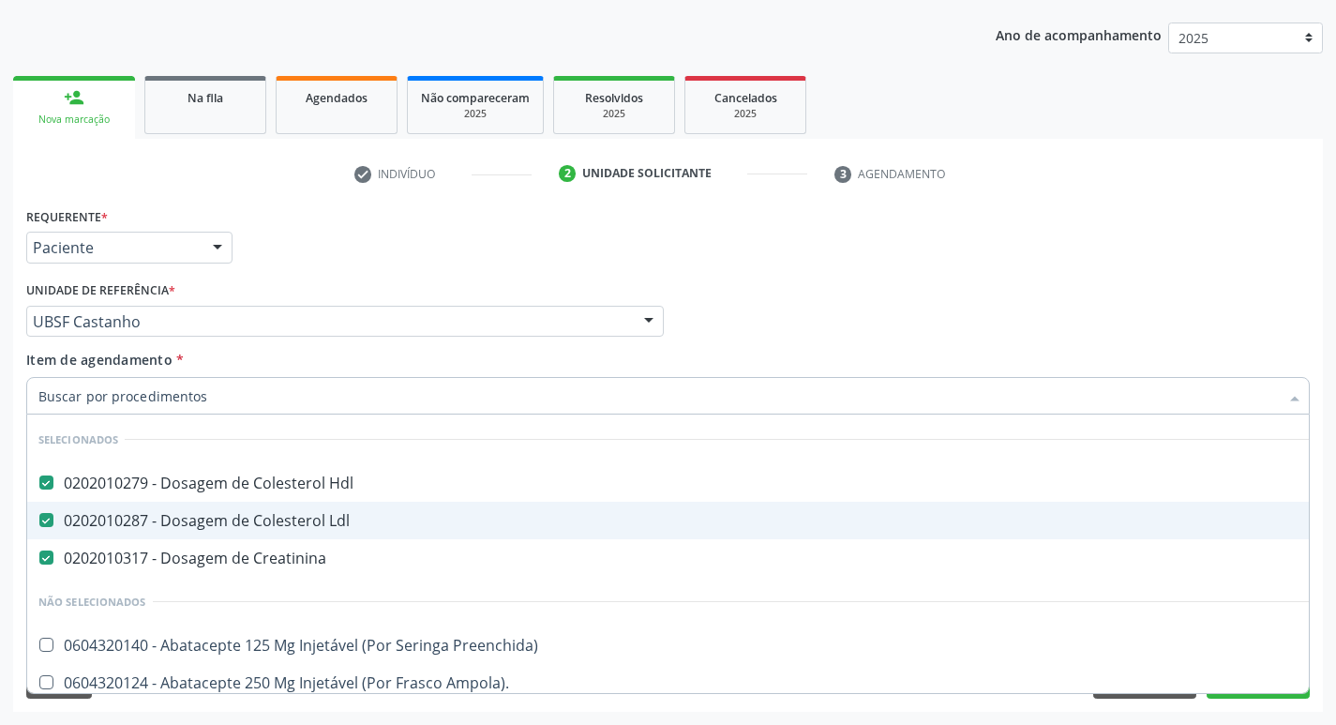
checkbox Urina "false"
checkbox Central "true"
checkbox Identificacao "false"
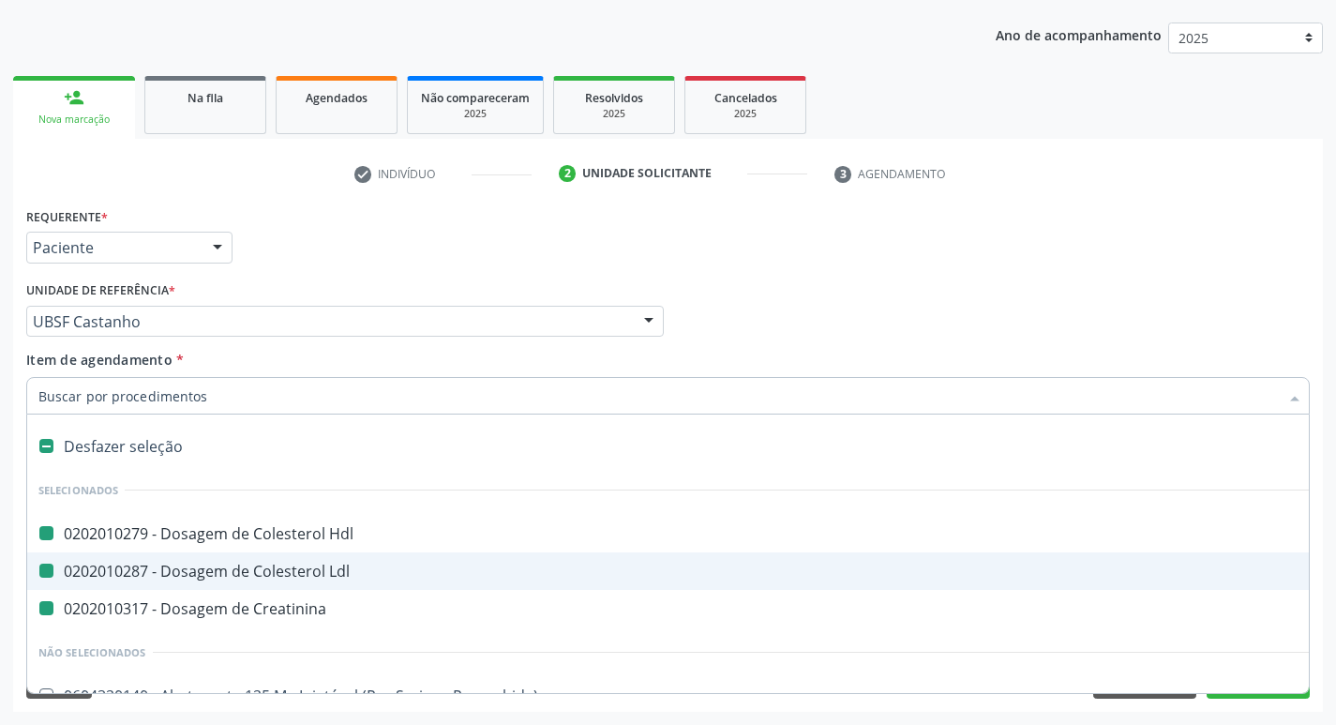
type input "V"
checkbox Hdl "false"
checkbox Ldl "false"
checkbox Creatinina "false"
checkbox Urina "false"
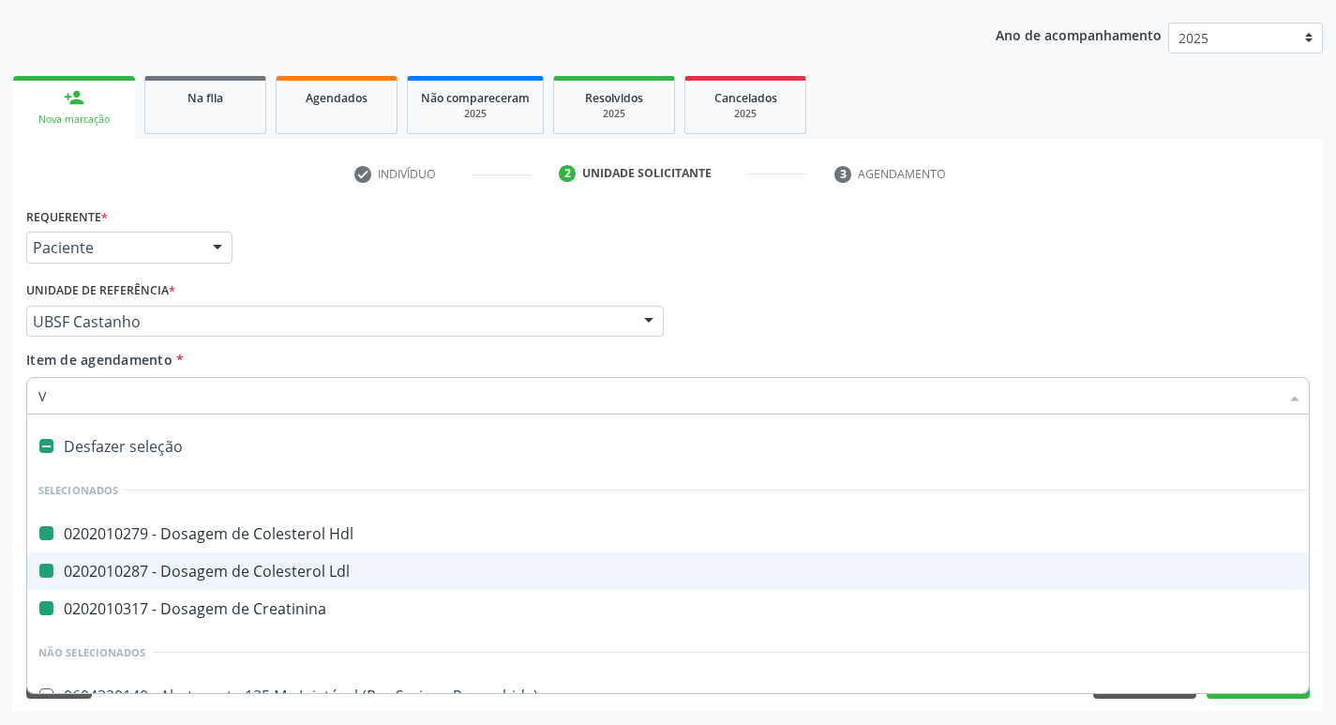
checkbox Escrotal "true"
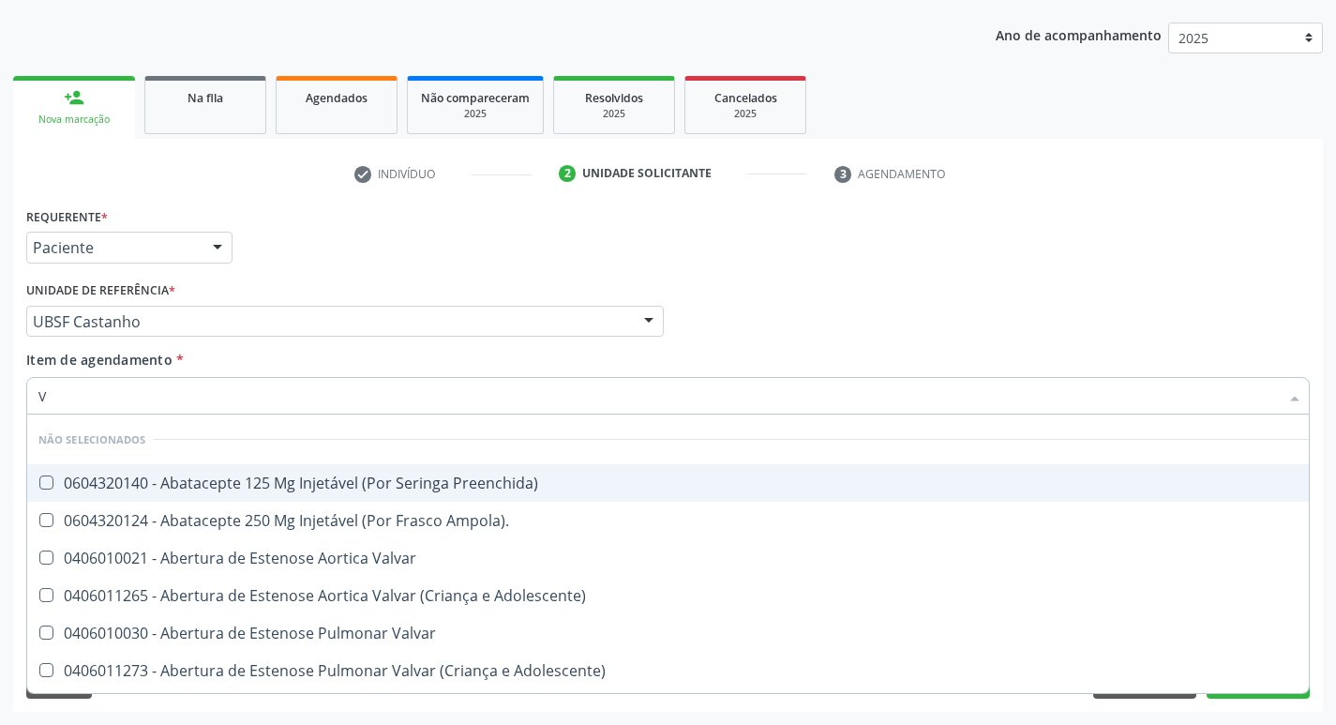
type input "VITAM"
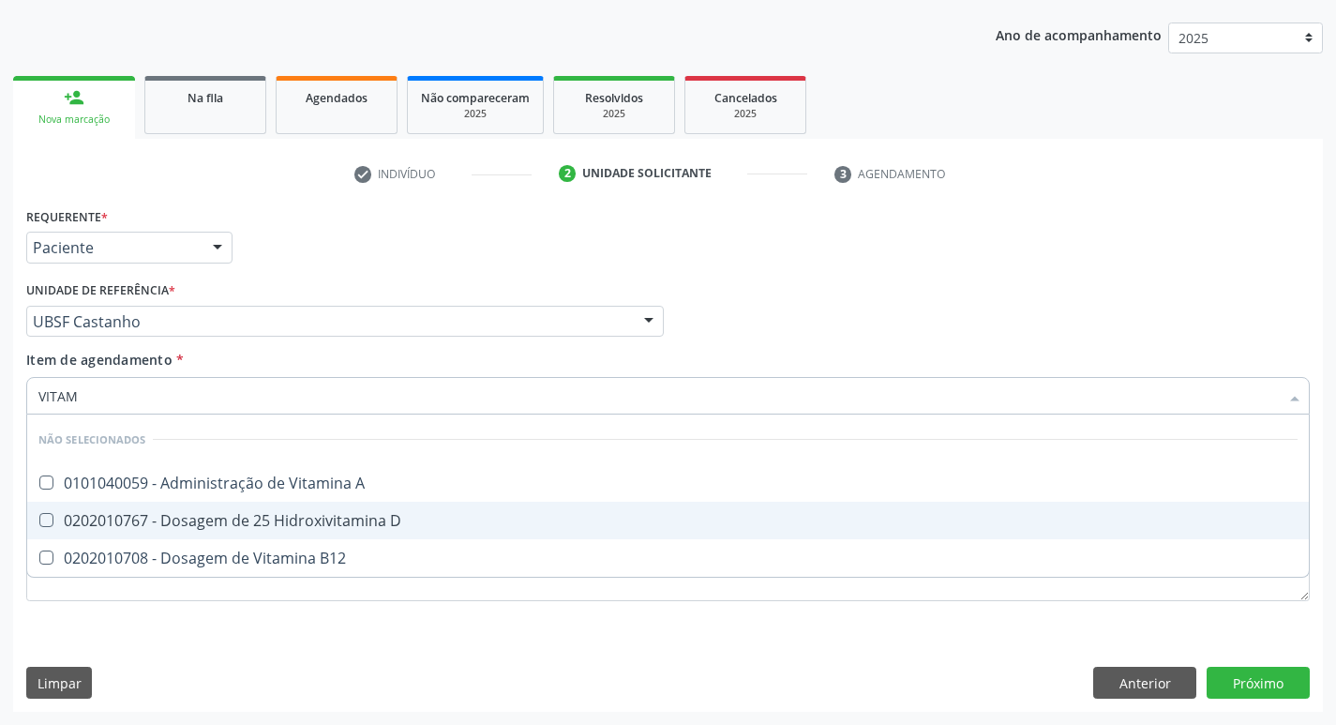
click at [329, 513] on div "0202010767 - Dosagem de 25 Hidroxivitamina D" at bounding box center [667, 520] width 1259 height 15
checkbox D "true"
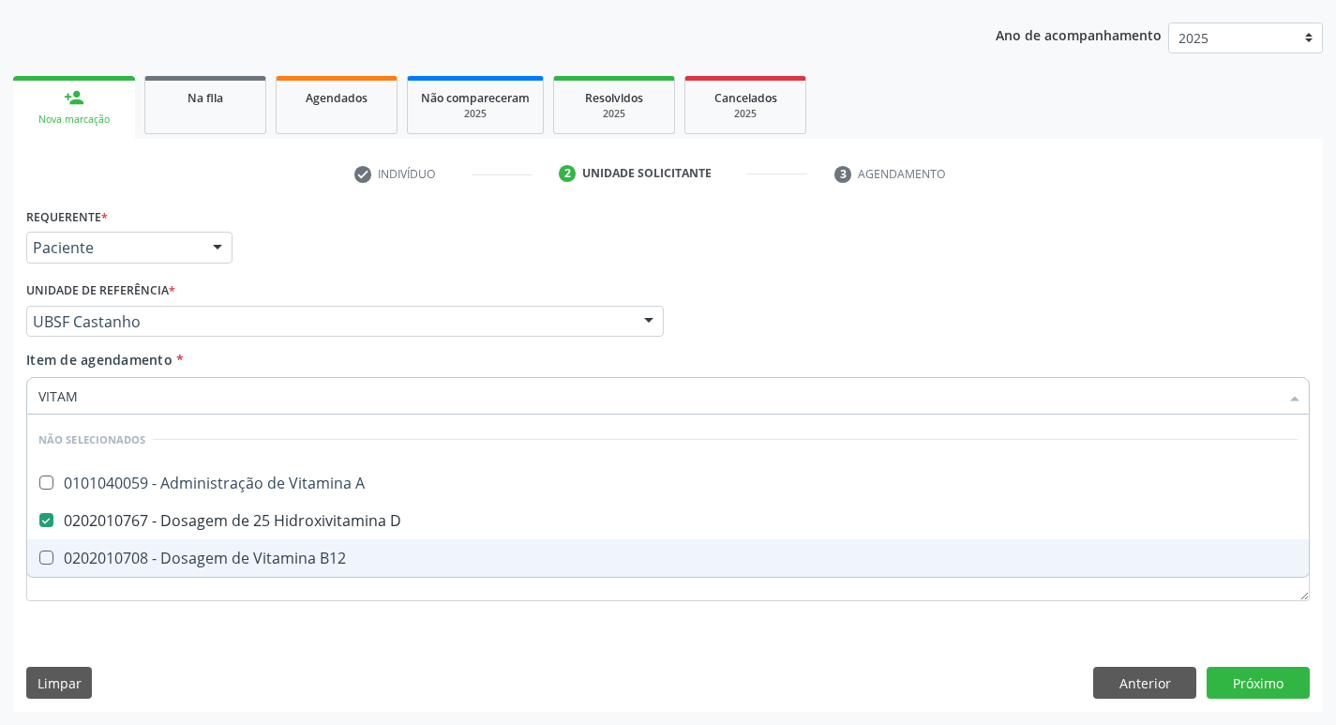
click at [336, 546] on span "0202010708 - Dosagem de Vitamina B12" at bounding box center [668, 558] width 1282 height 38
checkbox B12 "true"
type input "VITA"
checkbox D "false"
checkbox B12 "false"
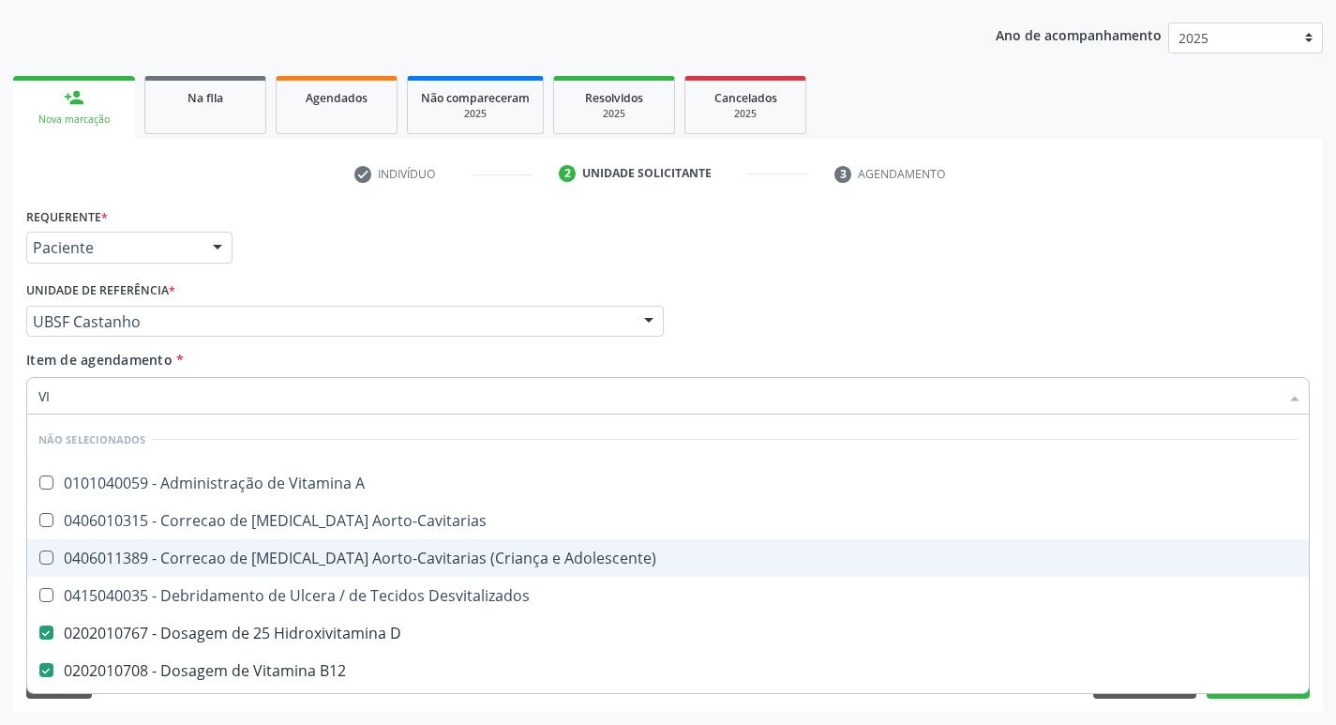
type input "V"
checkbox A "true"
checkbox Aorto-Cavitarias "true"
checkbox Adolescente\) "true"
checkbox D "false"
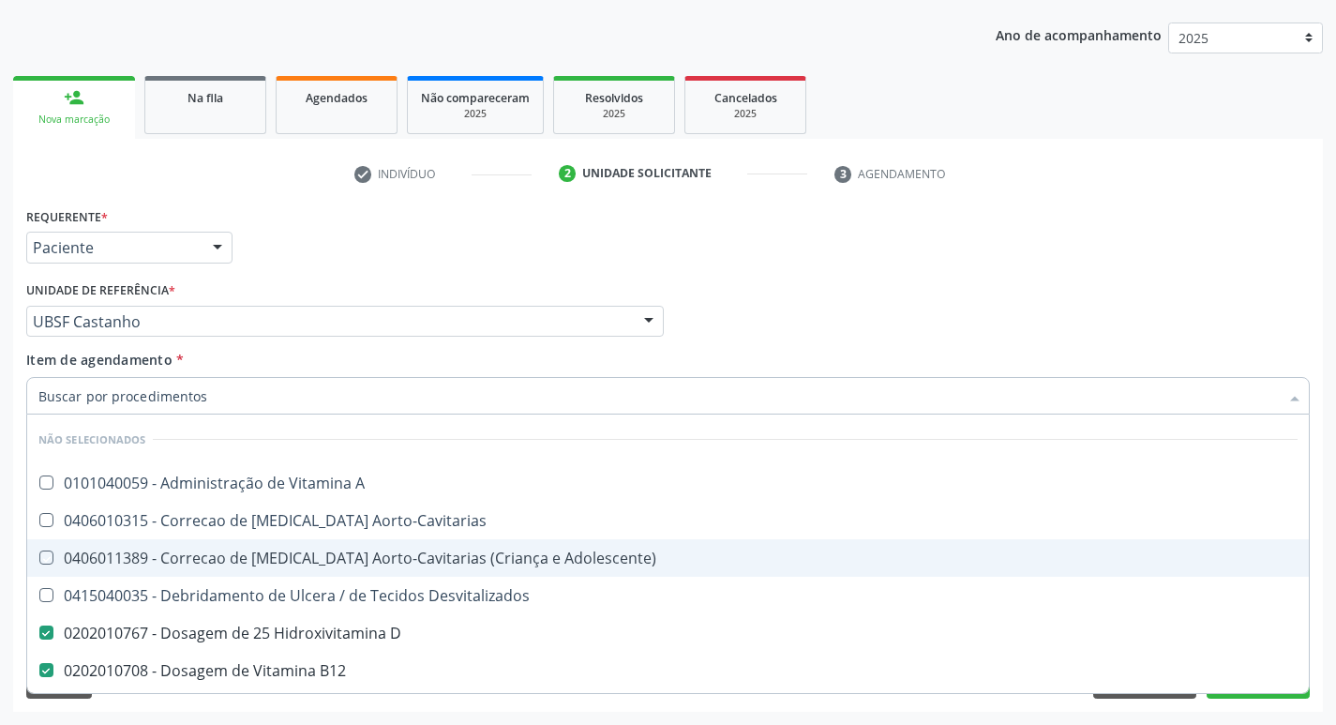
checkbox B12 "false"
checkbox Cateterismo "false"
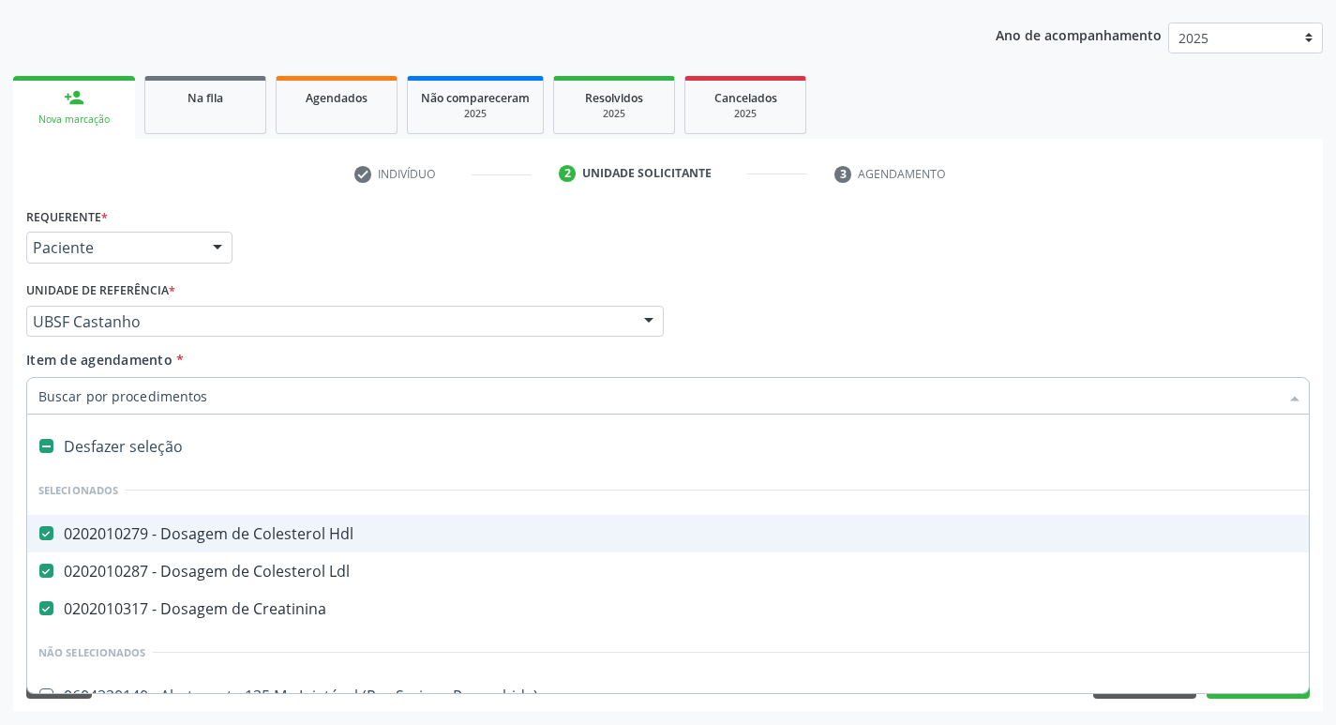
type input "T"
checkbox Dedo "true"
checkbox Urina "false"
checkbox Oro-Sinusal "true"
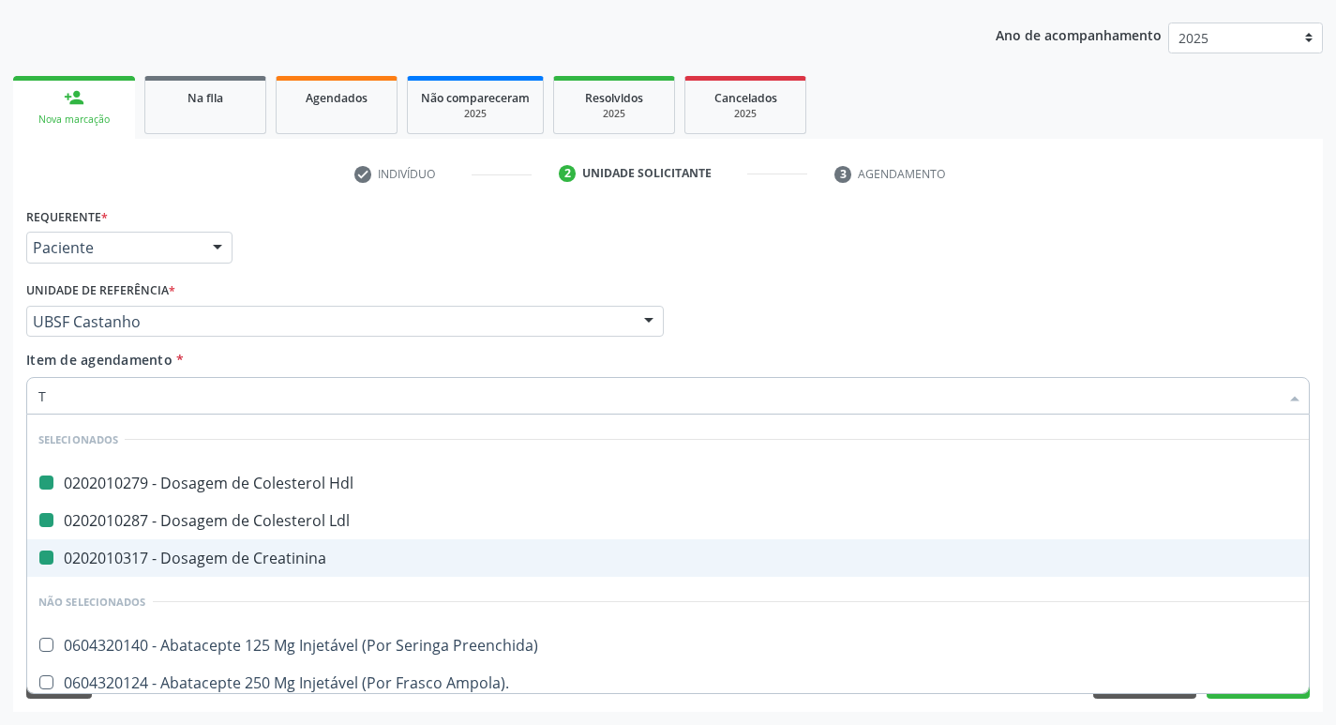
type input "TS"
checkbox Hdl "false"
checkbox Ldl "false"
checkbox Creatinina "false"
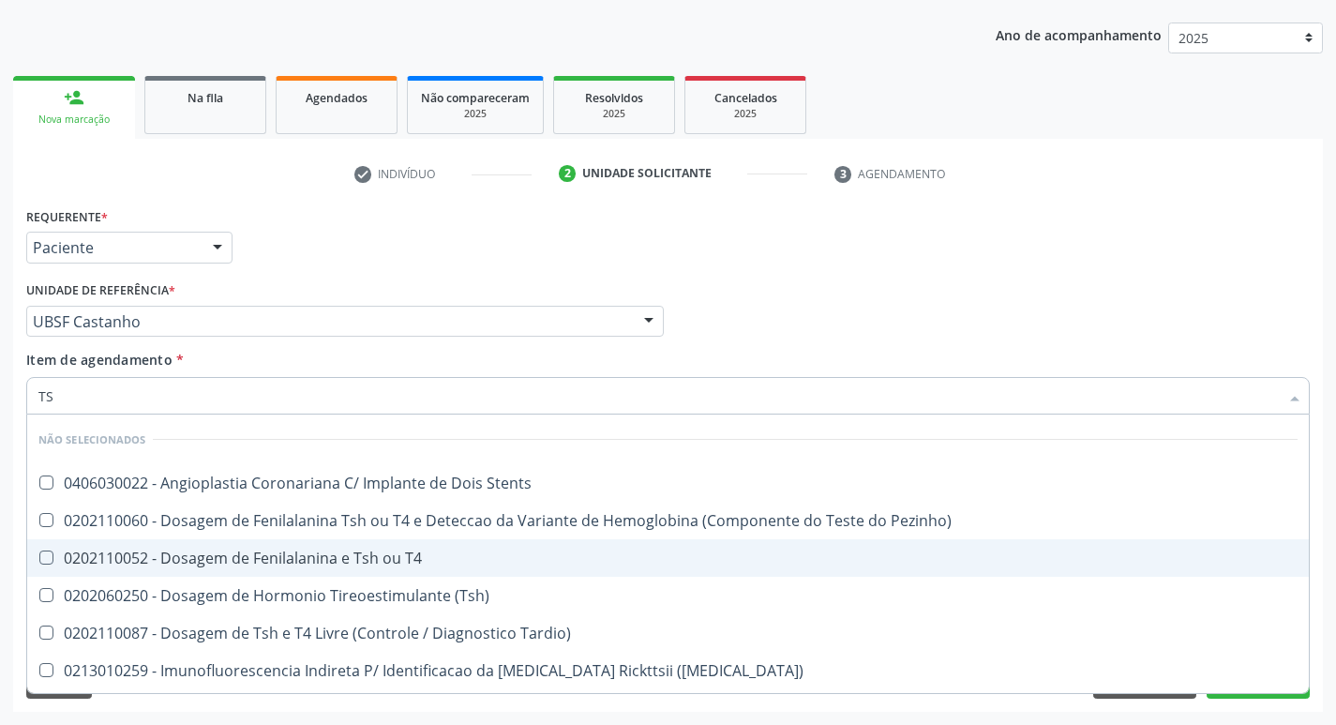
type input "TSH"
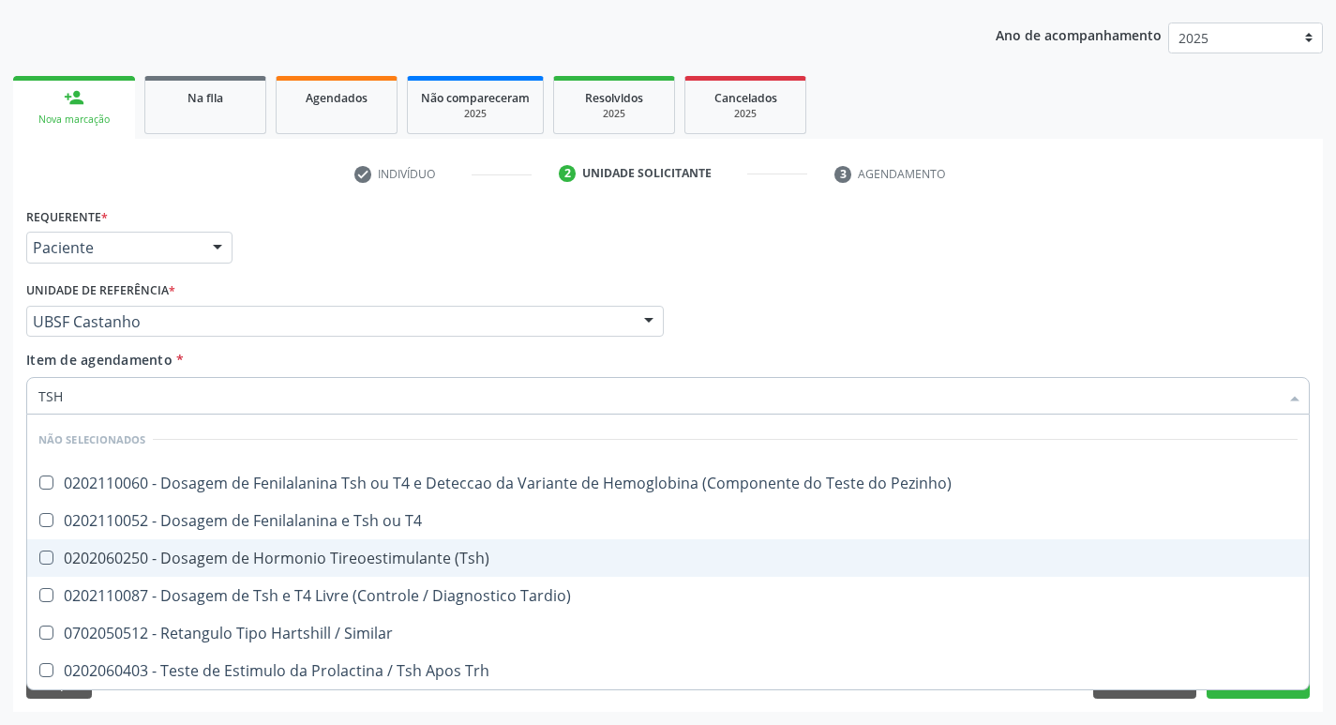
click at [336, 546] on span "0202060250 - Dosagem de Hormonio Tireoestimulante (Tsh)" at bounding box center [668, 558] width 1282 height 38
checkbox \(Tsh\) "true"
type input "TS"
checkbox \(Tsh\) "false"
checkbox Tardio\) "true"
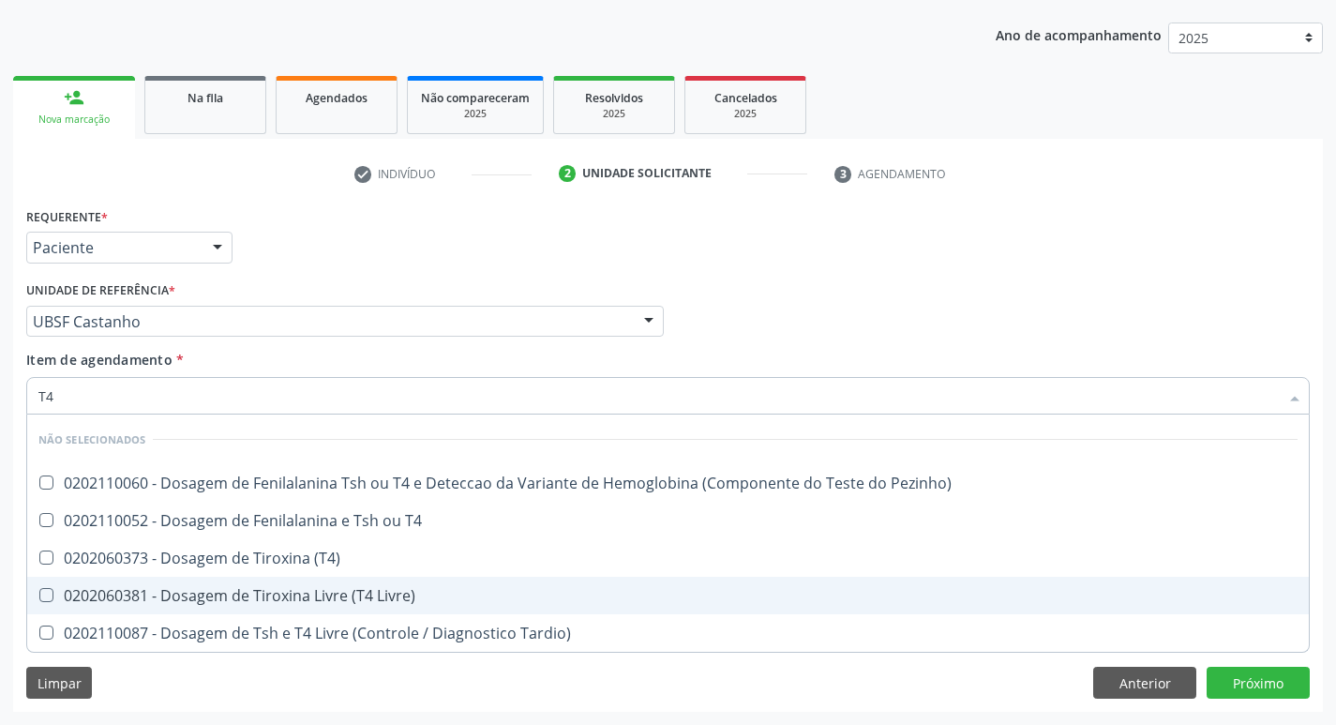
click at [400, 595] on div "0202060381 - Dosagem de Tiroxina Livre (T4 Livre)" at bounding box center [667, 595] width 1259 height 15
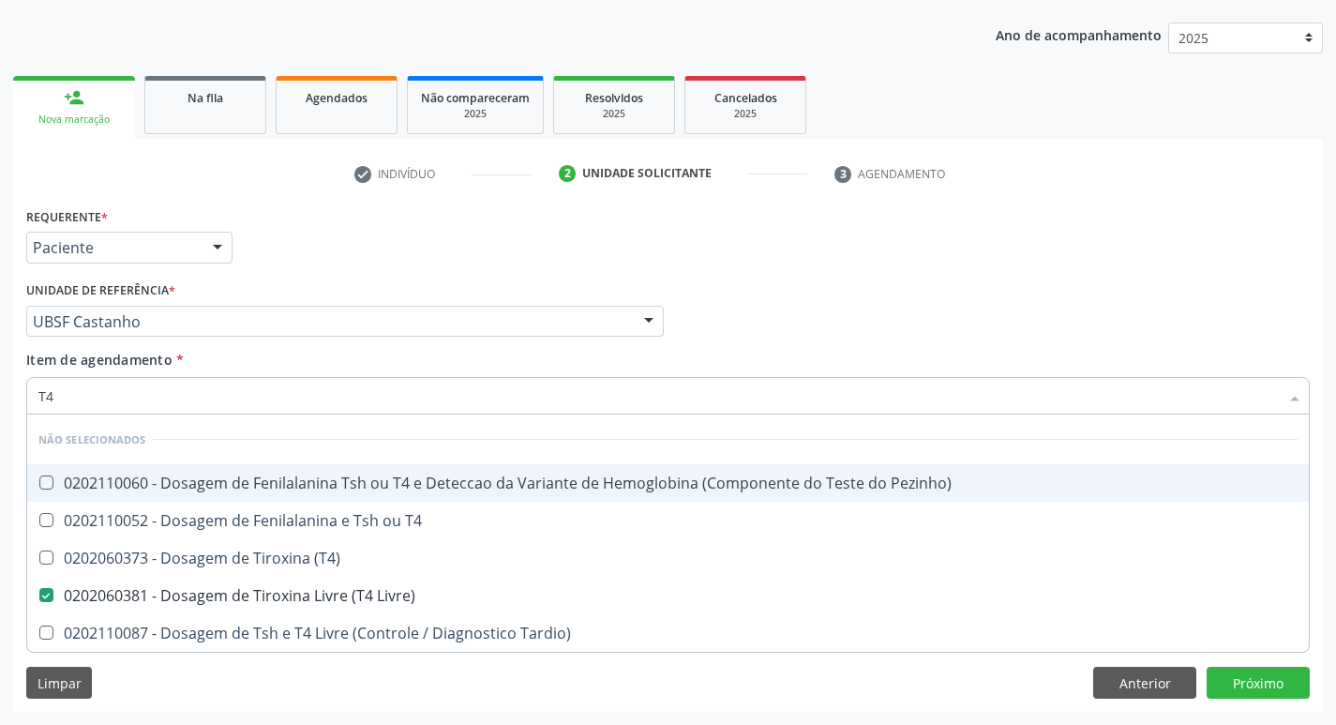
click at [889, 296] on div "Profissional Solicitante Por favor, selecione a Unidade de Atendimento primeiro…" at bounding box center [668, 313] width 1293 height 73
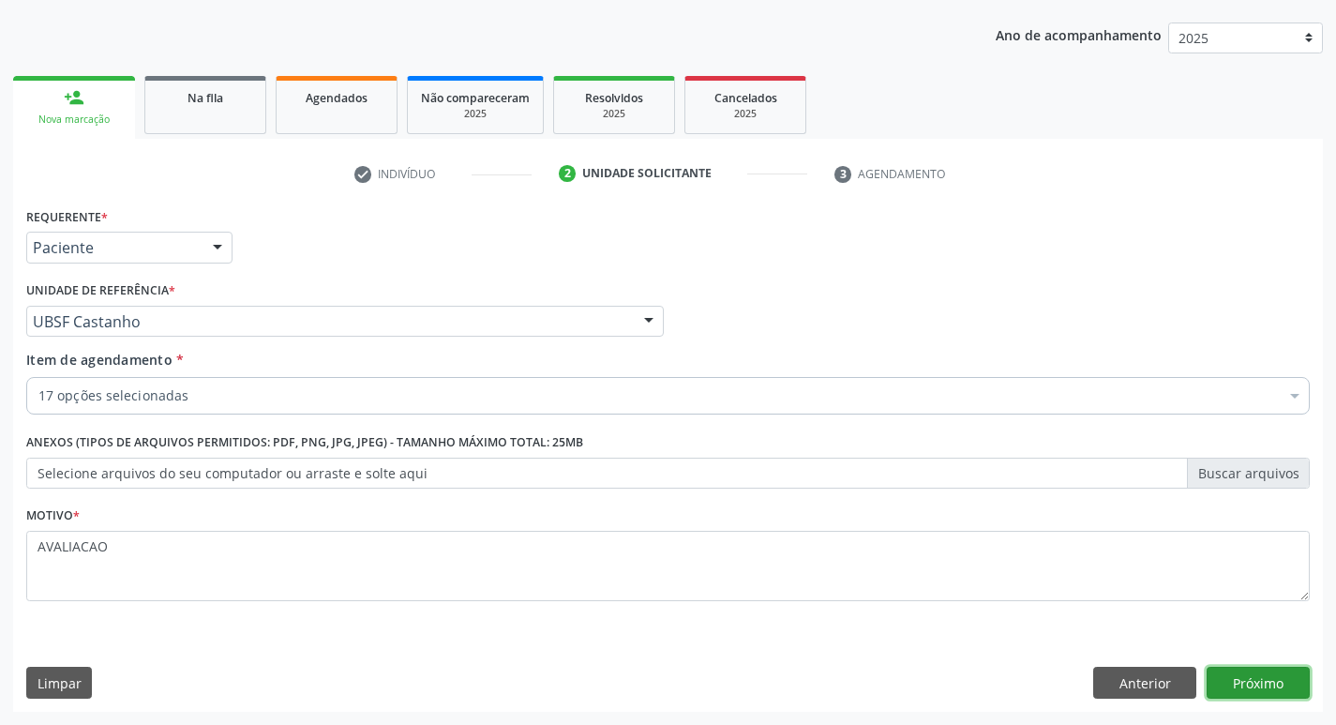
click at [1255, 690] on button "Próximo" at bounding box center [1258, 683] width 103 height 32
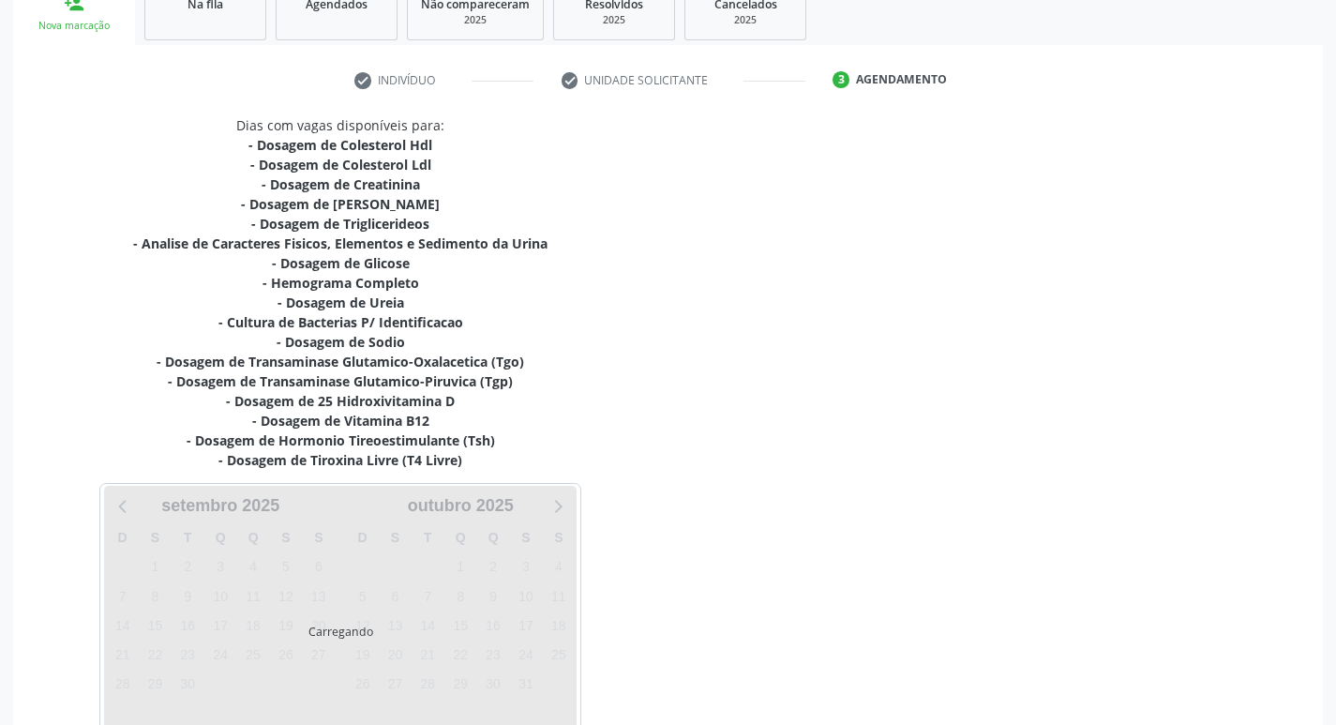
scroll to position [406, 0]
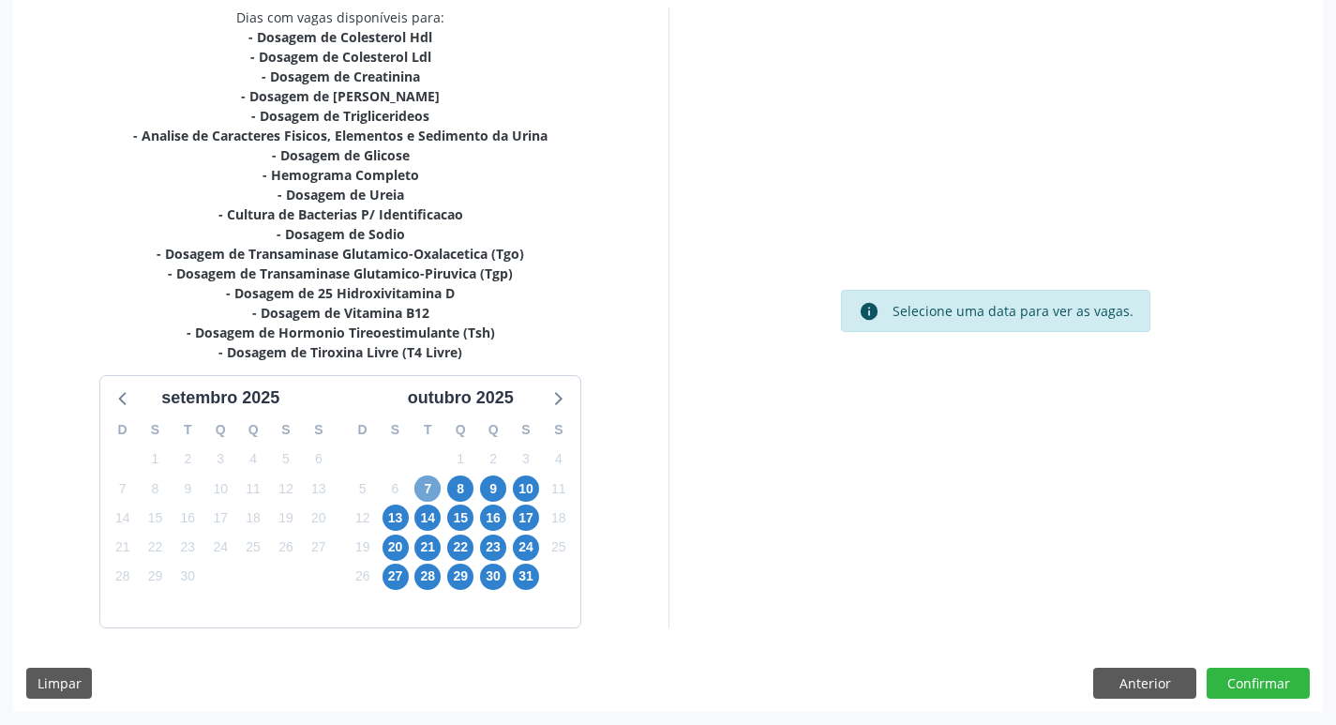
click at [424, 489] on span "7" at bounding box center [427, 488] width 26 height 26
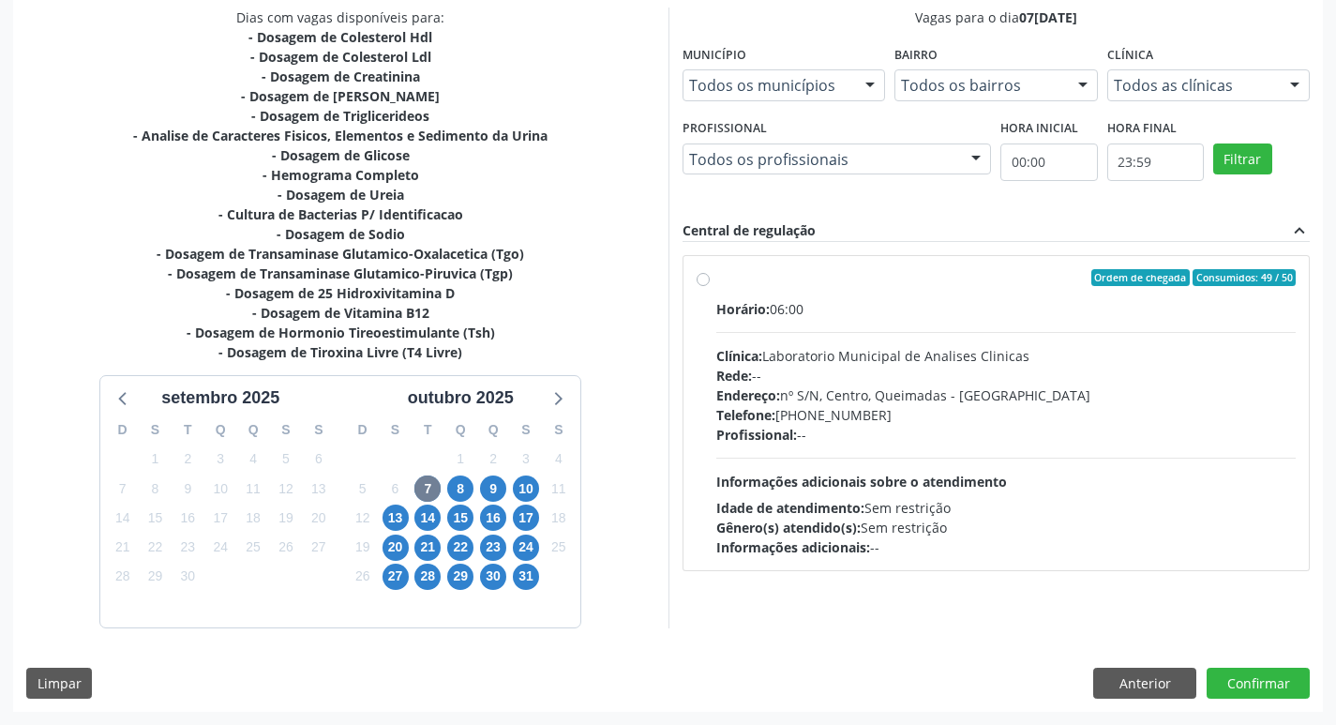
click at [933, 406] on div "Telefone: [PHONE_NUMBER]" at bounding box center [1006, 415] width 580 height 20
click at [710, 286] on input "Ordem de chegada Consumidos: 49 / 50 Horário: 06:00 Clínica: Laboratorio Munici…" at bounding box center [703, 277] width 13 height 17
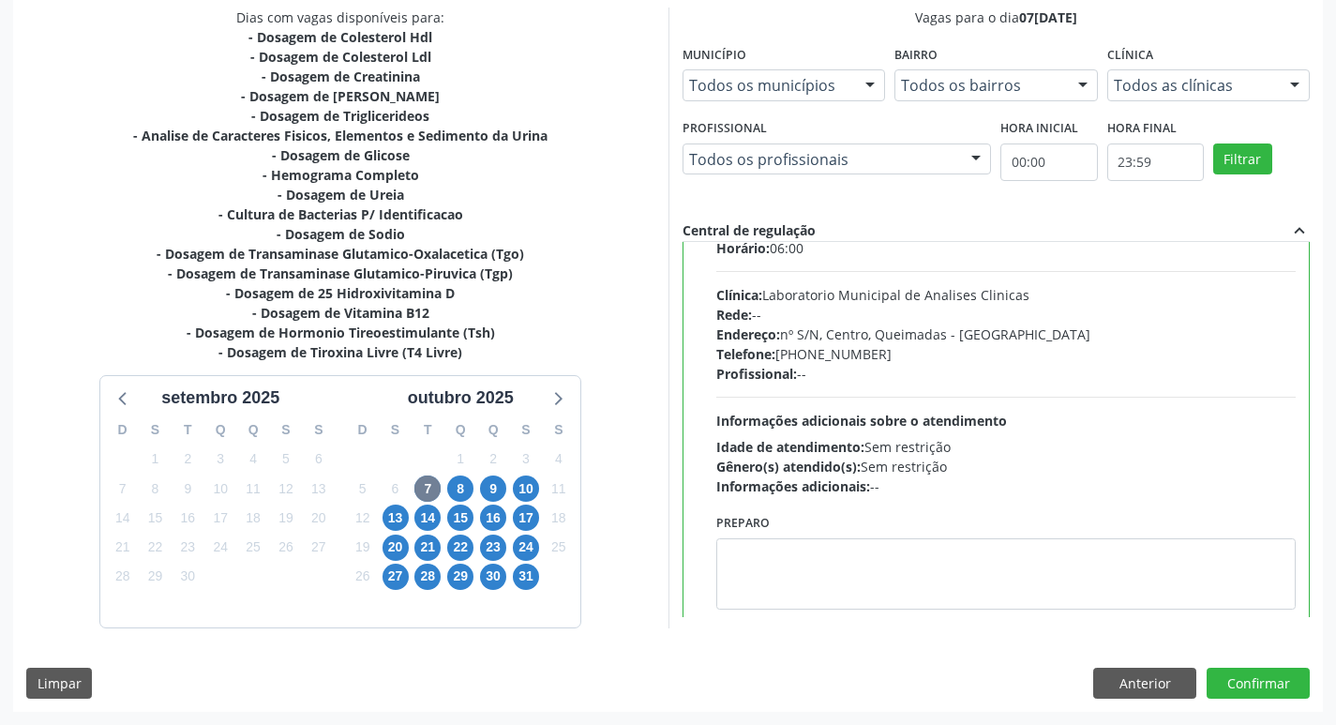
scroll to position [93, 0]
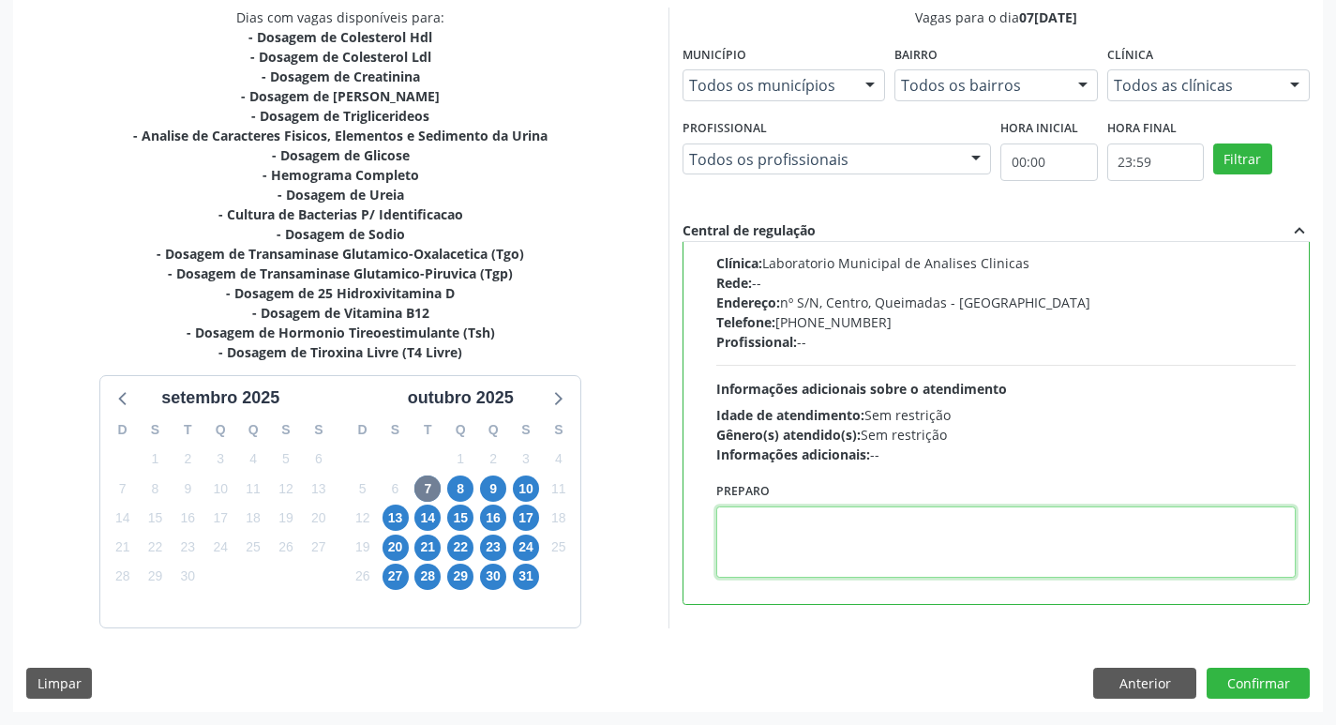
click at [816, 558] on textarea at bounding box center [1006, 541] width 580 height 71
paste textarea "IR EM [GEOGRAPHIC_DATA]"
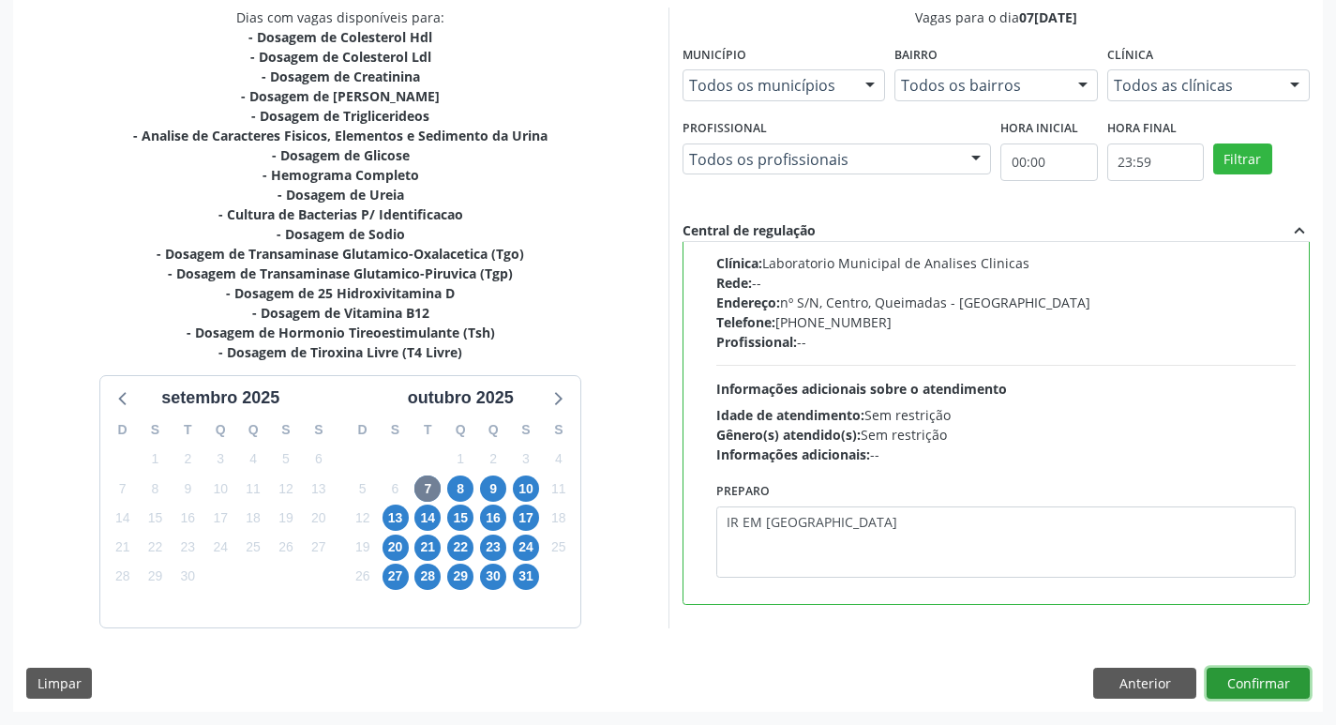
drag, startPoint x: 1260, startPoint y: 685, endPoint x: 1259, endPoint y: 646, distance: 39.4
click at [1259, 685] on button "Confirmar" at bounding box center [1258, 684] width 103 height 32
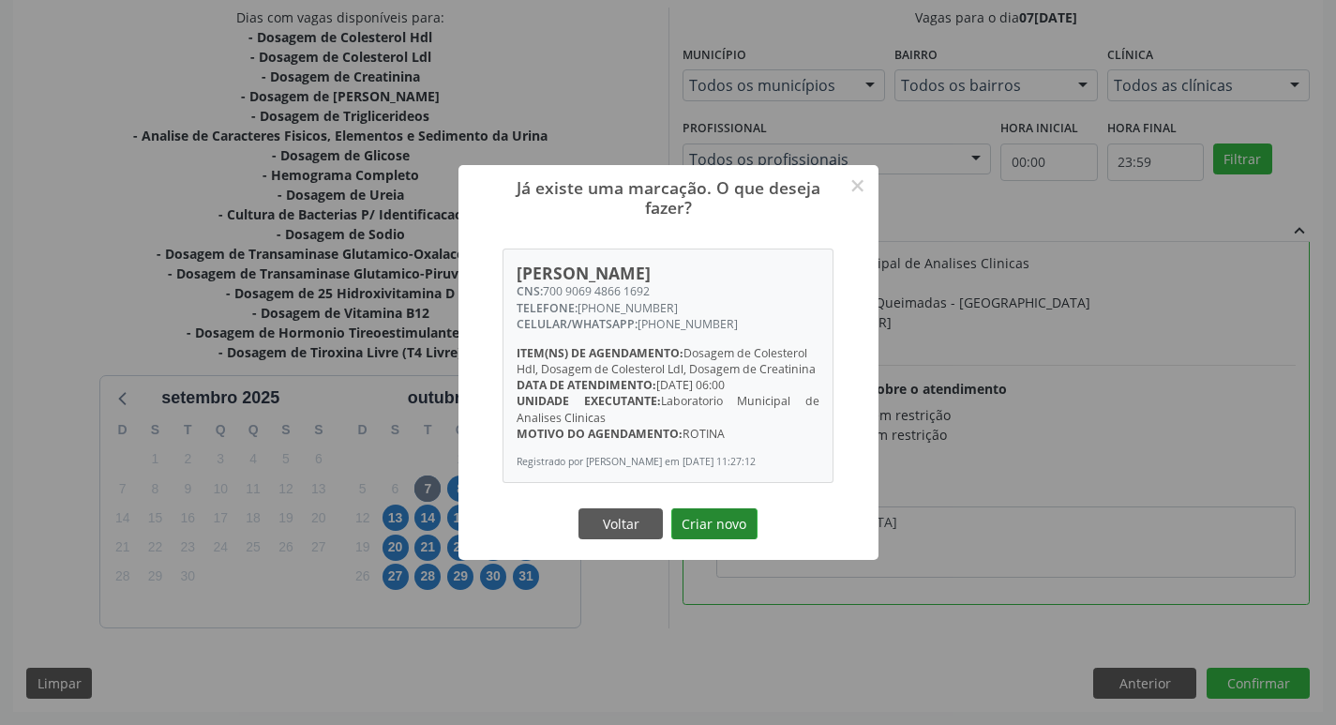
click at [715, 530] on button "Criar novo" at bounding box center [714, 524] width 86 height 32
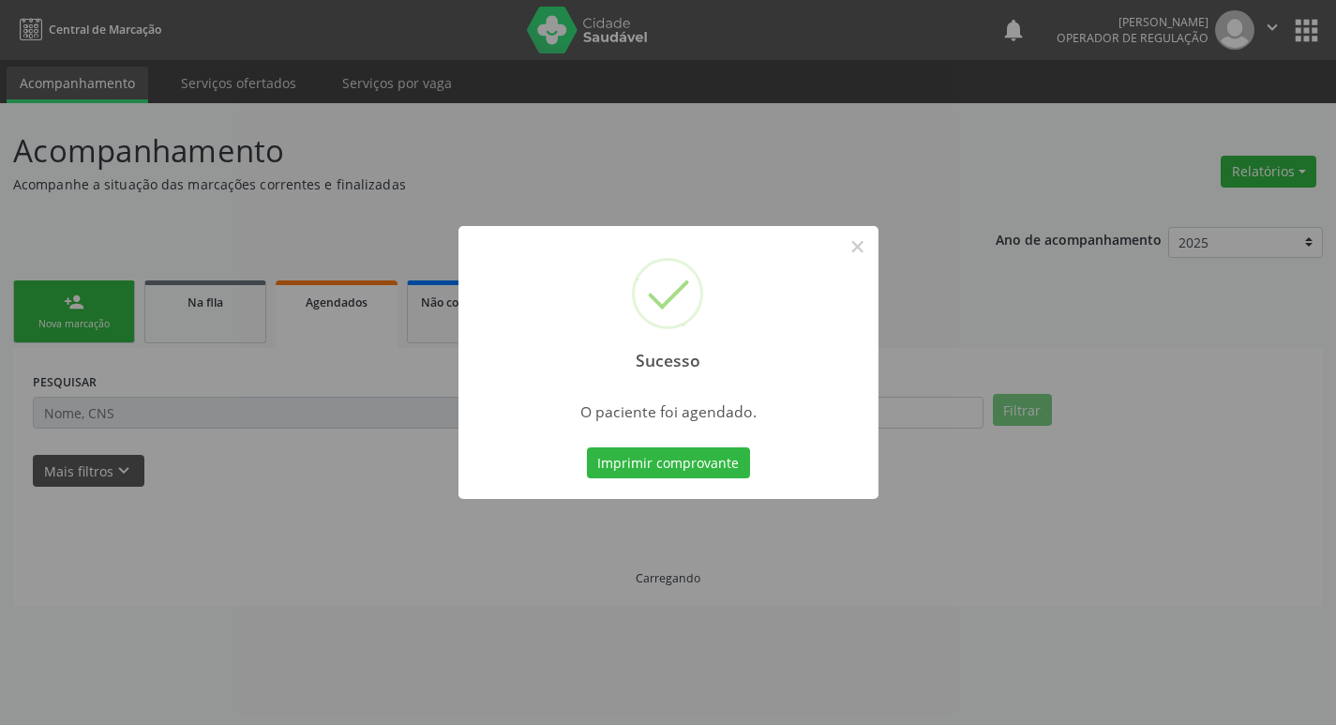
scroll to position [0, 0]
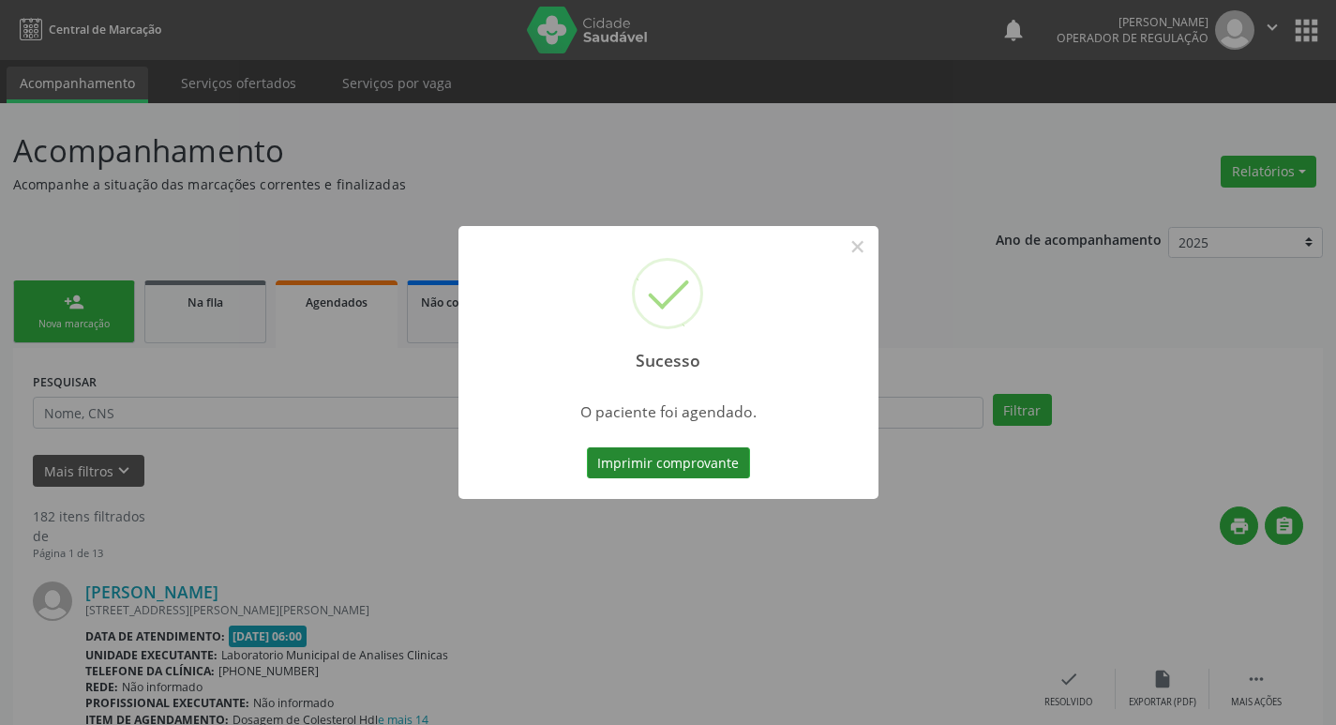
click at [678, 458] on button "Imprimir comprovante" at bounding box center [668, 463] width 163 height 32
